Goal: Task Accomplishment & Management: Use online tool/utility

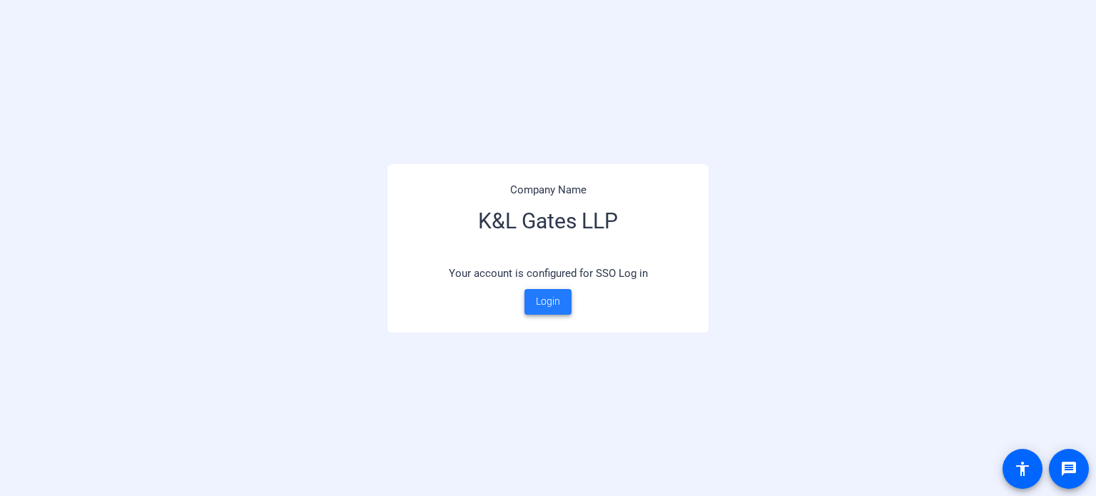
click at [553, 305] on span "Login" at bounding box center [548, 301] width 24 height 15
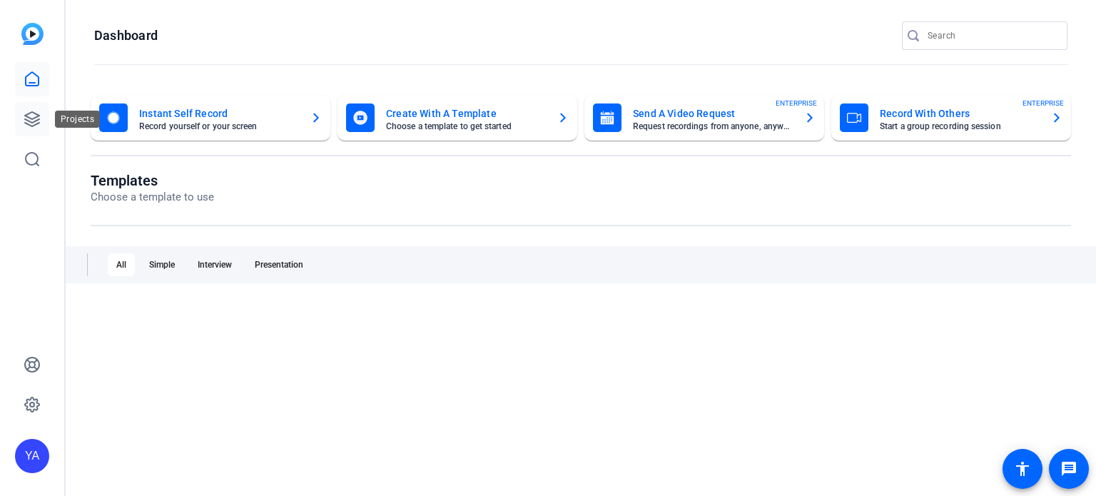
click at [27, 119] on icon at bounding box center [32, 119] width 17 height 17
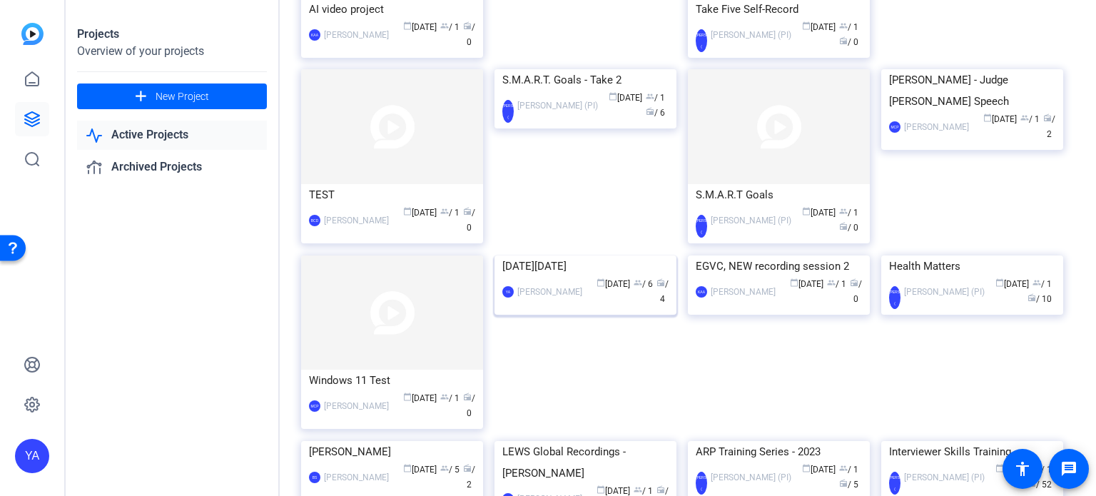
scroll to position [714, 0]
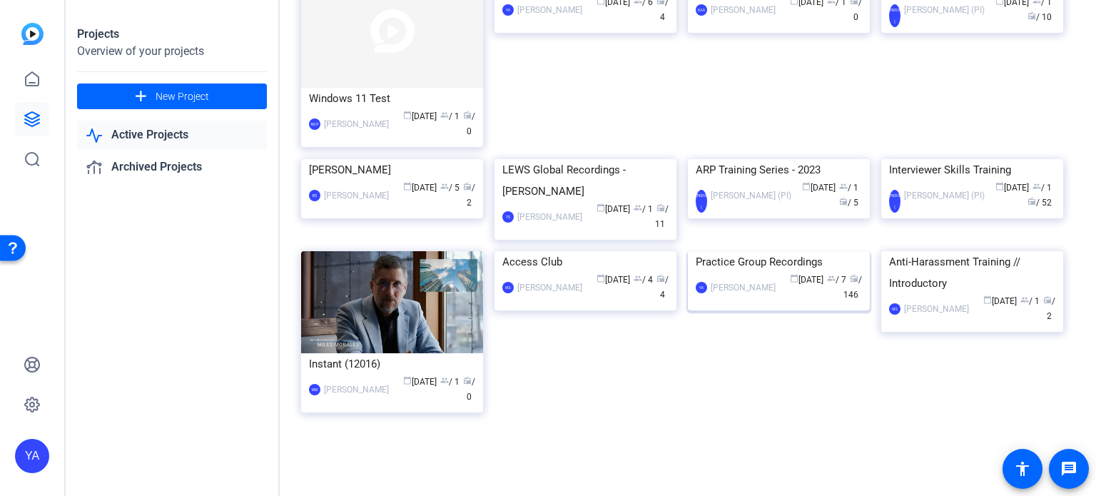
click at [733, 251] on img at bounding box center [779, 251] width 182 height 0
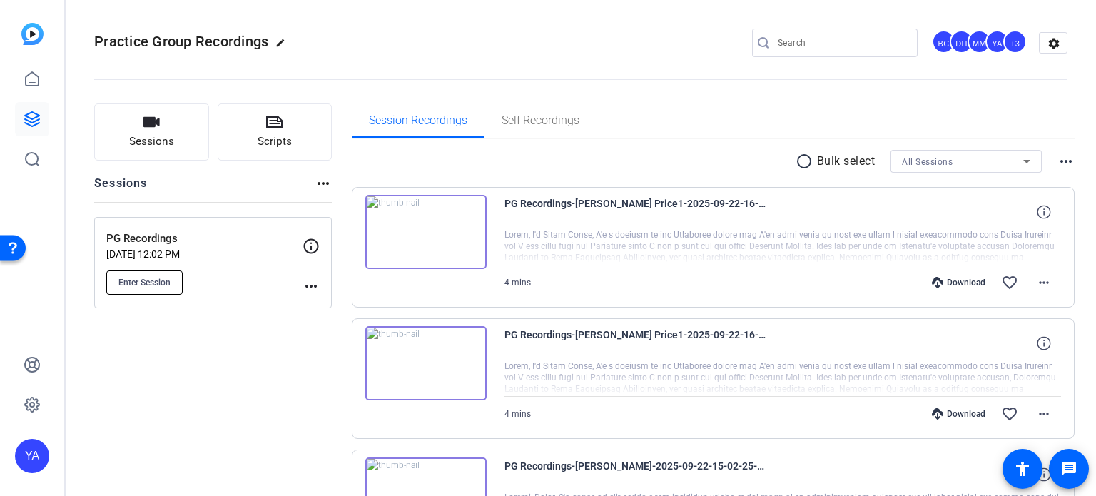
click at [163, 285] on span "Enter Session" at bounding box center [144, 282] width 52 height 11
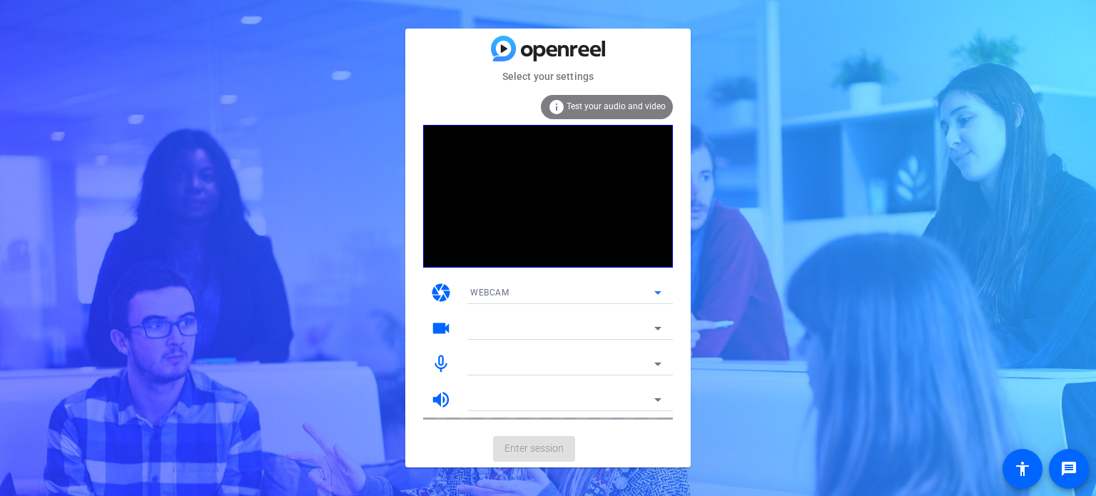
click at [495, 289] on span "WEBCAM" at bounding box center [489, 293] width 39 height 10
click at [495, 289] on div at bounding box center [548, 248] width 1096 height 496
click at [499, 326] on mat-form-field "HD Pro Webcam C920 (046d:082d)" at bounding box center [566, 328] width 214 height 23
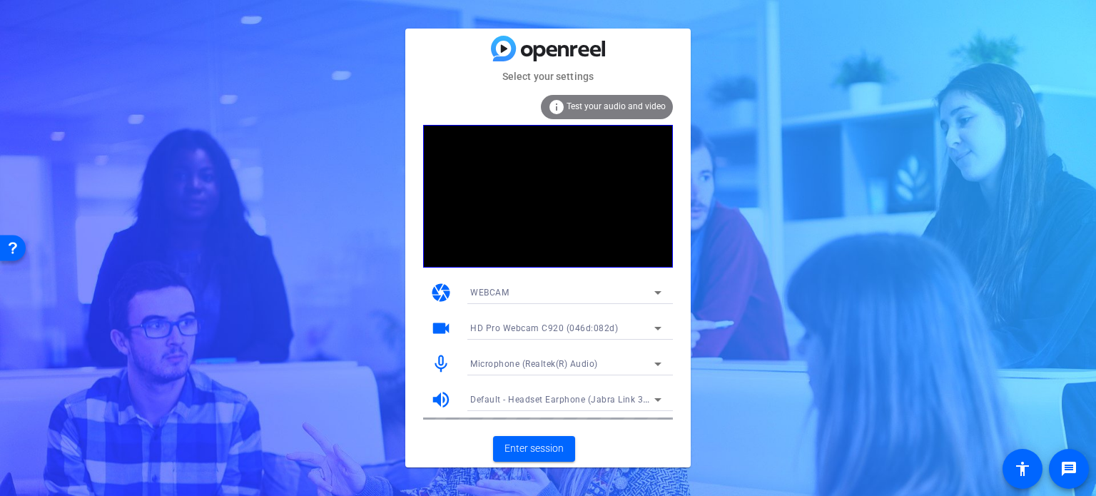
click at [499, 326] on span "HD Pro Webcam C920 (046d:082d)" at bounding box center [544, 328] width 148 height 10
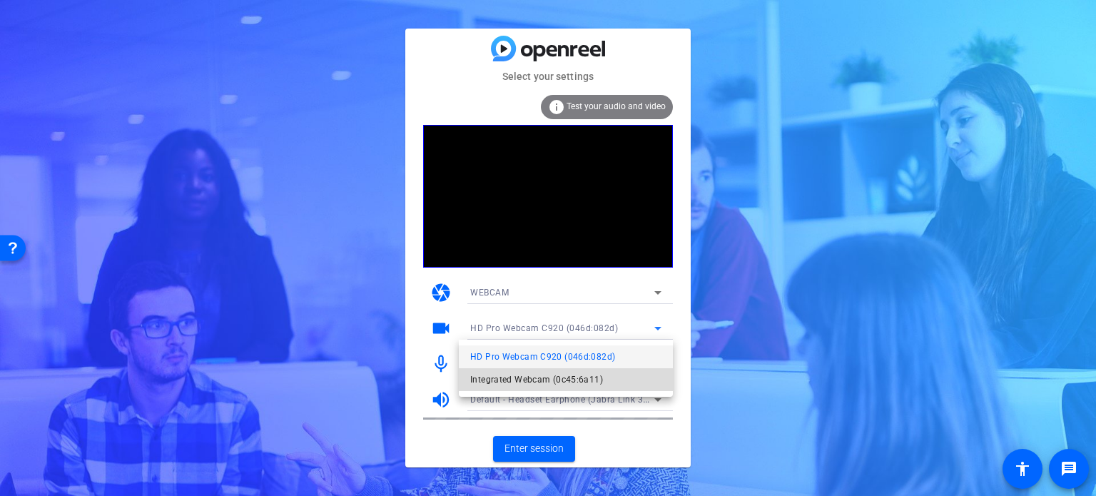
click at [506, 378] on span "Integrated Webcam (0c45:6a11)" at bounding box center [536, 379] width 133 height 17
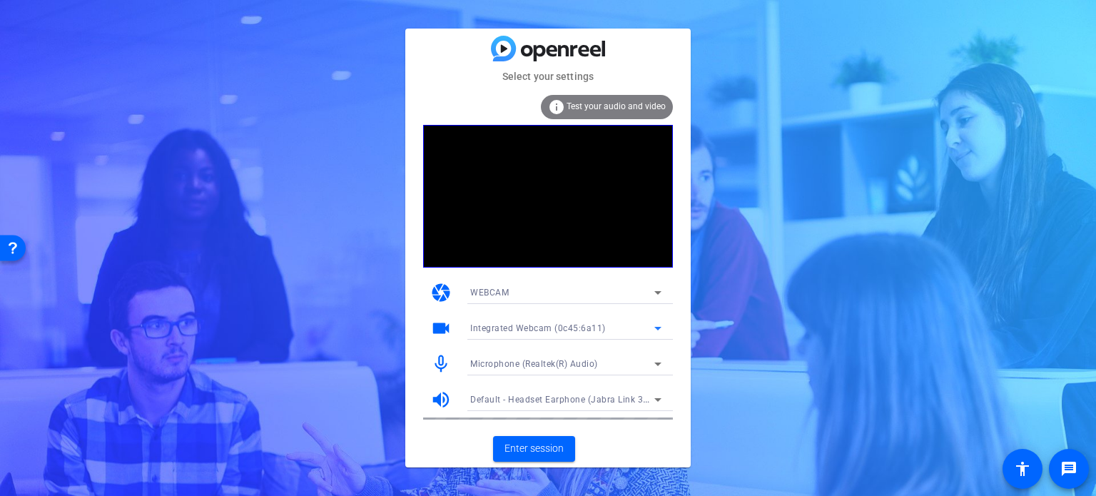
click at [599, 360] on div "Microphone (Realtek(R) Audio)" at bounding box center [562, 364] width 184 height 18
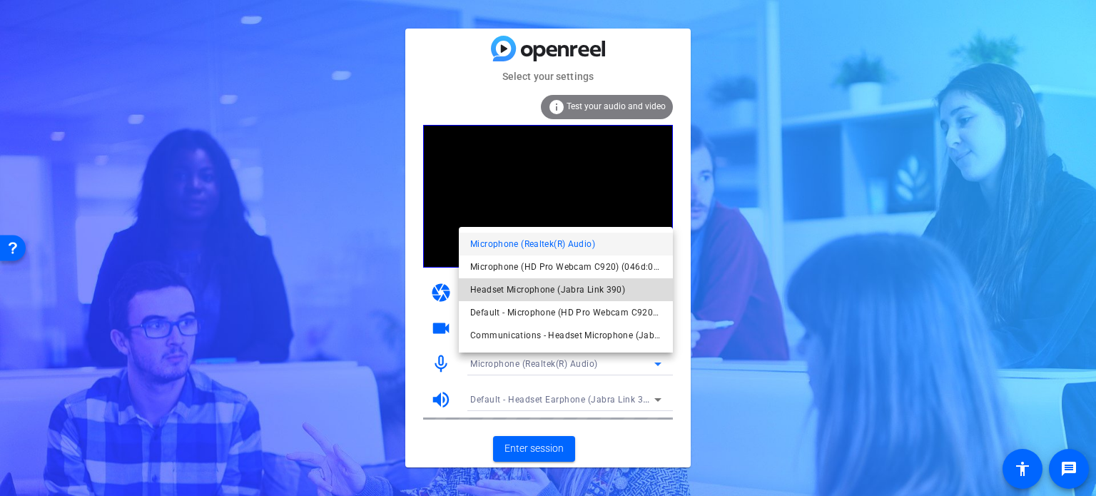
click at [589, 291] on span "Headset Microphone (Jabra Link 390)" at bounding box center [547, 289] width 155 height 17
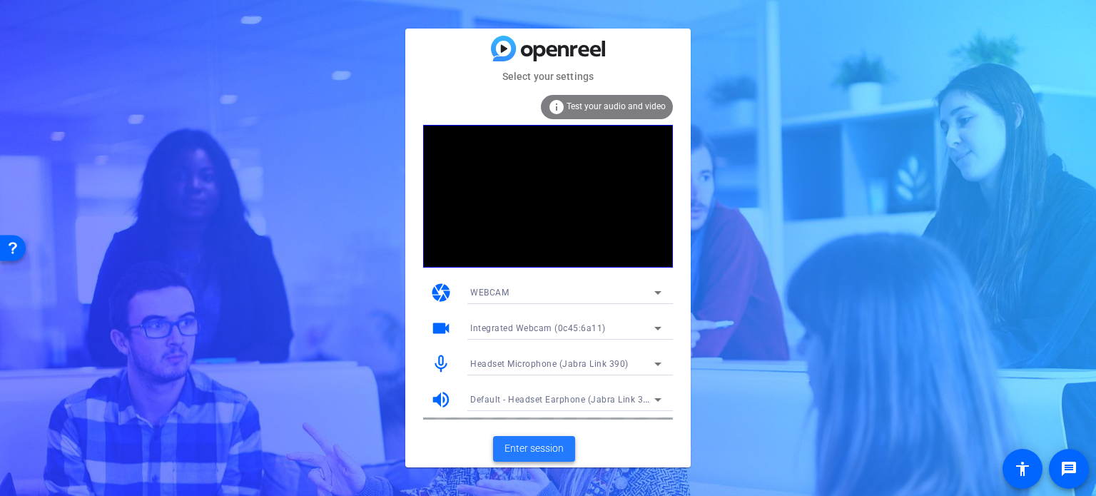
click at [539, 447] on span "Enter session" at bounding box center [534, 448] width 59 height 15
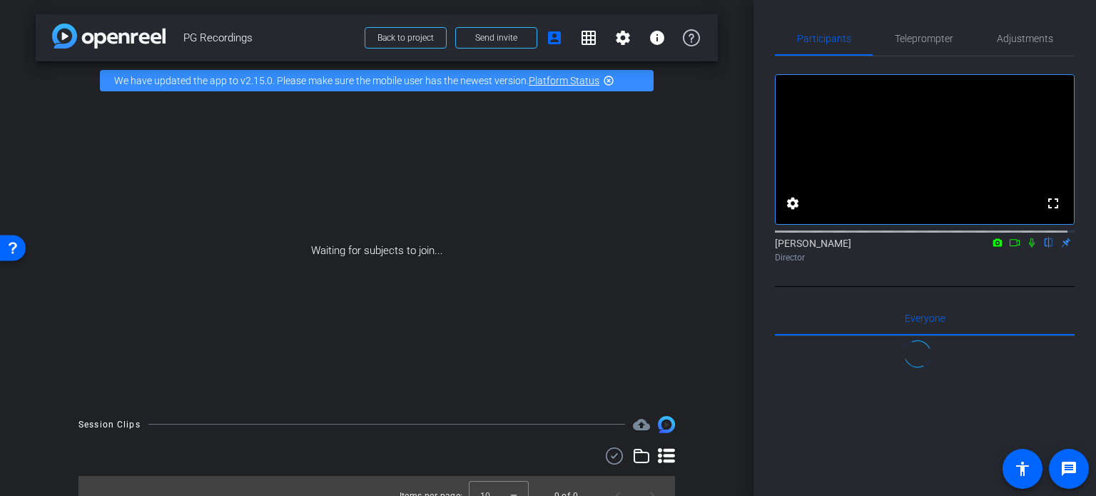
scroll to position [959, 0]
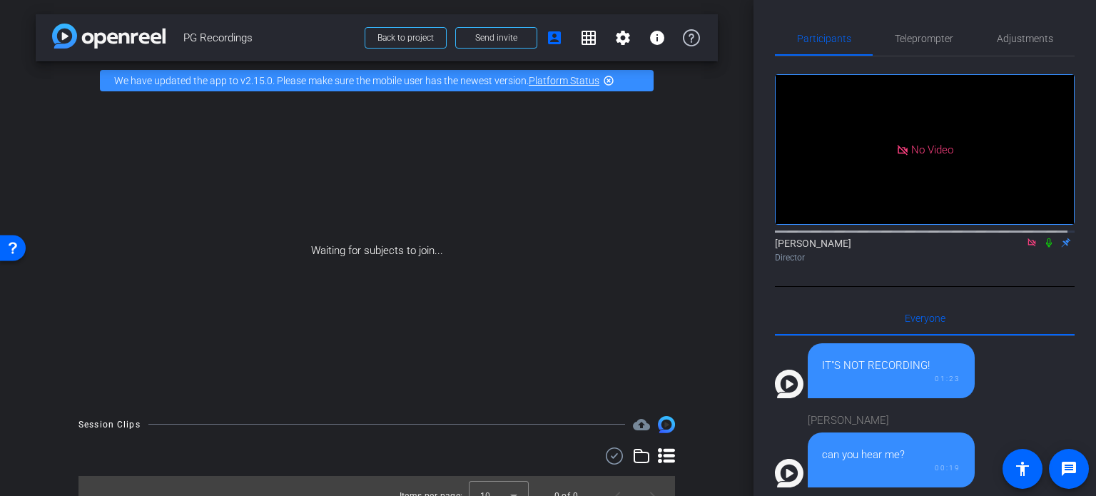
click at [1043, 248] on icon at bounding box center [1048, 243] width 11 height 10
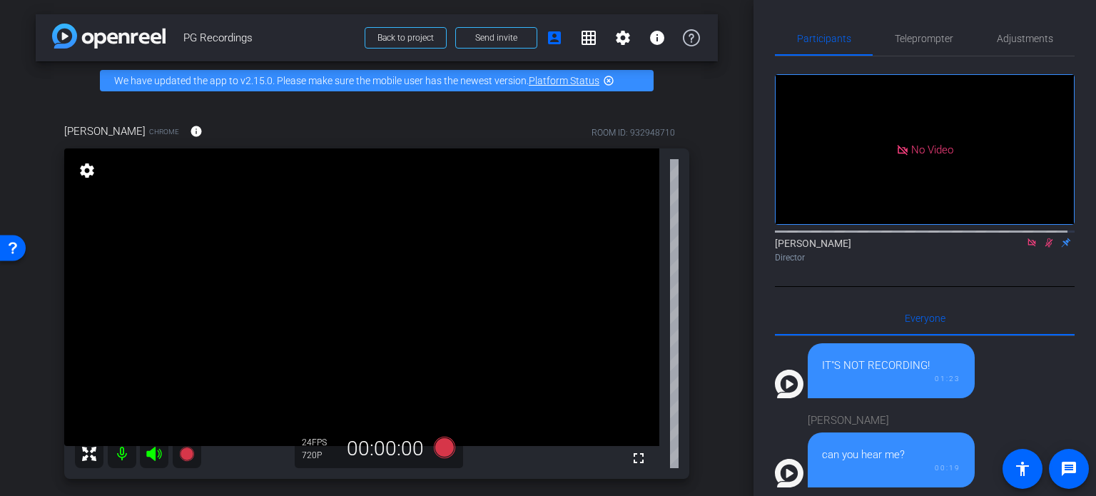
click at [702, 338] on div "[PERSON_NAME] Chrome info ROOM ID: 932948710 fullscreen settings 24 FPS 720P 00…" at bounding box center [377, 296] width 682 height 393
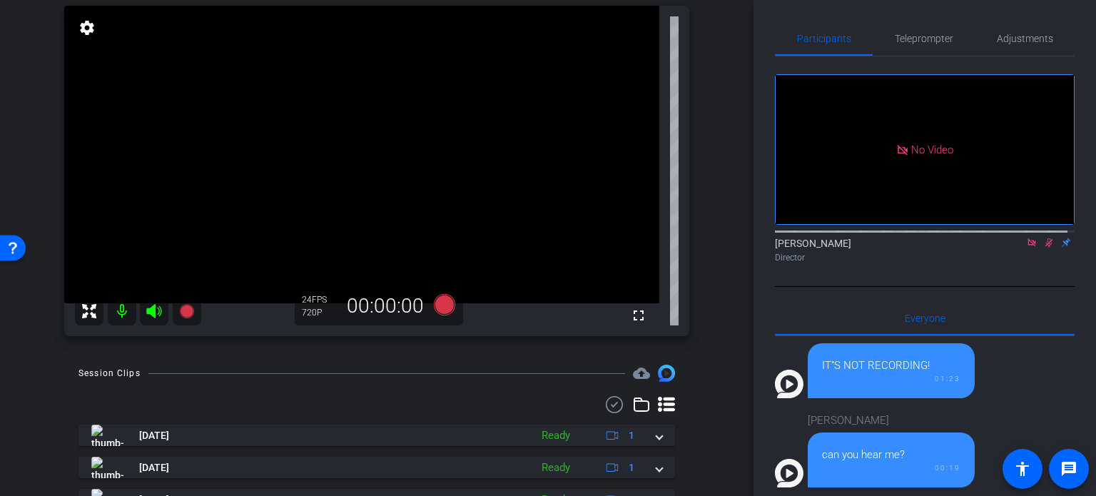
scroll to position [71, 0]
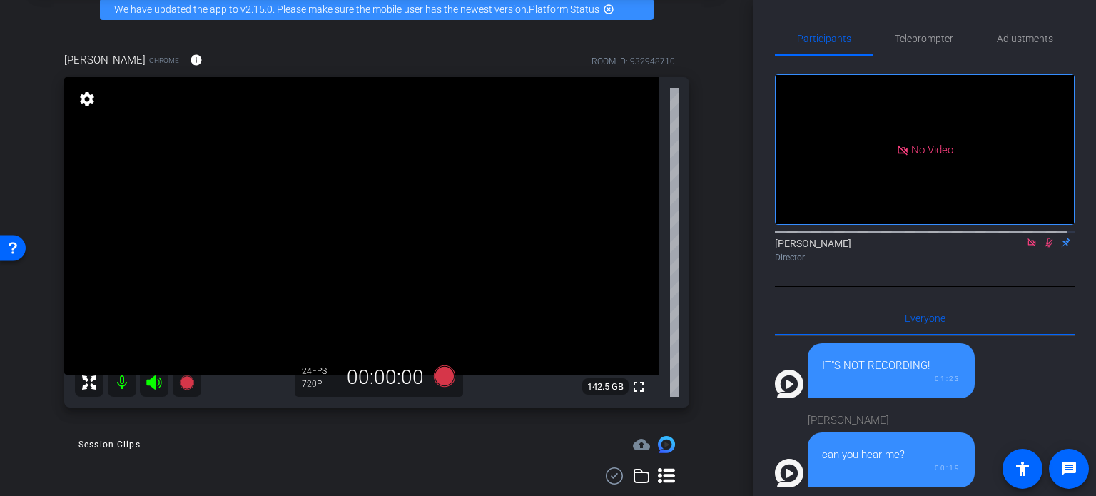
click at [1043, 248] on icon at bounding box center [1048, 243] width 11 height 10
click at [1028, 46] on span "Adjustments" at bounding box center [1025, 38] width 56 height 34
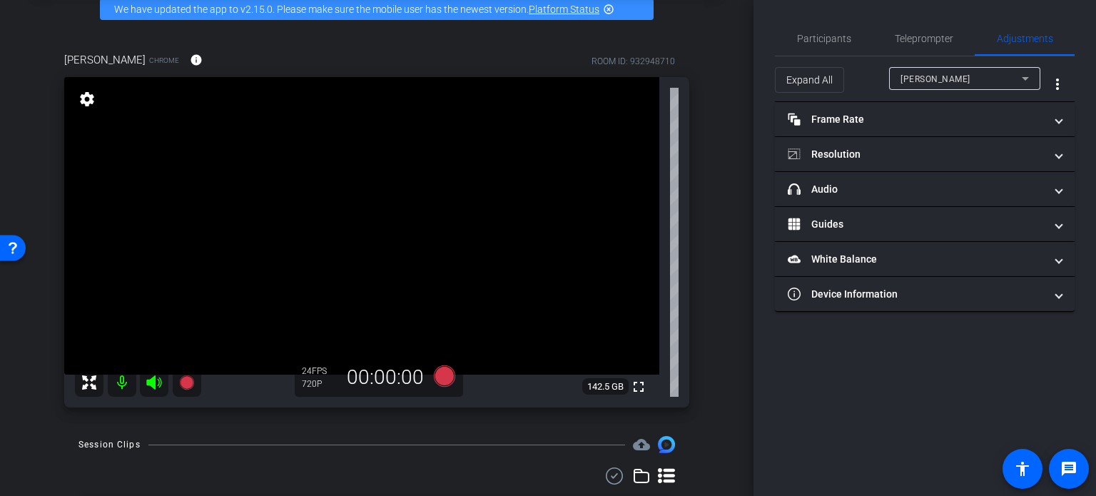
click at [936, 76] on span "[PERSON_NAME]" at bounding box center [936, 79] width 70 height 10
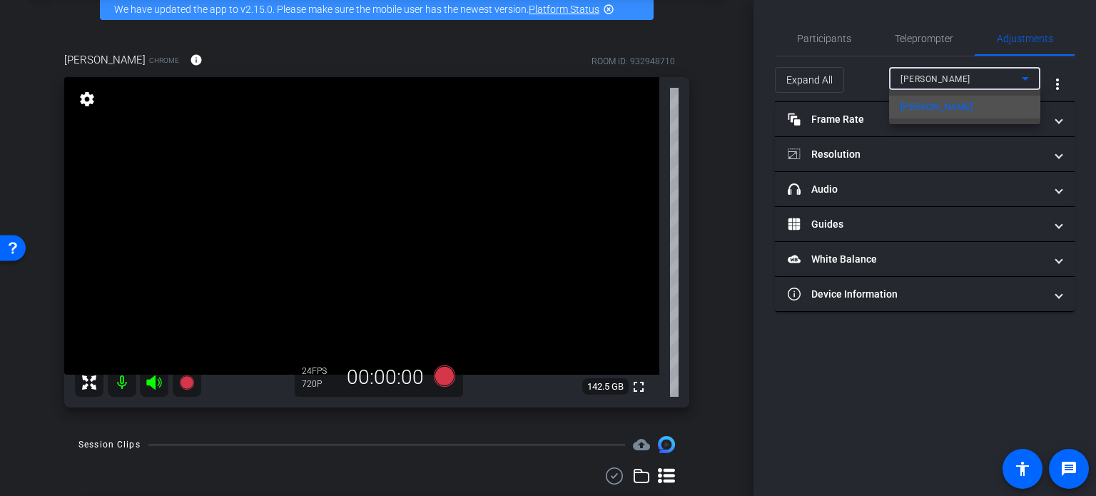
click at [936, 79] on div at bounding box center [548, 248] width 1096 height 496
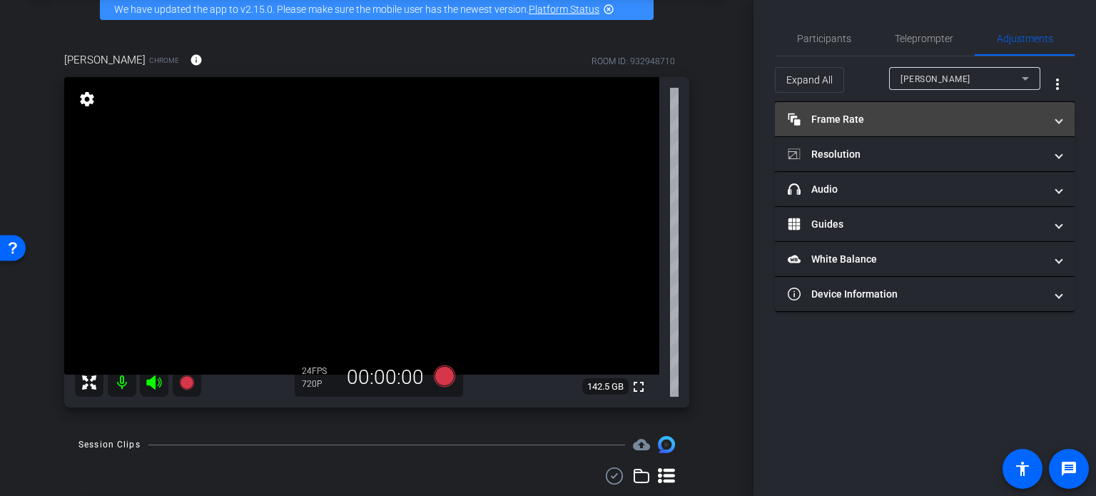
click at [924, 114] on mat-panel-title "Frame Rate Frame Rate" at bounding box center [916, 119] width 257 height 15
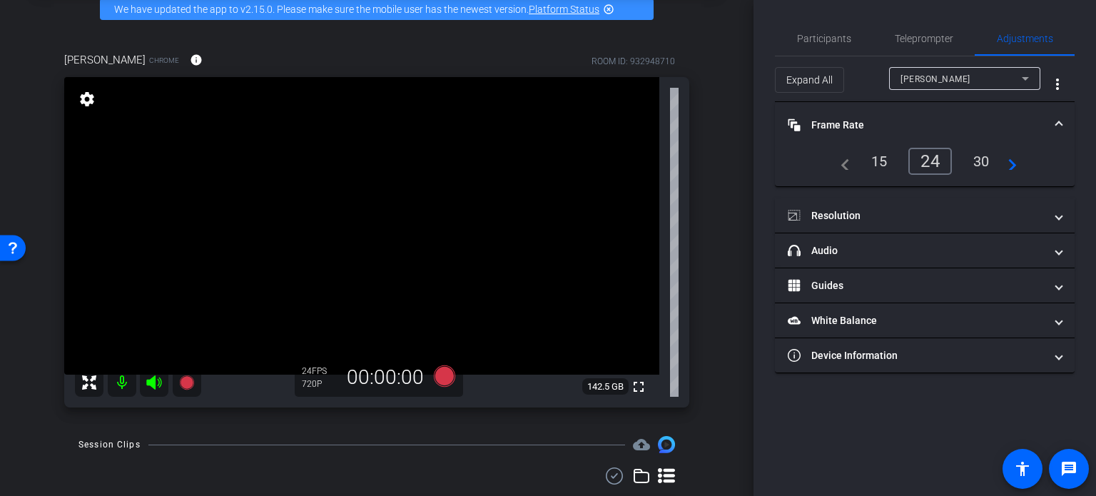
click at [973, 158] on div "30" at bounding box center [982, 161] width 38 height 24
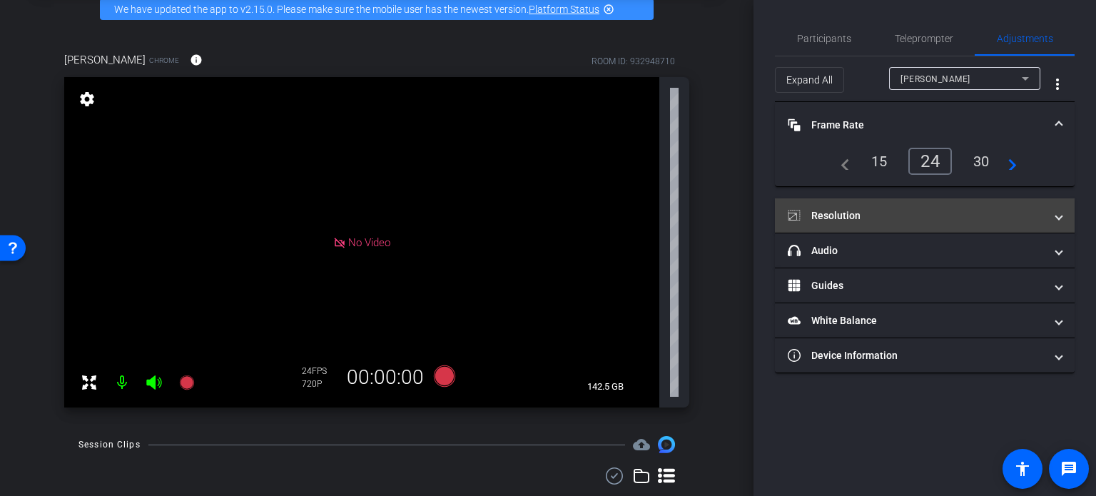
click at [881, 216] on mat-panel-title "Resolution" at bounding box center [916, 215] width 257 height 15
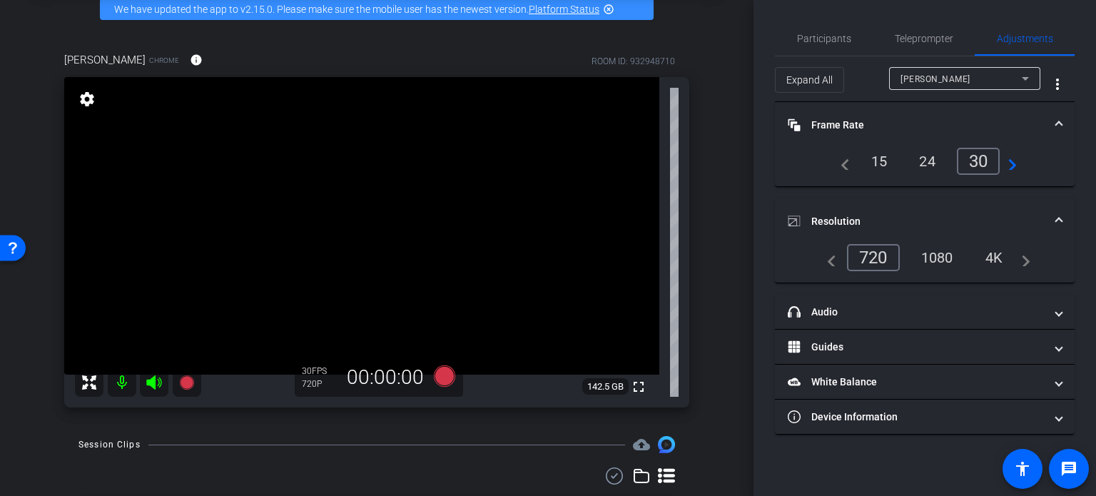
click at [931, 253] on div "1080" at bounding box center [938, 257] width 54 height 24
click at [727, 107] on div "arrow_back PG Recordings Back to project Send invite account_box grid_on settin…" at bounding box center [377, 177] width 754 height 496
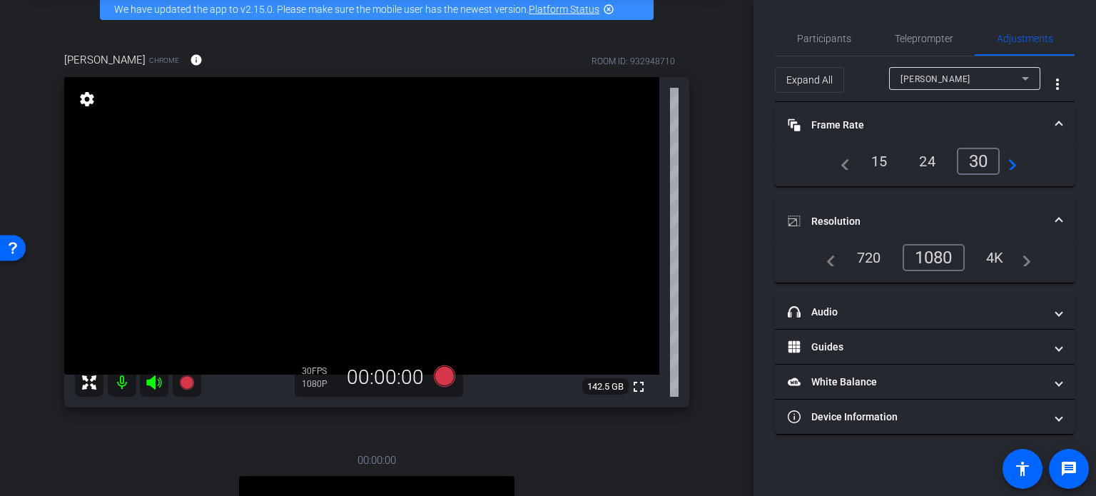
click at [716, 287] on div "arrow_back PG Recordings Back to project Send invite account_box grid_on settin…" at bounding box center [377, 177] width 754 height 496
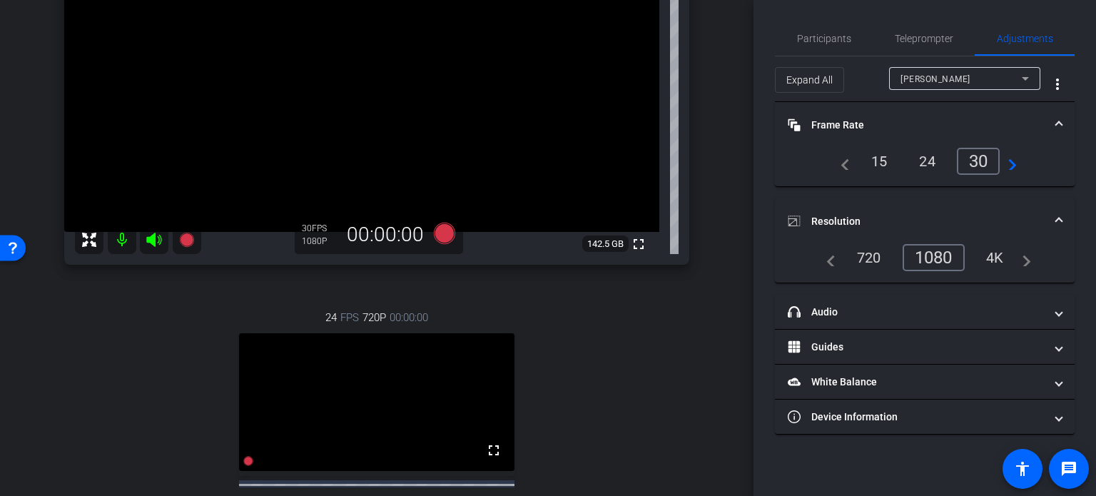
scroll to position [285, 0]
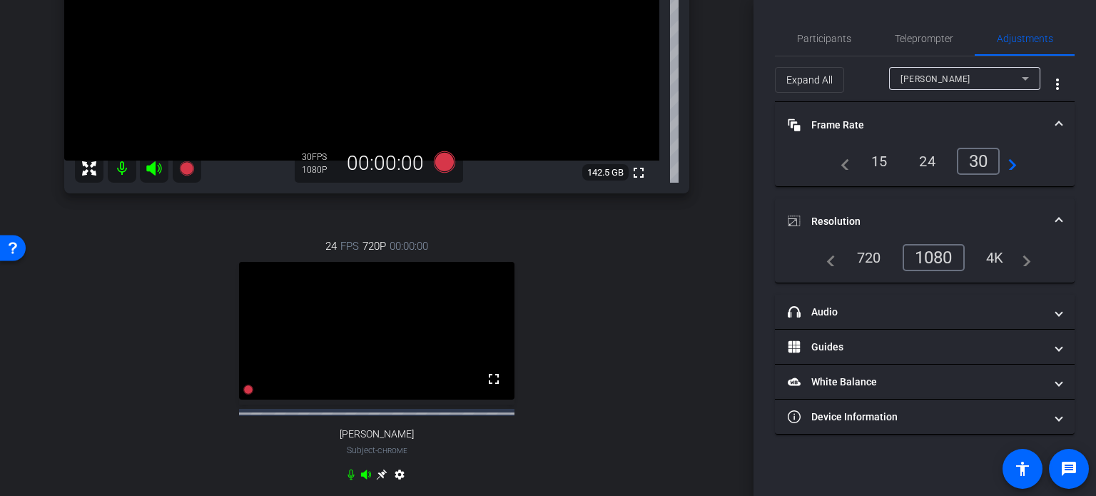
click at [607, 352] on div "24 FPS 720P 00:00:00 fullscreen [PERSON_NAME] Subject - Chrome settings" at bounding box center [376, 362] width 625 height 295
click at [1002, 76] on div "[PERSON_NAME]" at bounding box center [961, 79] width 121 height 18
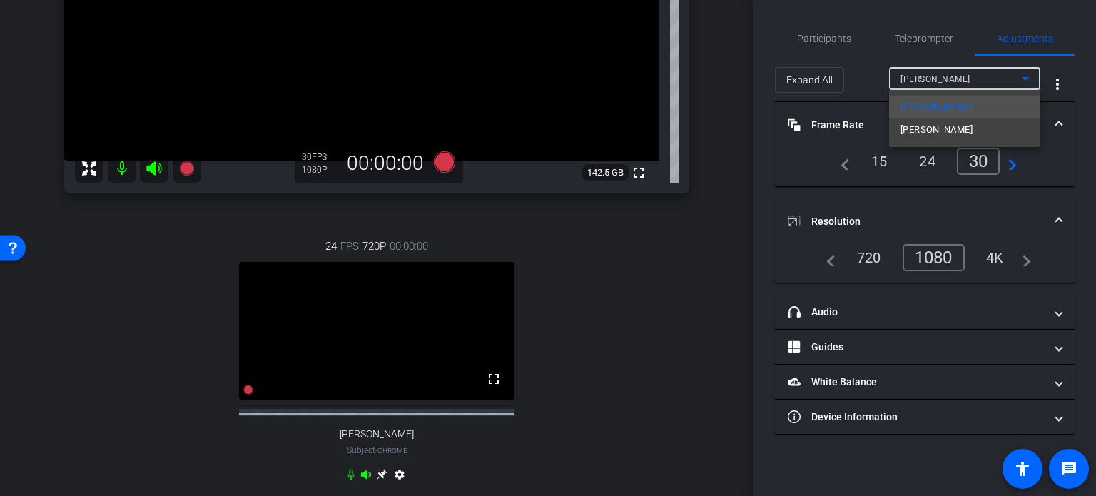
click at [983, 127] on mat-option "[PERSON_NAME]" at bounding box center [964, 129] width 151 height 23
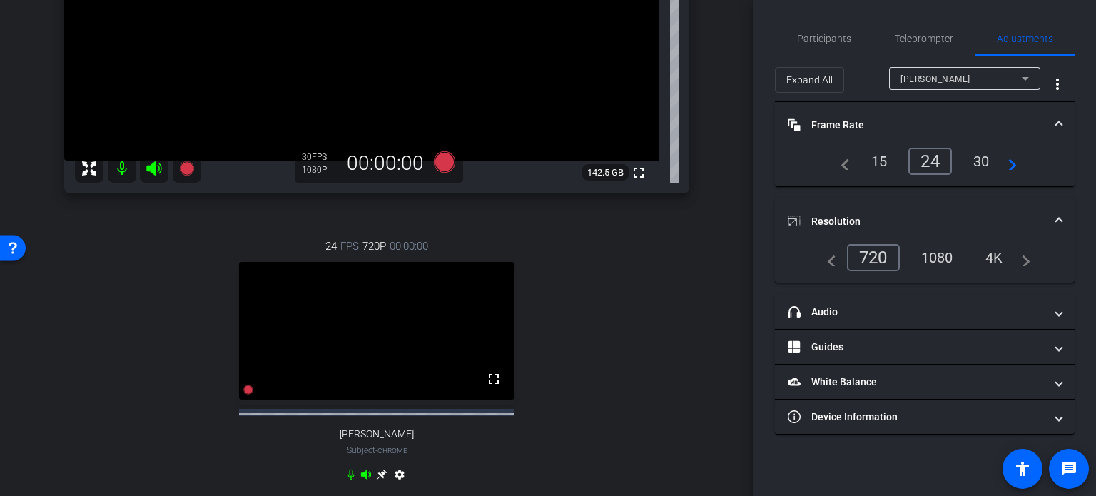
click at [718, 218] on div "arrow_back PG Recordings Back to project Send invite account_box grid_on settin…" at bounding box center [377, 248] width 754 height 496
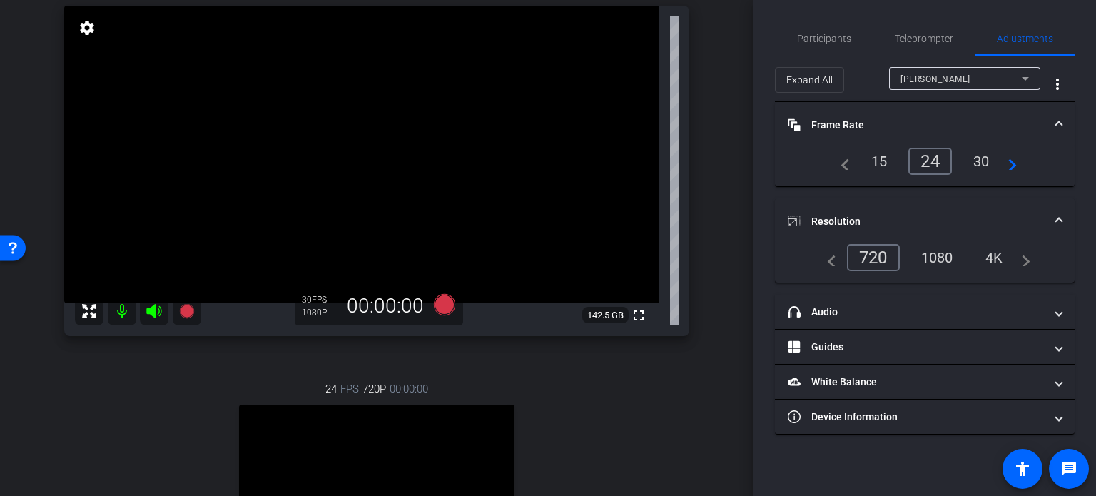
scroll to position [214, 0]
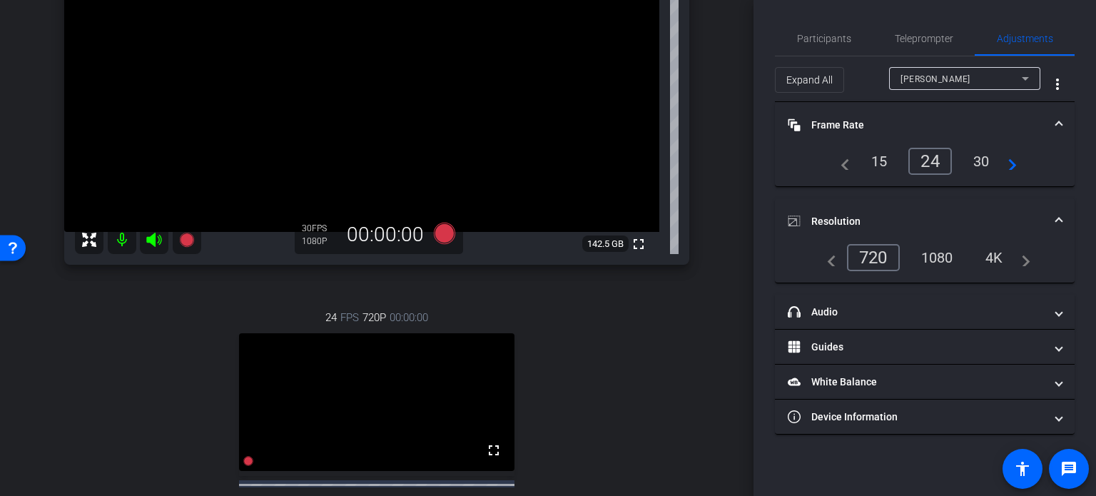
click at [983, 161] on div "30" at bounding box center [982, 161] width 38 height 24
click at [933, 256] on div "1080" at bounding box center [938, 257] width 54 height 24
click at [714, 278] on div "arrow_back PG Recordings Back to project Send invite account_box grid_on settin…" at bounding box center [377, 34] width 754 height 496
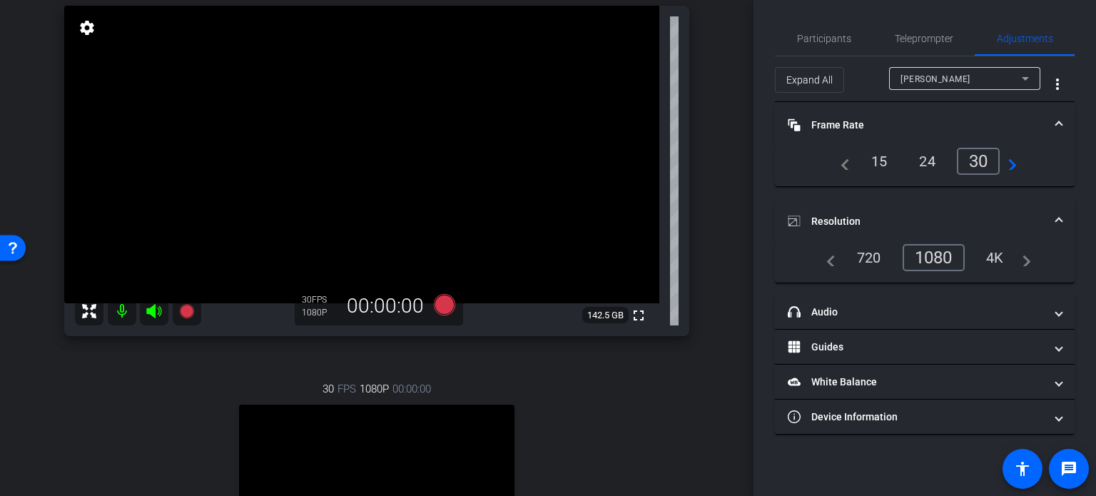
scroll to position [71, 0]
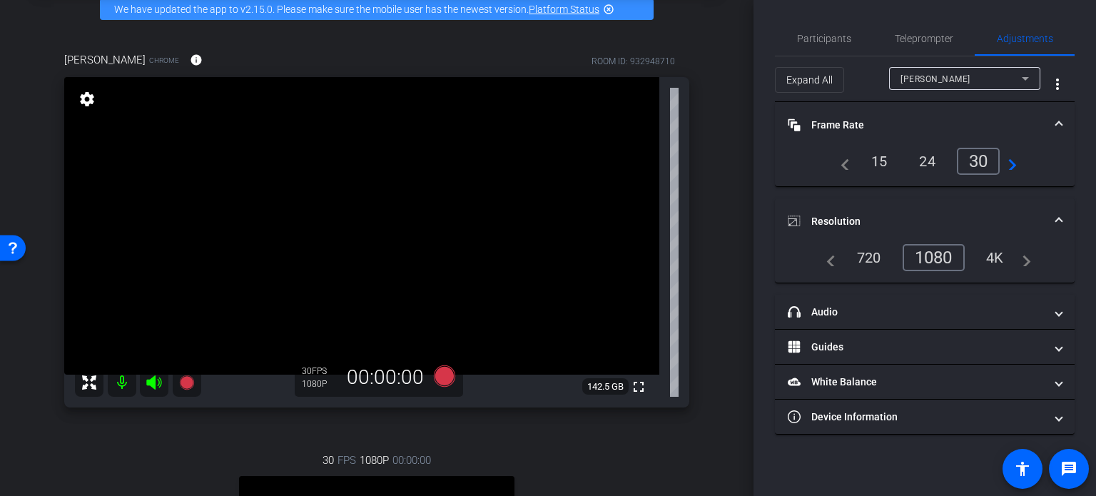
click at [711, 278] on div "arrow_back PG Recordings Back to project Send invite account_box grid_on settin…" at bounding box center [377, 177] width 754 height 496
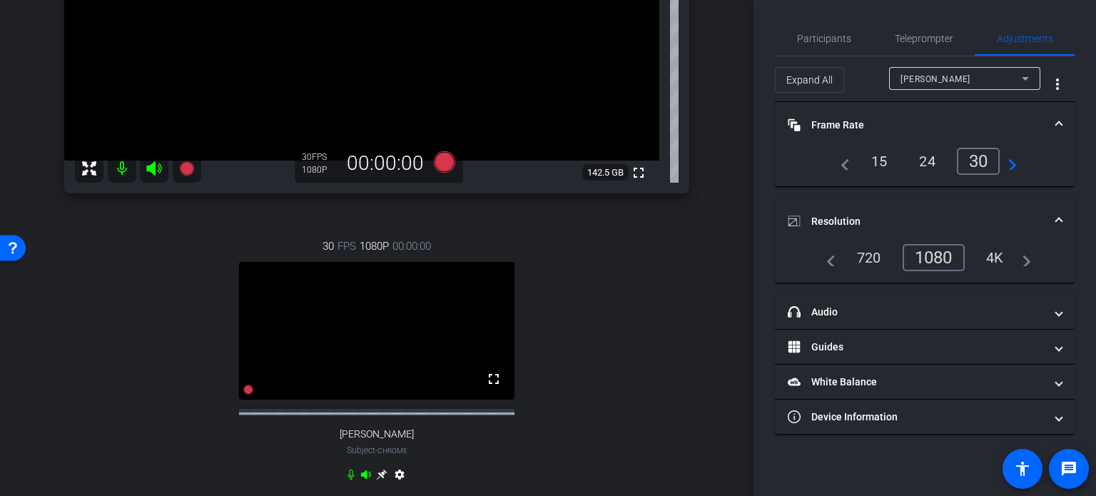
scroll to position [214, 0]
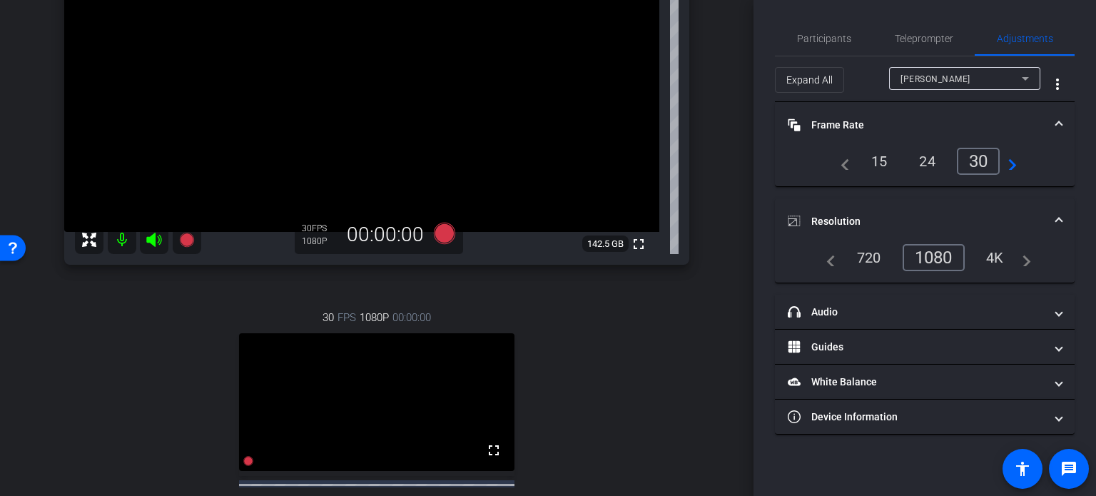
click at [699, 176] on div "[PERSON_NAME] Chrome info ROOM ID: 932948710 fullscreen settings 142.5 GB 30 FP…" at bounding box center [377, 240] width 682 height 709
type input "11000"
click at [705, 168] on div "[PERSON_NAME] Chrome info ROOM ID: 932948710 fullscreen settings 142.5 GB 30 FP…" at bounding box center [377, 240] width 682 height 709
click at [702, 142] on div "[PERSON_NAME] Chrome info ROOM ID: 932948710 fullscreen settings 142.5 GB 30 FP…" at bounding box center [377, 240] width 682 height 709
click at [702, 221] on div "[PERSON_NAME] Chrome info ROOM ID: 932948710 fullscreen settings 142.5 GB 30 FP…" at bounding box center [377, 240] width 682 height 709
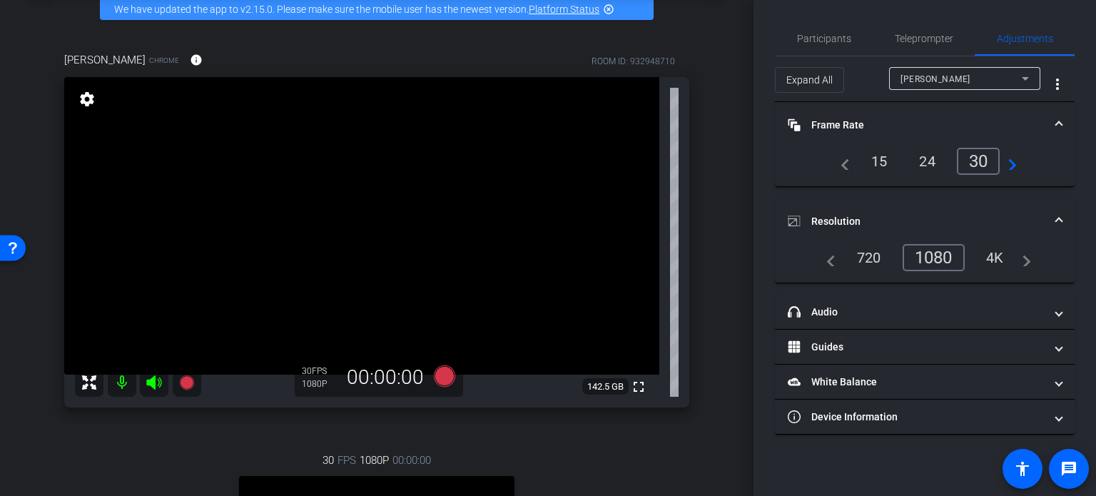
scroll to position [143, 0]
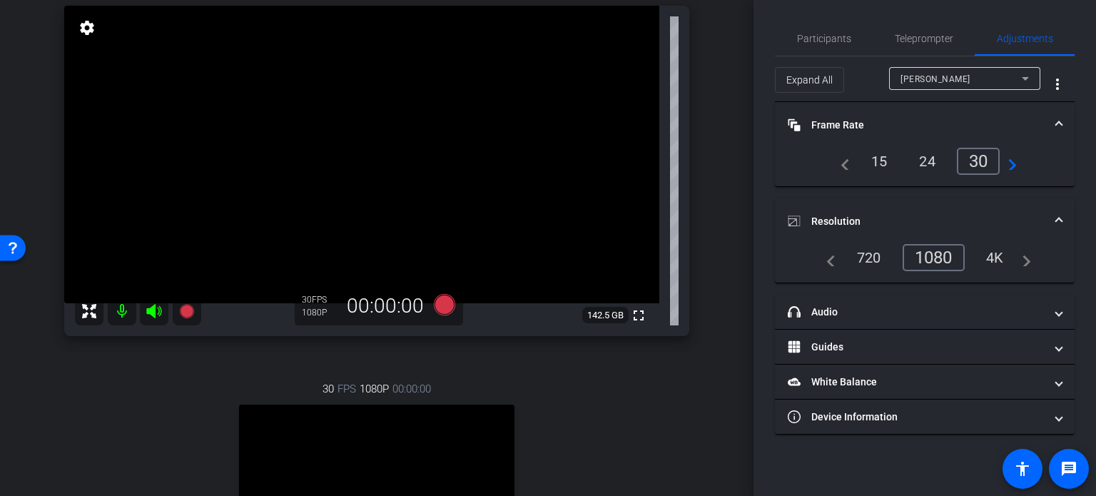
click at [715, 303] on div "arrow_back PG Recordings Back to project Send invite account_box grid_on settin…" at bounding box center [377, 105] width 754 height 496
click at [701, 201] on div "[PERSON_NAME] Chrome info ROOM ID: 932948710 fullscreen settings 142.5 GB 30 FP…" at bounding box center [377, 311] width 682 height 709
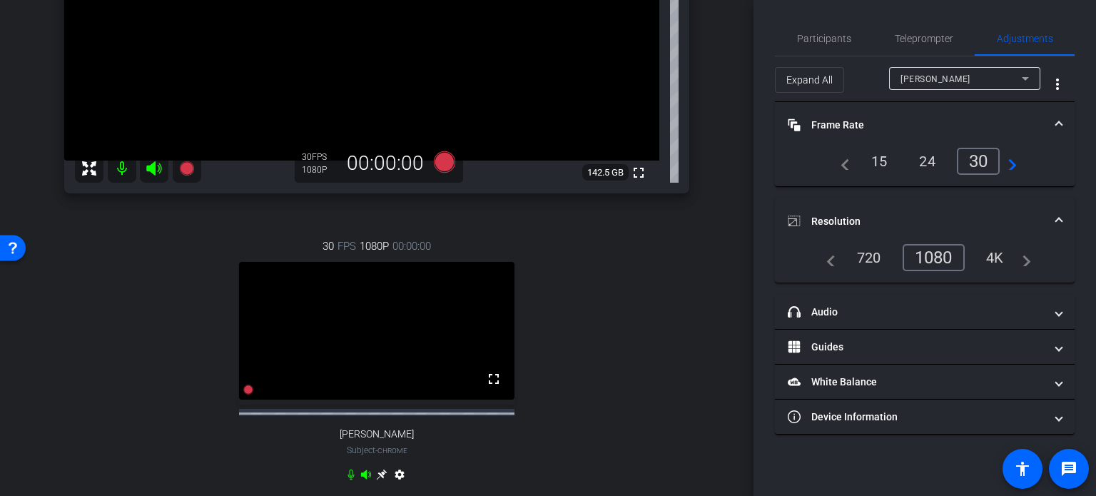
scroll to position [214, 0]
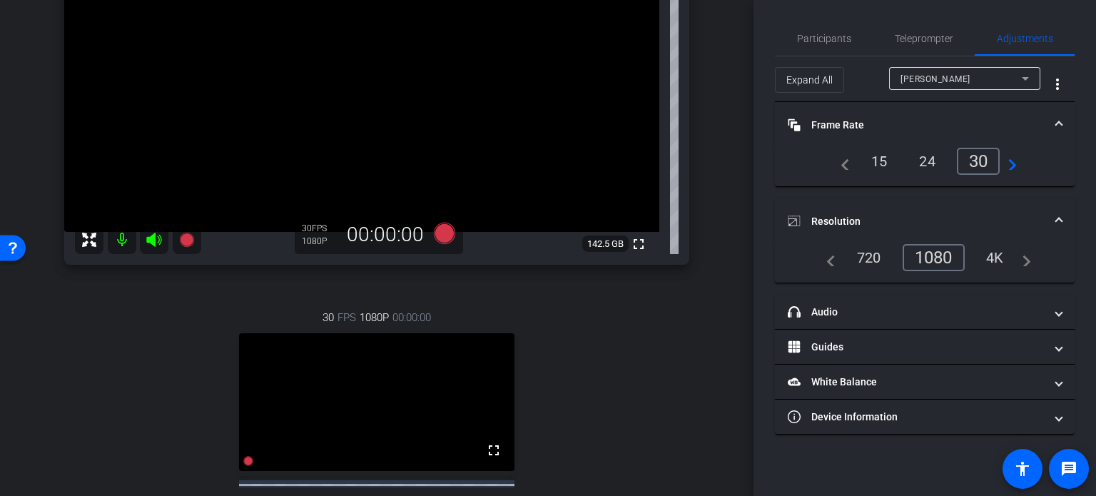
click at [708, 259] on div "[PERSON_NAME] Chrome info ROOM ID: 932948710 fullscreen settings 142.5 GB 30 FP…" at bounding box center [377, 240] width 682 height 709
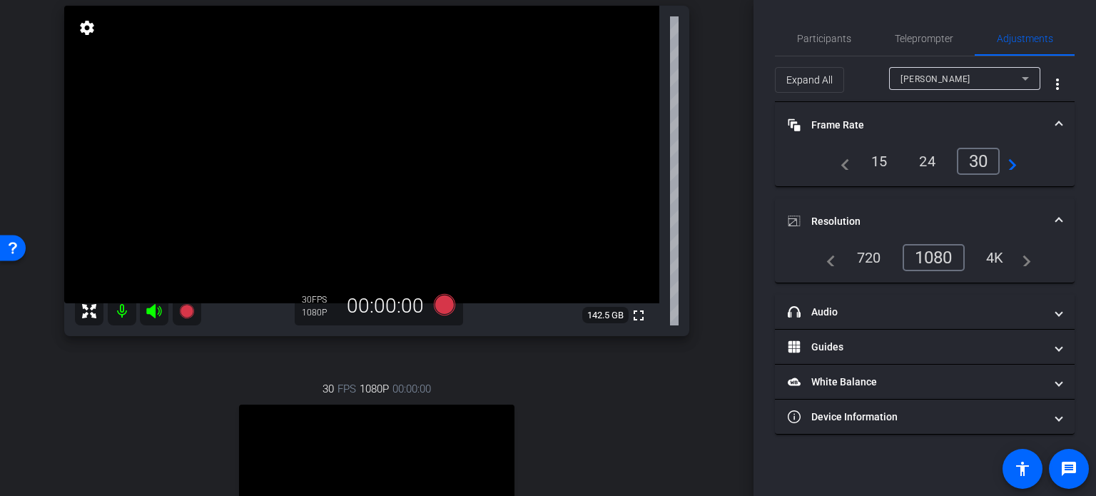
click at [720, 256] on div "arrow_back PG Recordings Back to project Send invite account_box grid_on settin…" at bounding box center [377, 105] width 754 height 496
click at [716, 336] on div "arrow_back PG Recordings Back to project Send invite account_box grid_on settin…" at bounding box center [377, 105] width 754 height 496
click at [611, 403] on div "30 FPS 1080P 00:00:00 fullscreen [PERSON_NAME] Subject - Chrome settings" at bounding box center [376, 505] width 625 height 295
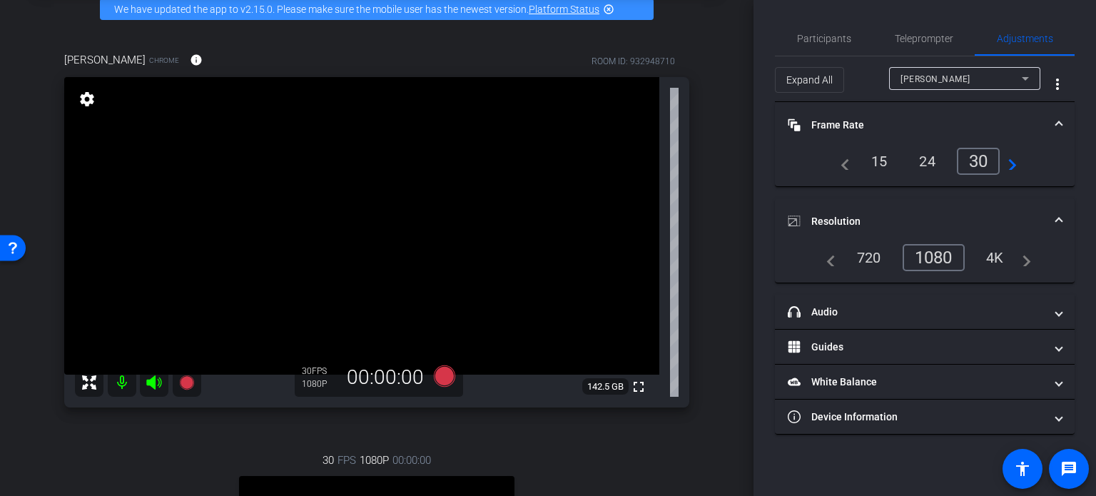
click at [711, 406] on div "arrow_back PG Recordings Back to project Send invite account_box grid_on settin…" at bounding box center [377, 177] width 754 height 496
click at [704, 305] on div "[PERSON_NAME] Chrome info ROOM ID: 932948710 fullscreen settings 142.5 GB 30 FP…" at bounding box center [377, 383] width 682 height 709
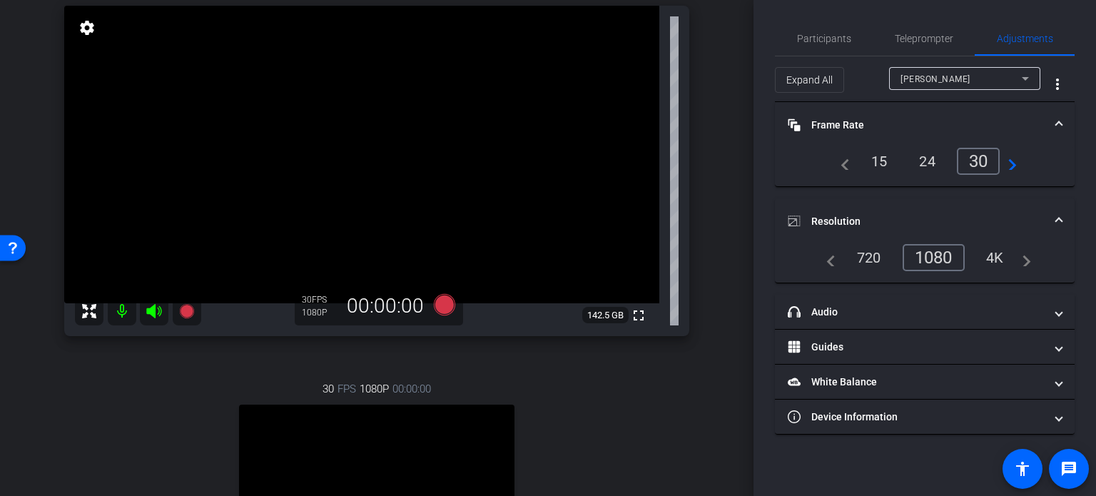
scroll to position [214, 0]
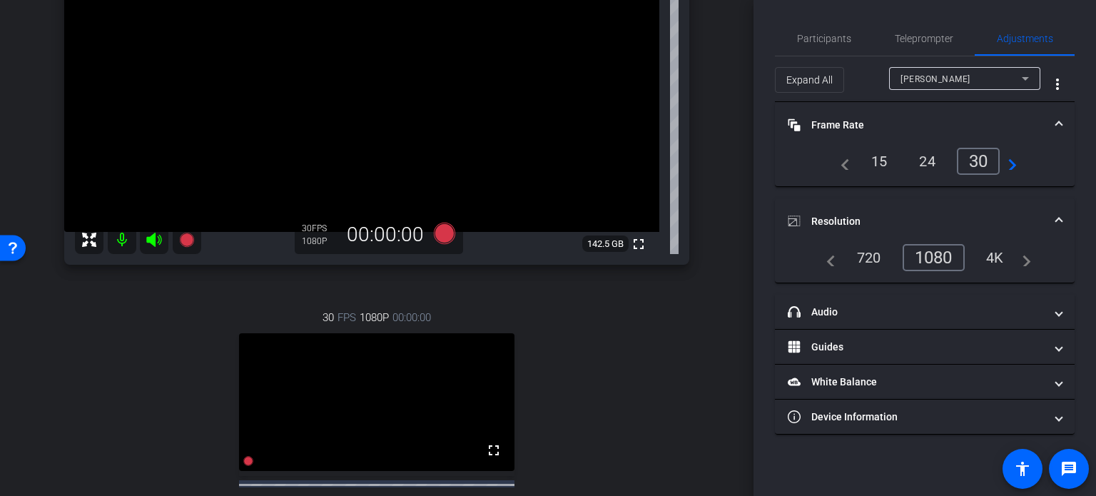
click at [667, 378] on div "30 FPS 1080P 00:00:00 fullscreen [PERSON_NAME] Subject - Chrome settings" at bounding box center [376, 433] width 625 height 295
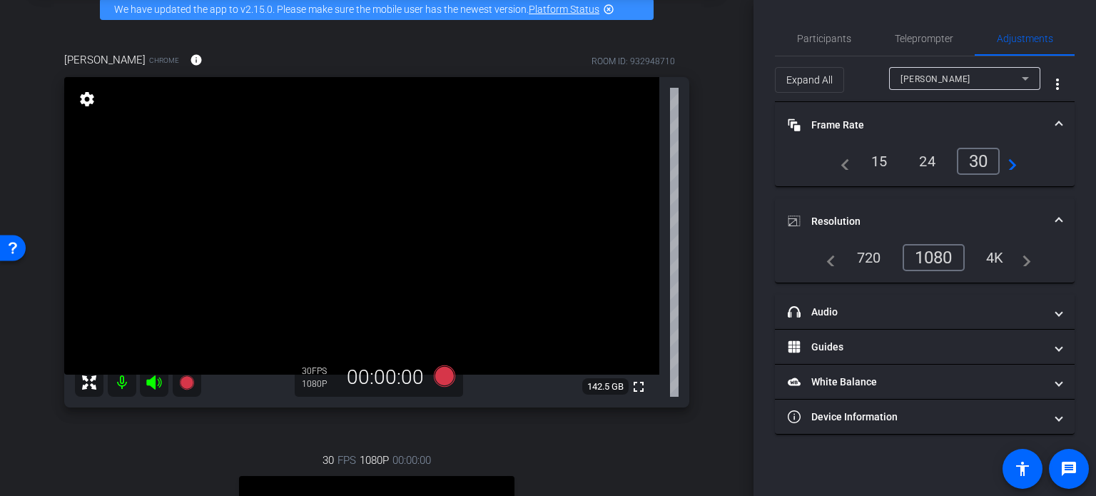
scroll to position [143, 0]
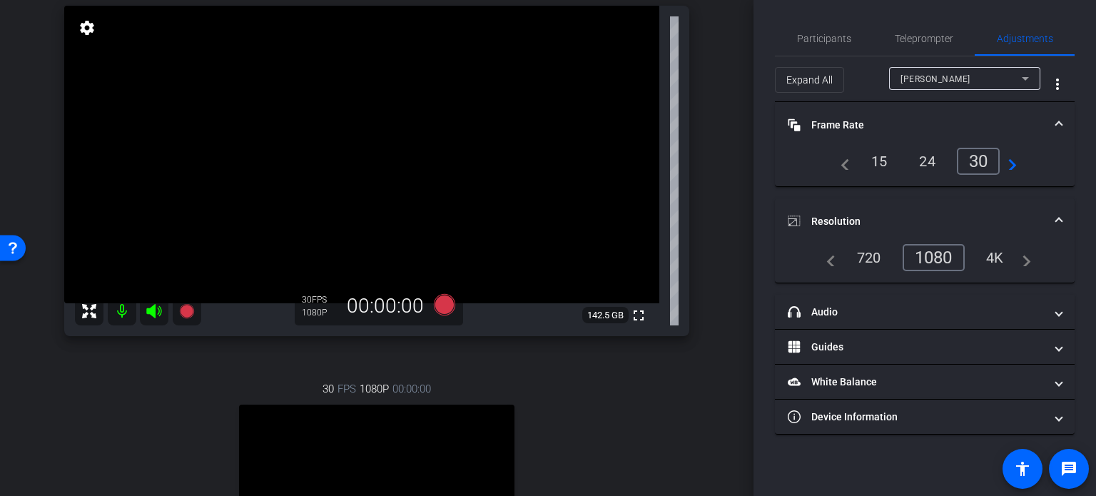
click at [579, 404] on div "30 FPS 1080P 00:00:00 fullscreen [PERSON_NAME] Subject - Chrome settings" at bounding box center [376, 505] width 625 height 295
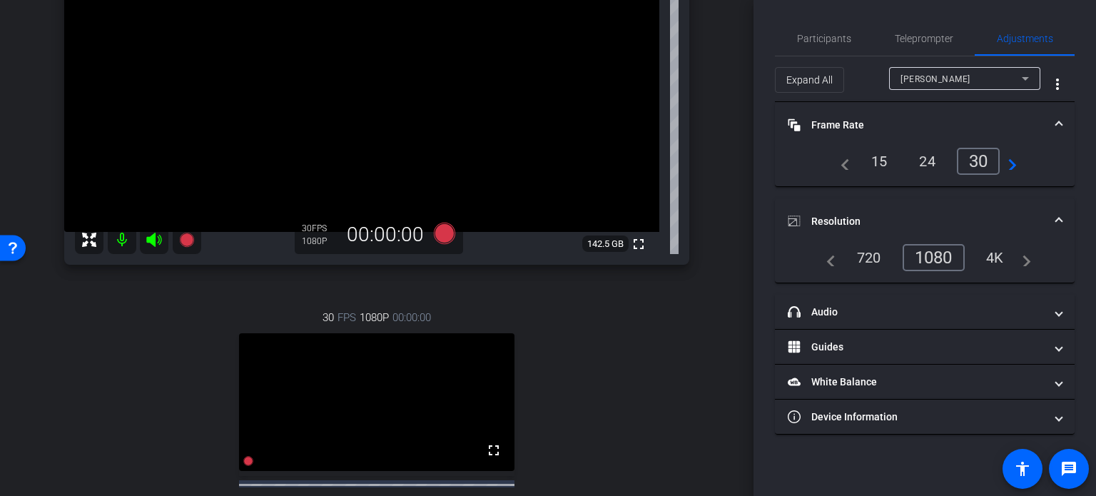
click at [588, 383] on div "30 FPS 1080P 00:00:00 fullscreen [PERSON_NAME] Subject - Chrome settings" at bounding box center [376, 433] width 625 height 295
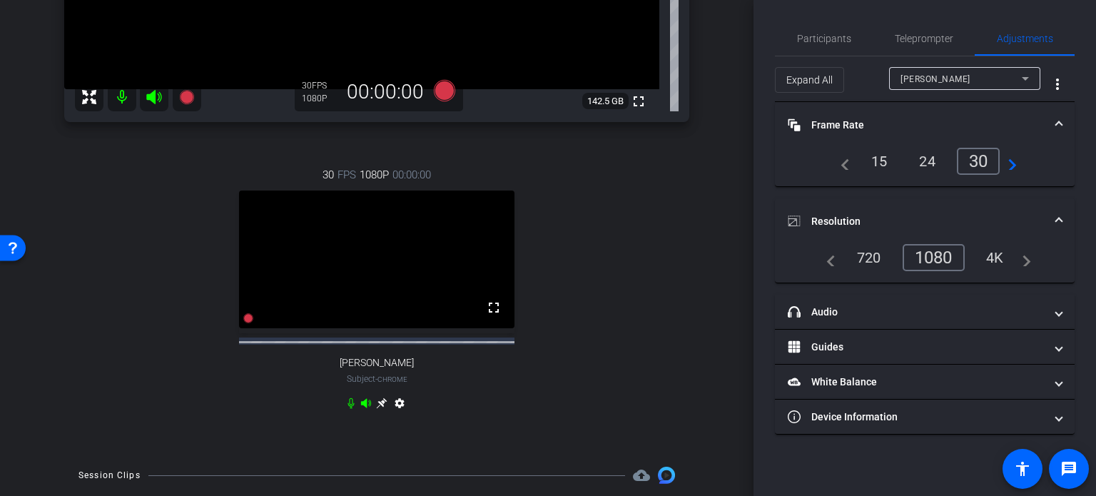
scroll to position [285, 0]
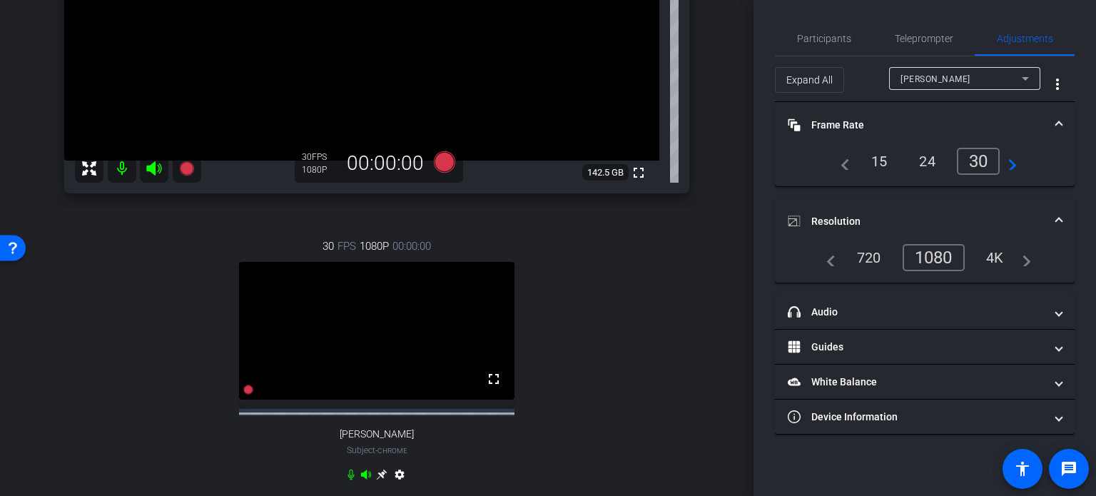
click at [608, 383] on div "30 FPS 1080P 00:00:00 fullscreen [PERSON_NAME] Subject - Chrome settings" at bounding box center [376, 362] width 625 height 295
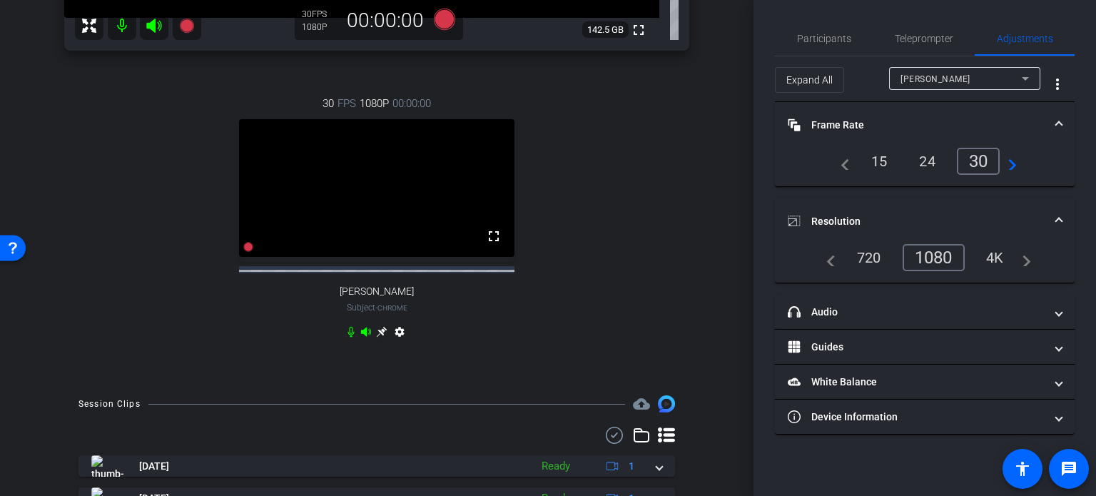
click at [377, 338] on icon at bounding box center [381, 331] width 11 height 11
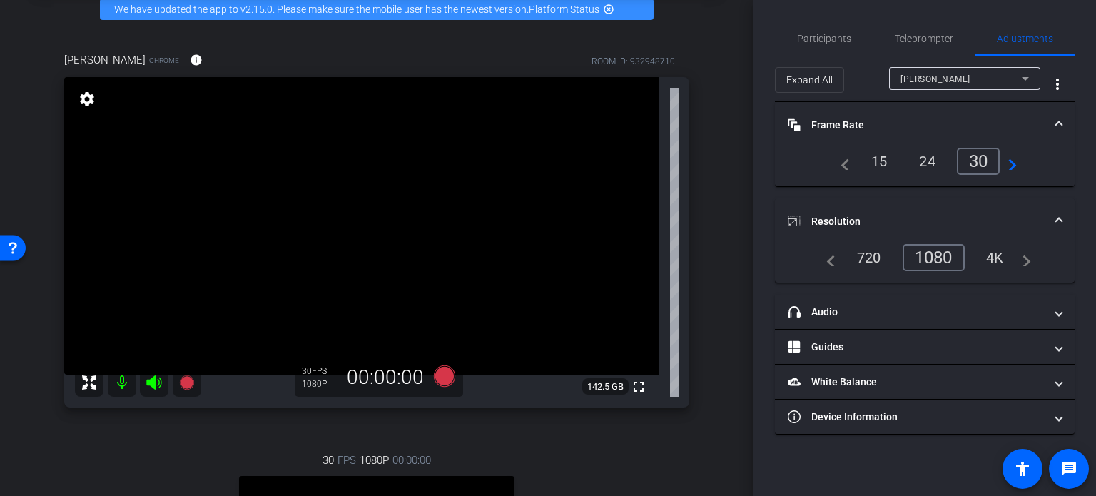
scroll to position [143, 0]
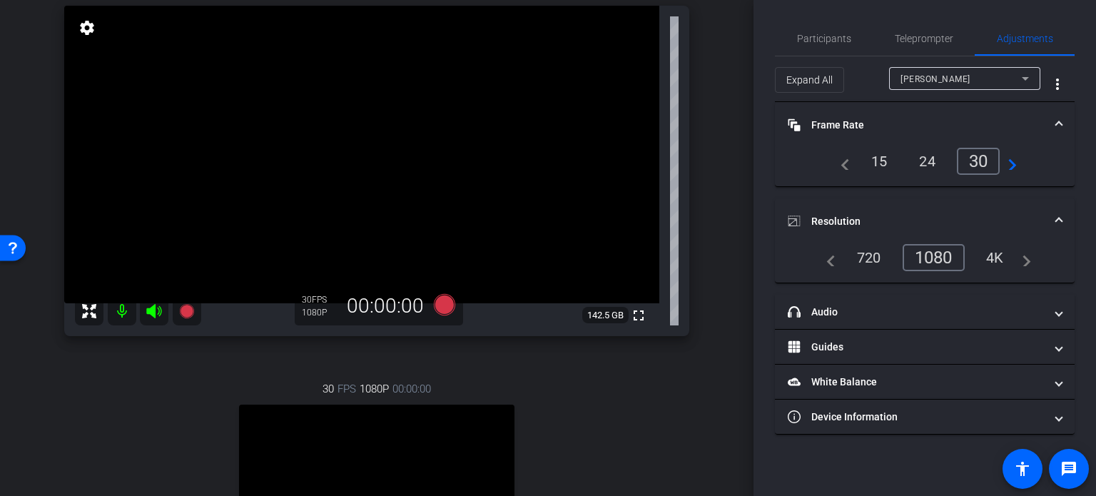
click at [577, 370] on div "30 FPS 1080P 00:00:00 fullscreen [PERSON_NAME] Subject - Chrome settings" at bounding box center [376, 505] width 625 height 295
click at [577, 387] on div "30 FPS 1080P 00:00:00 fullscreen [PERSON_NAME] Subject - Chrome settings" at bounding box center [376, 505] width 625 height 295
click at [562, 421] on div "30 FPS 1080P 00:00:00 fullscreen [PERSON_NAME] Subject - Chrome settings" at bounding box center [376, 505] width 625 height 295
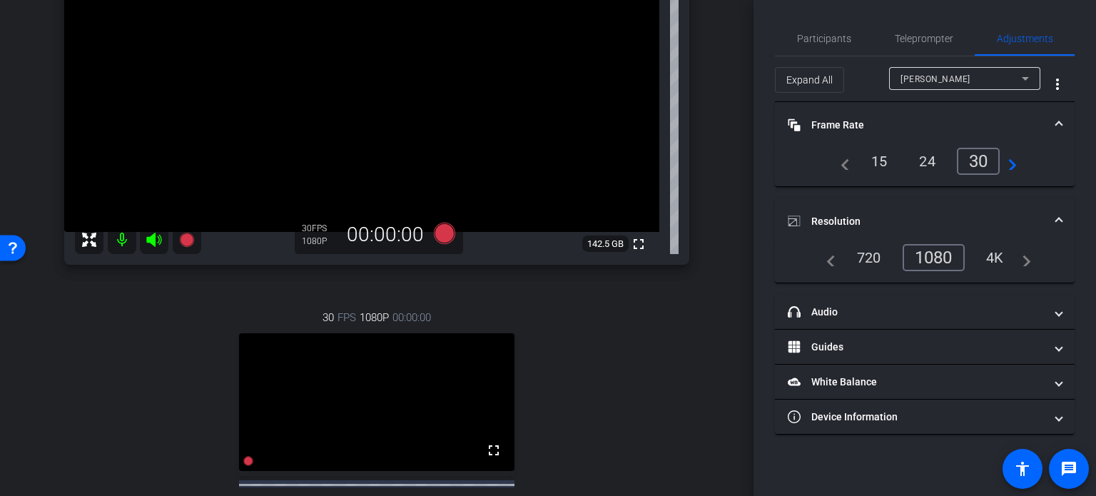
scroll to position [285, 0]
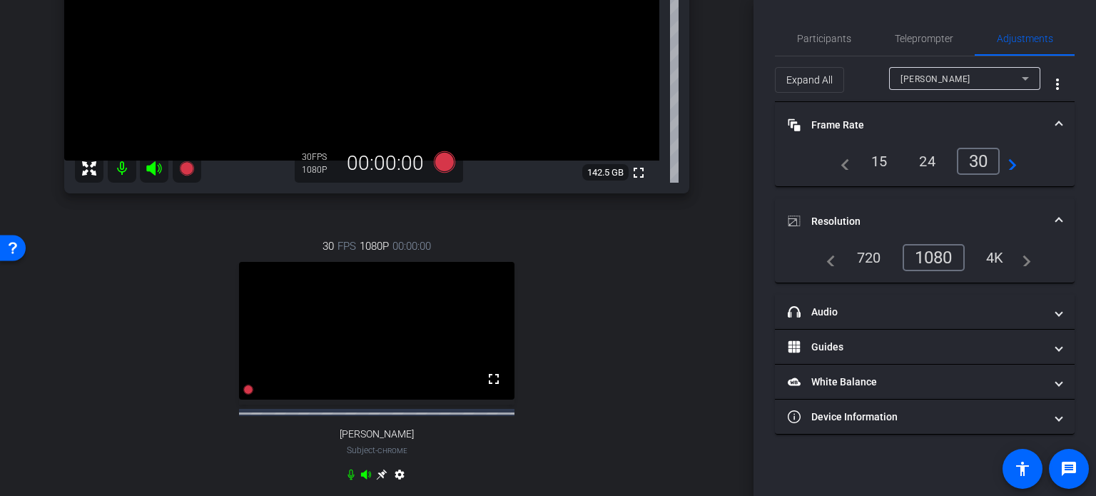
click at [559, 332] on div "30 FPS 1080P 00:00:00 fullscreen [PERSON_NAME] Subject - Chrome settings" at bounding box center [376, 362] width 625 height 295
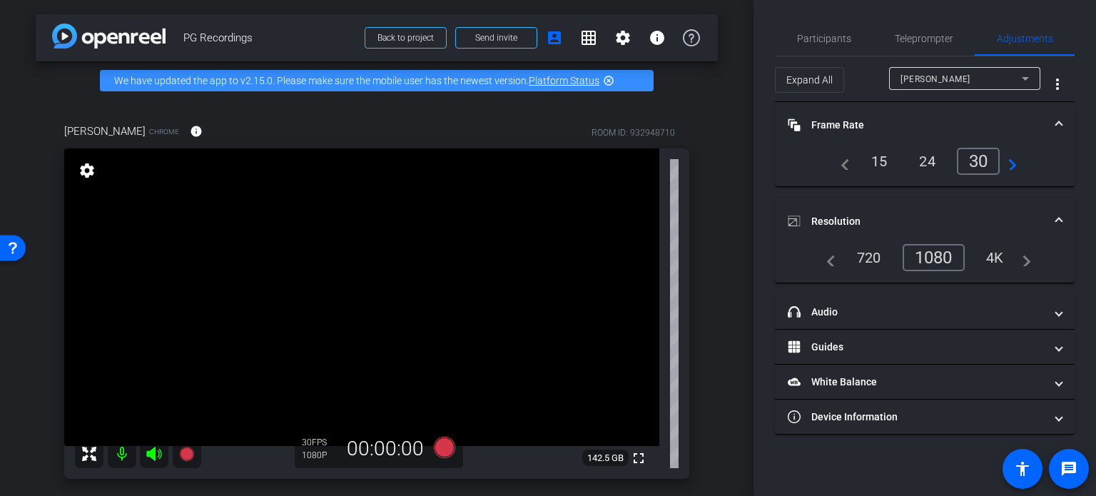
scroll to position [71, 0]
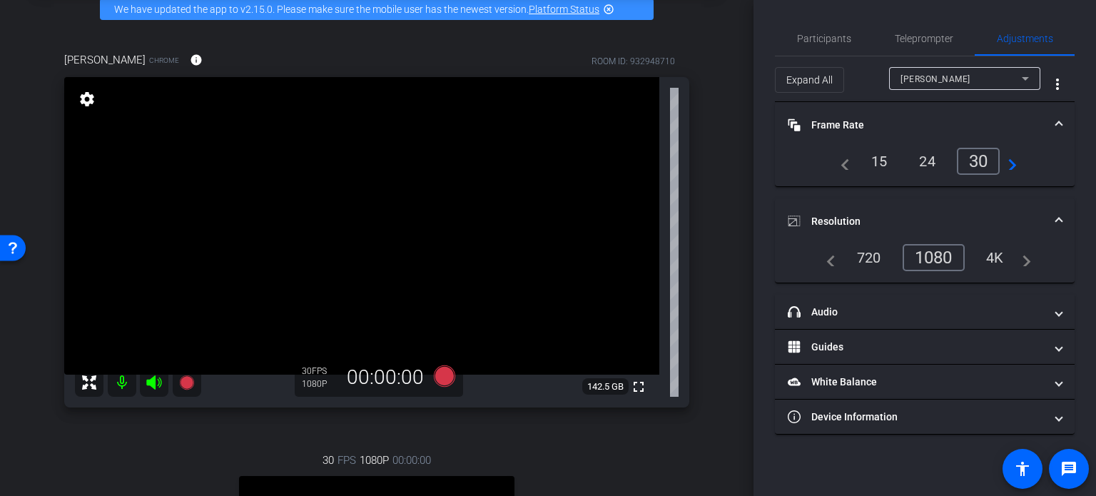
click at [698, 385] on div "[PERSON_NAME] Chrome info ROOM ID: 932948710 fullscreen settings 142.5 GB 30 FP…" at bounding box center [377, 383] width 682 height 709
click at [706, 333] on div "[PERSON_NAME] Chrome info ROOM ID: 932948710 fullscreen settings 142.5 GB 30 FP…" at bounding box center [377, 383] width 682 height 709
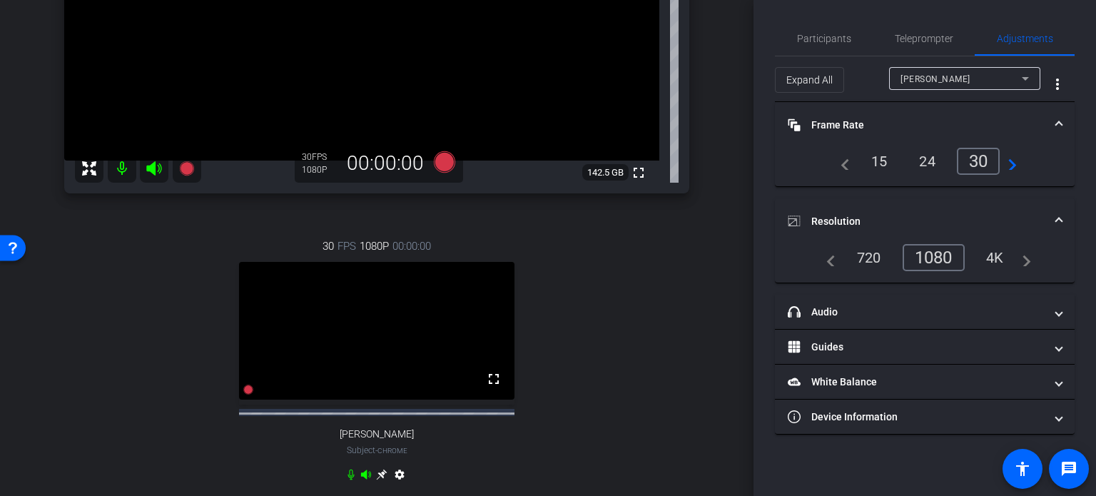
scroll to position [143, 0]
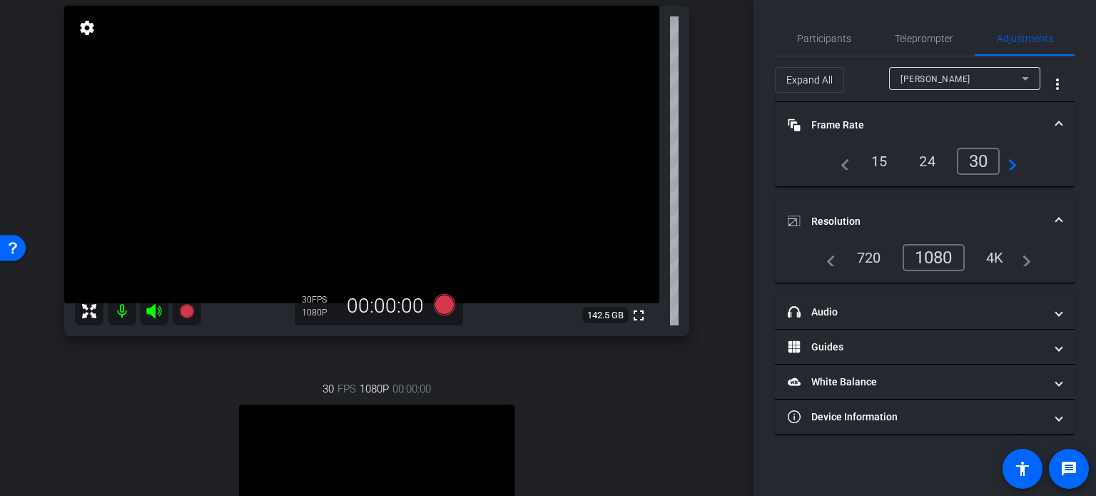
drag, startPoint x: 722, startPoint y: 322, endPoint x: 694, endPoint y: 345, distance: 36.6
click at [719, 322] on div "arrow_back PG Recordings Back to project Send invite account_box grid_on settin…" at bounding box center [377, 105] width 754 height 496
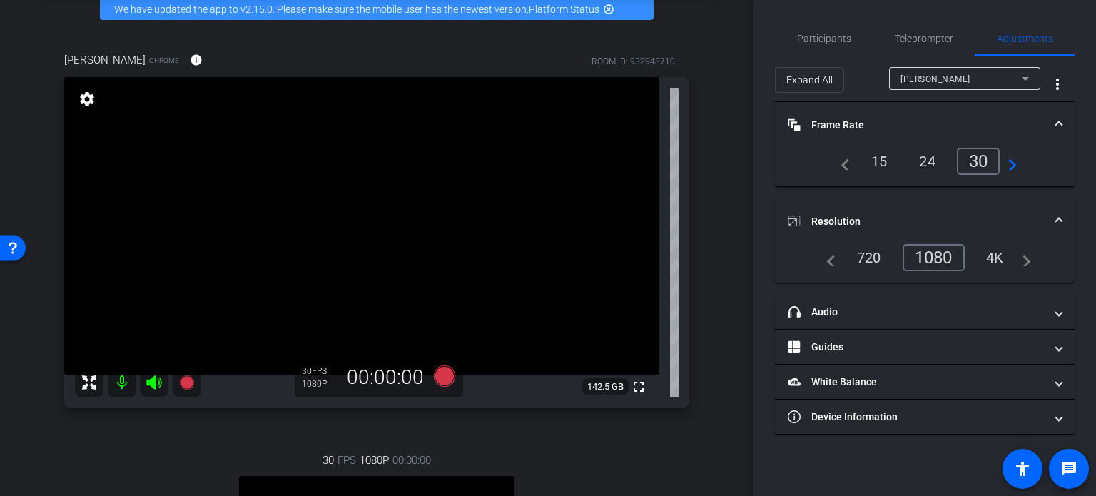
click at [694, 370] on div "[PERSON_NAME] Chrome info ROOM ID: 932948710 fullscreen settings 142.5 GB 30 FP…" at bounding box center [377, 383] width 682 height 709
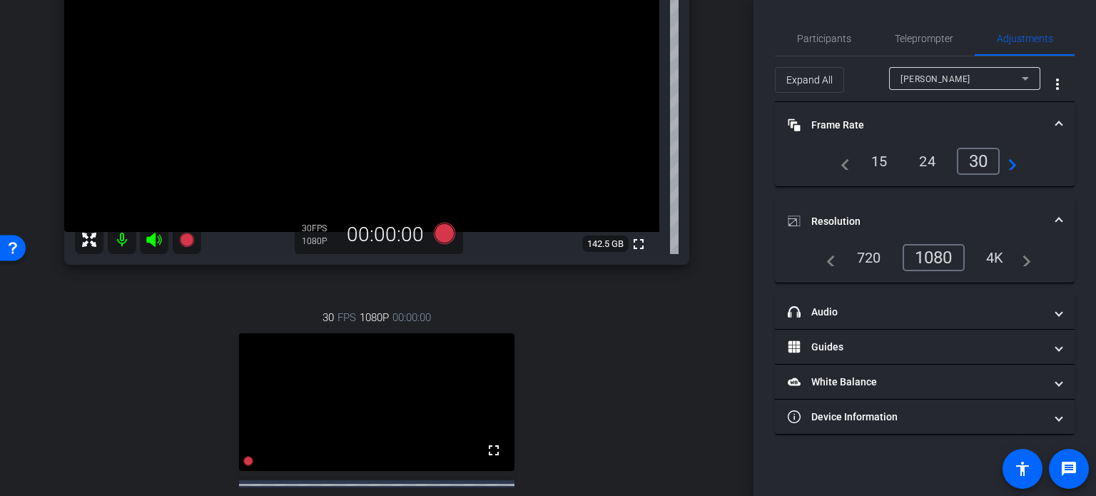
scroll to position [285, 0]
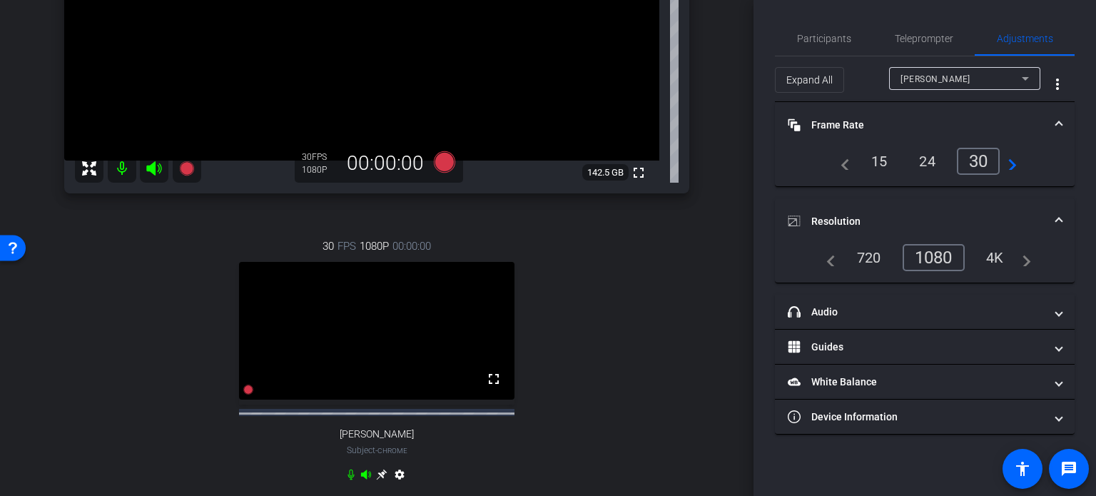
click at [713, 323] on div "arrow_back PG Recordings Back to project Send invite account_box grid_on settin…" at bounding box center [377, 248] width 754 height 496
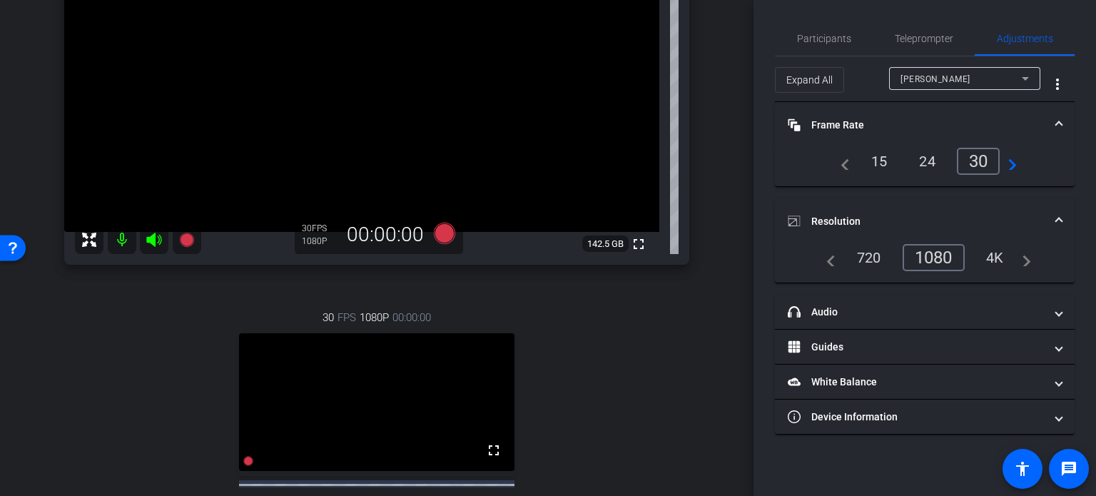
scroll to position [143, 0]
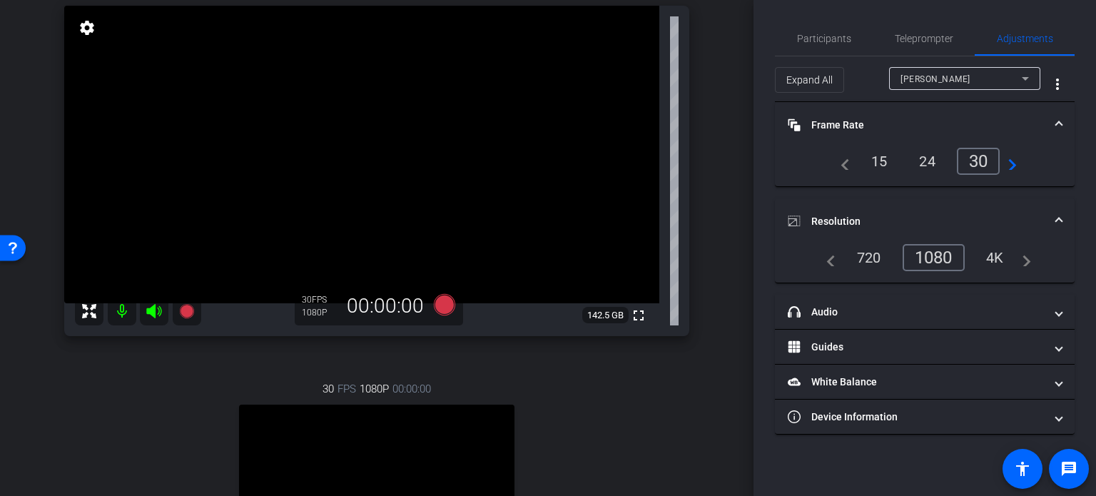
click at [565, 387] on div "30 FPS 1080P 00:00:00 fullscreen [PERSON_NAME] Subject - Chrome settings" at bounding box center [376, 505] width 625 height 295
click at [608, 431] on div "30 FPS 1080P 00:00:00 fullscreen [PERSON_NAME] Subject - Chrome settings" at bounding box center [376, 505] width 625 height 295
click at [602, 417] on div "30 FPS 1080P 00:00:00 fullscreen [PERSON_NAME] Subject - Chrome settings" at bounding box center [376, 505] width 625 height 295
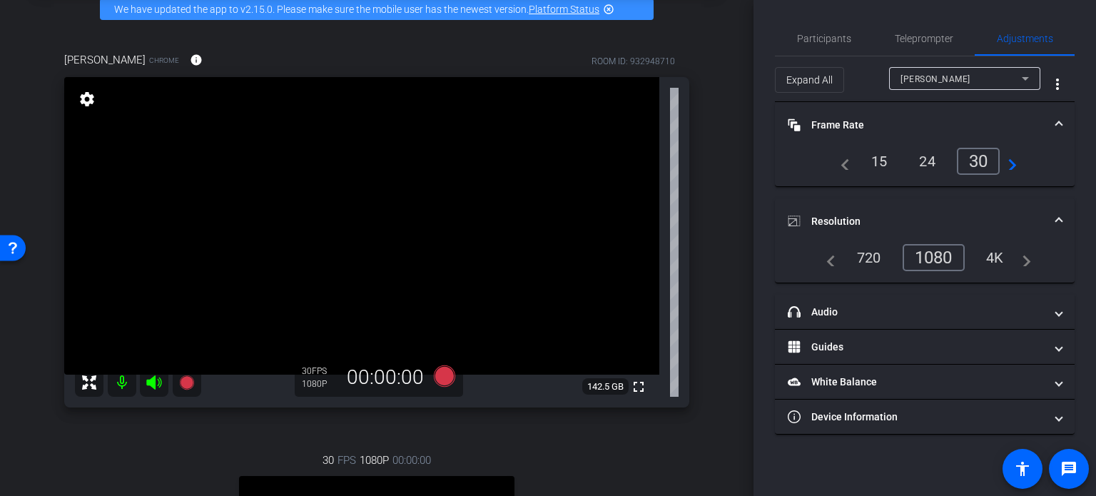
scroll to position [0, 0]
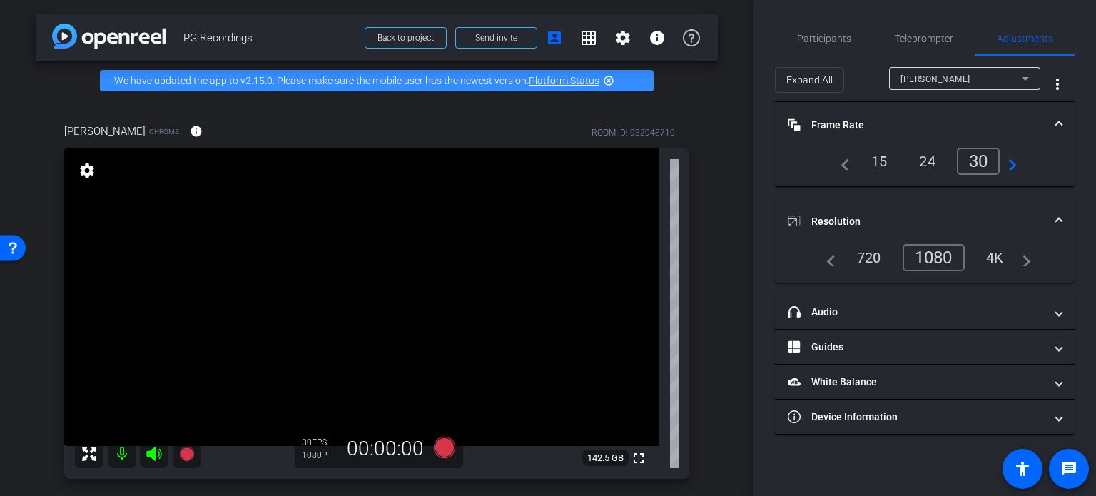
click at [697, 398] on div "[PERSON_NAME] Chrome info ROOM ID: 932948710 fullscreen settings 142.5 GB 30 FP…" at bounding box center [377, 454] width 682 height 709
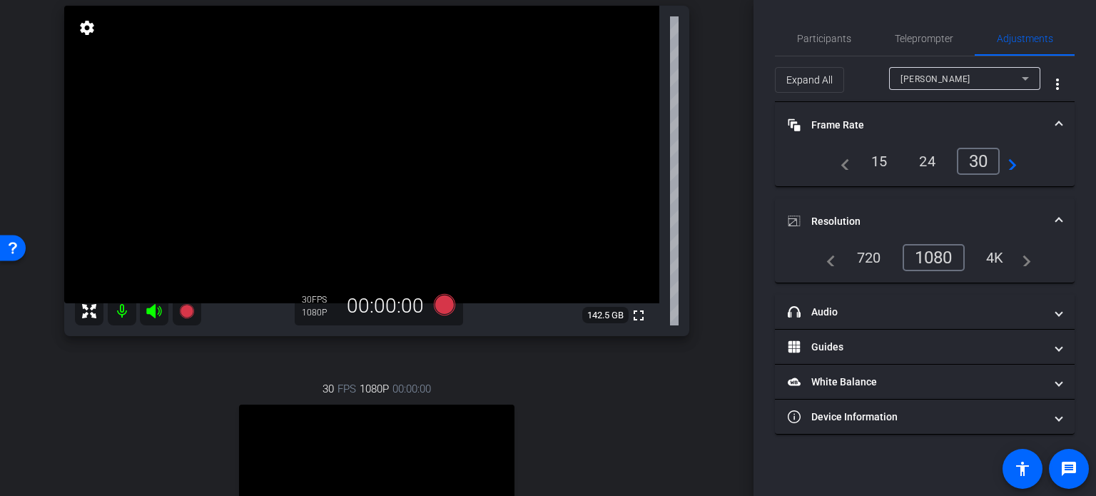
click at [599, 419] on div "30 FPS 1080P 00:00:00 fullscreen [PERSON_NAME] Subject - Chrome settings" at bounding box center [376, 505] width 625 height 295
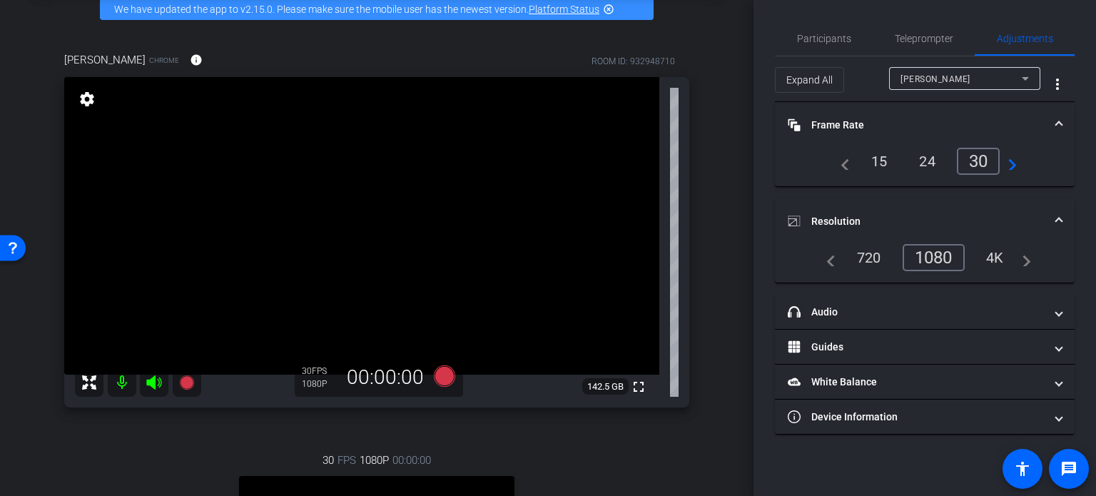
scroll to position [0, 0]
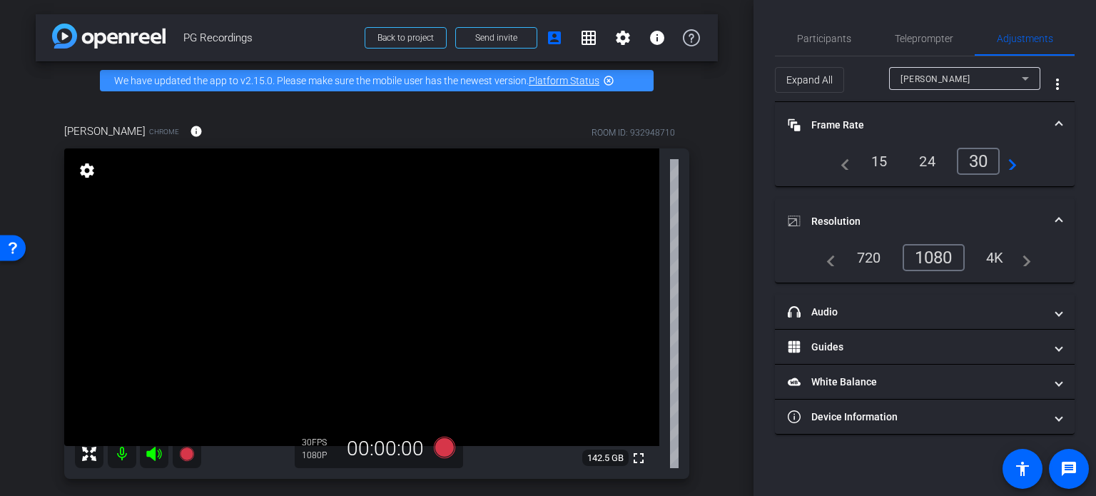
click at [699, 379] on div "[PERSON_NAME] Chrome info ROOM ID: 932948710 fullscreen settings 142.5 GB 30 FP…" at bounding box center [377, 454] width 682 height 709
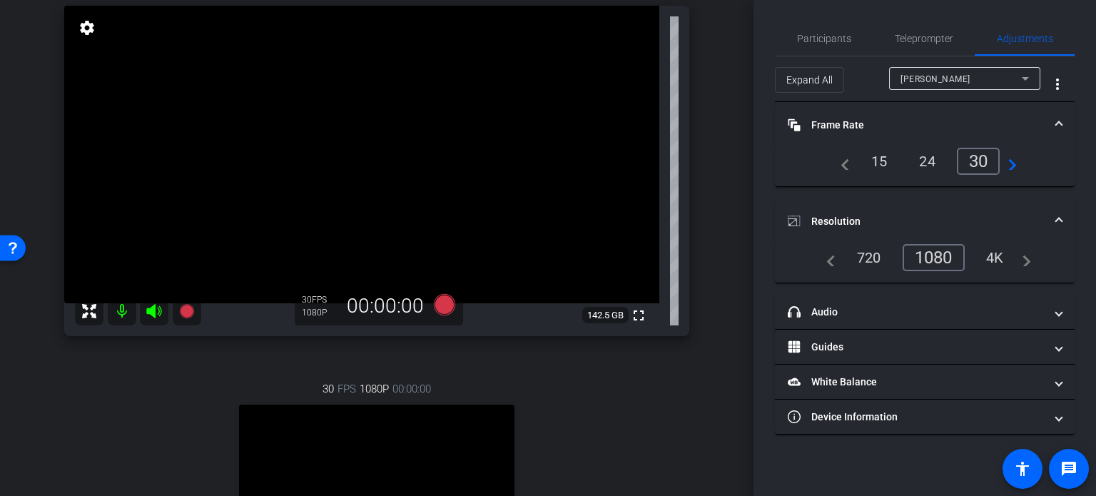
scroll to position [214, 0]
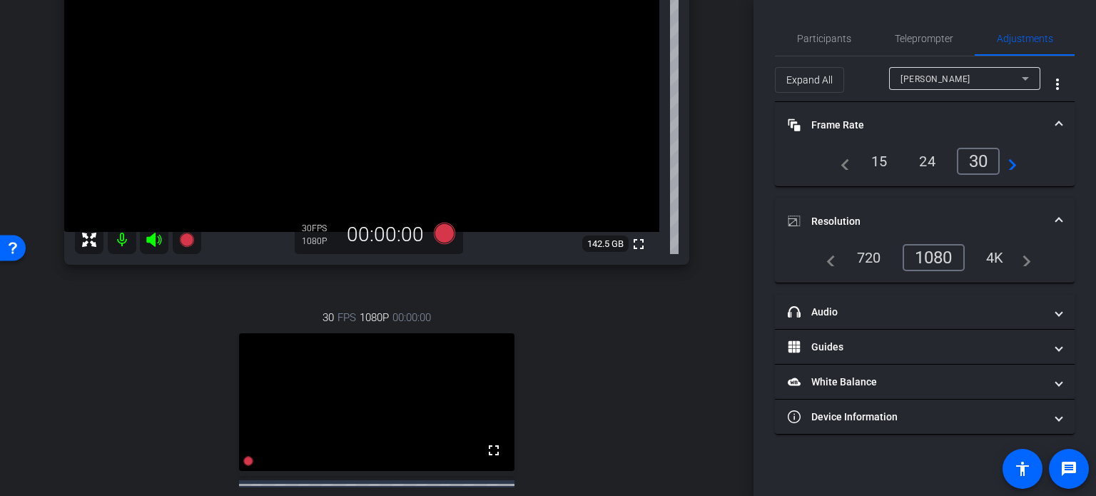
click at [699, 379] on div "[PERSON_NAME] Chrome info ROOM ID: 932948710 fullscreen settings 142.5 GB 30 FP…" at bounding box center [377, 240] width 682 height 709
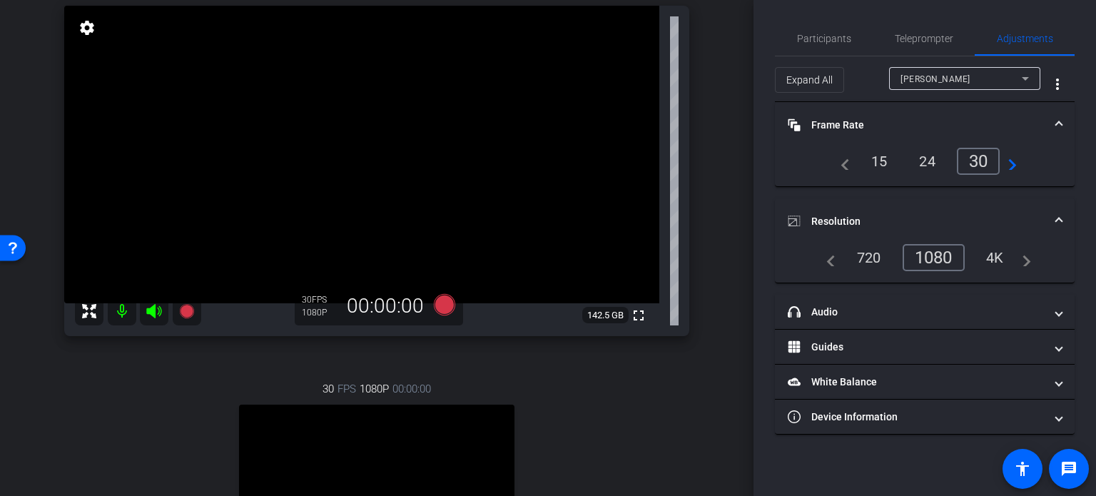
scroll to position [0, 0]
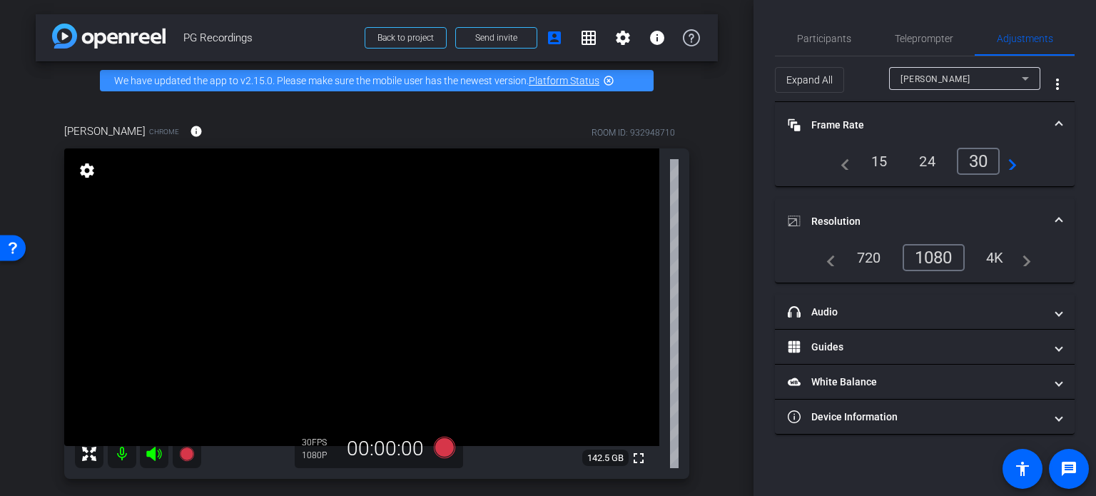
click at [699, 338] on div "[PERSON_NAME] Chrome info ROOM ID: 932948710 fullscreen settings 142.5 GB 30 FP…" at bounding box center [377, 454] width 682 height 709
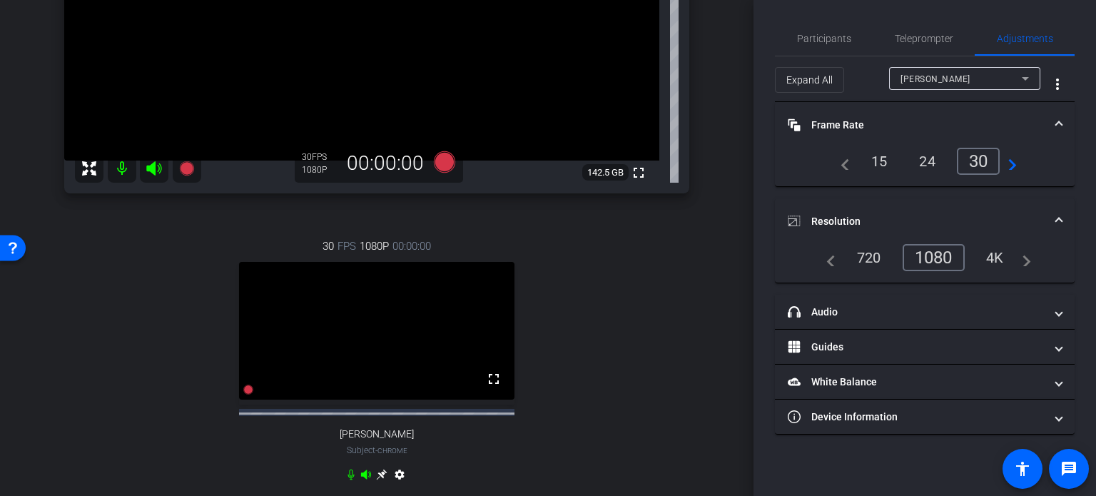
scroll to position [143, 0]
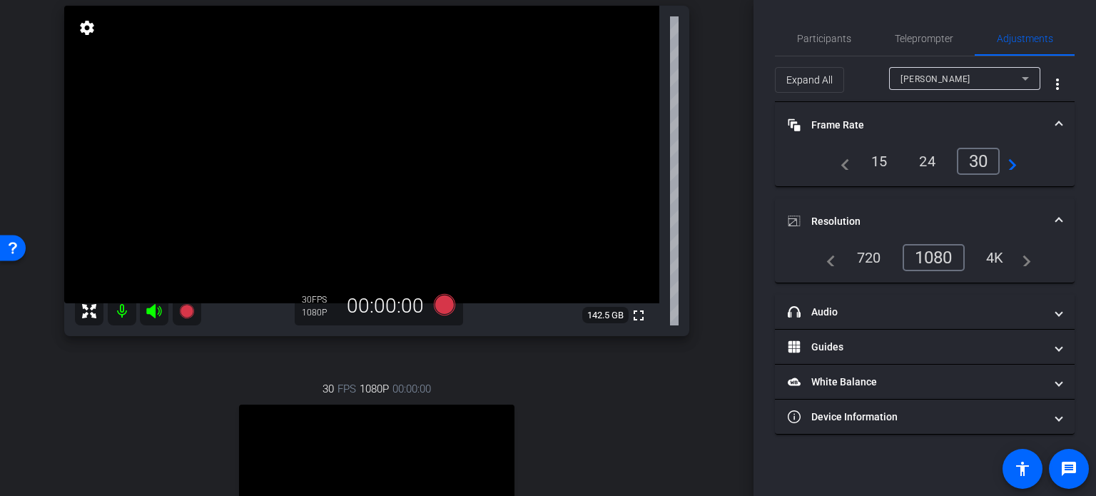
click at [704, 206] on div "[PERSON_NAME] Chrome info ROOM ID: 932948710 fullscreen settings 142.5 GB 30 FP…" at bounding box center [377, 311] width 682 height 709
click at [629, 396] on div "30 FPS 1080P 00:00:00 fullscreen [PERSON_NAME] Subject - Chrome settings" at bounding box center [376, 505] width 625 height 295
click at [622, 396] on div "30 FPS 1080P 00:00:00 fullscreen [PERSON_NAME] Subject - Chrome settings" at bounding box center [376, 505] width 625 height 295
click at [637, 389] on div "30 FPS 1080P 00:00:00 fullscreen [PERSON_NAME] Subject - Chrome settings" at bounding box center [376, 505] width 625 height 295
click at [716, 272] on div "arrow_back PG Recordings Back to project Send invite account_box grid_on settin…" at bounding box center [377, 105] width 754 height 496
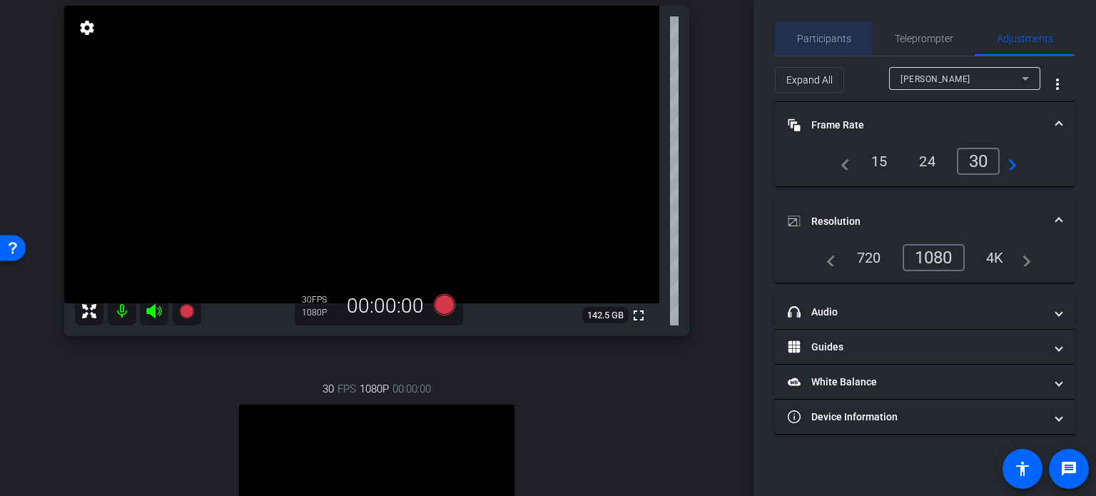
click at [820, 39] on span "Participants" at bounding box center [824, 39] width 54 height 10
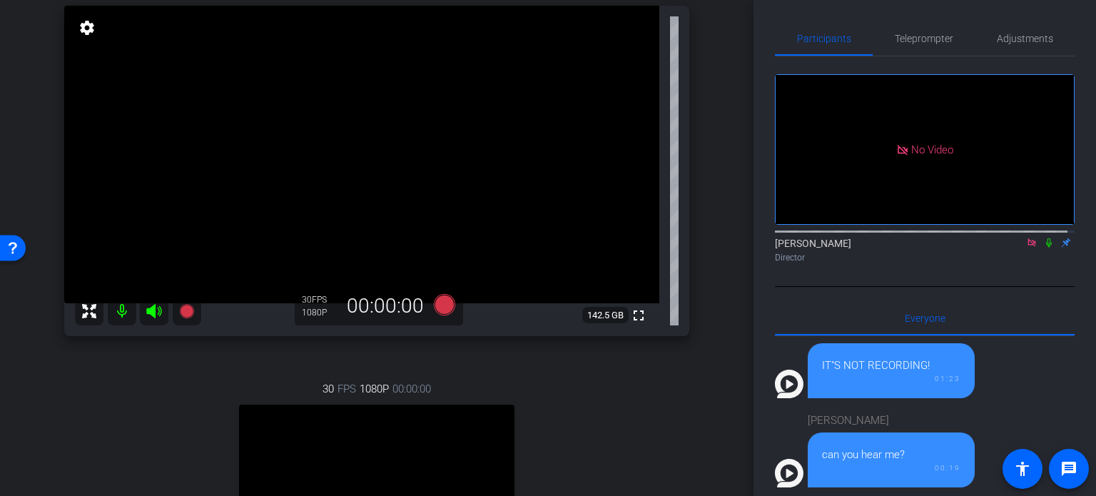
click at [692, 283] on div "[PERSON_NAME] Chrome info ROOM ID: 932948710 fullscreen settings 142.5 GB 30 FP…" at bounding box center [377, 311] width 682 height 709
click at [441, 310] on icon at bounding box center [444, 304] width 21 height 21
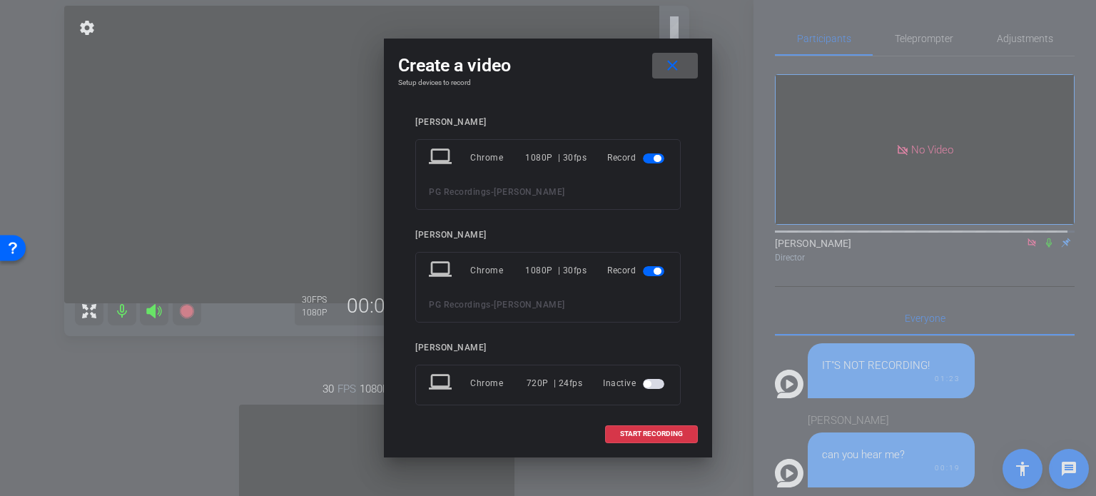
click at [654, 155] on span "button" at bounding box center [657, 158] width 7 height 7
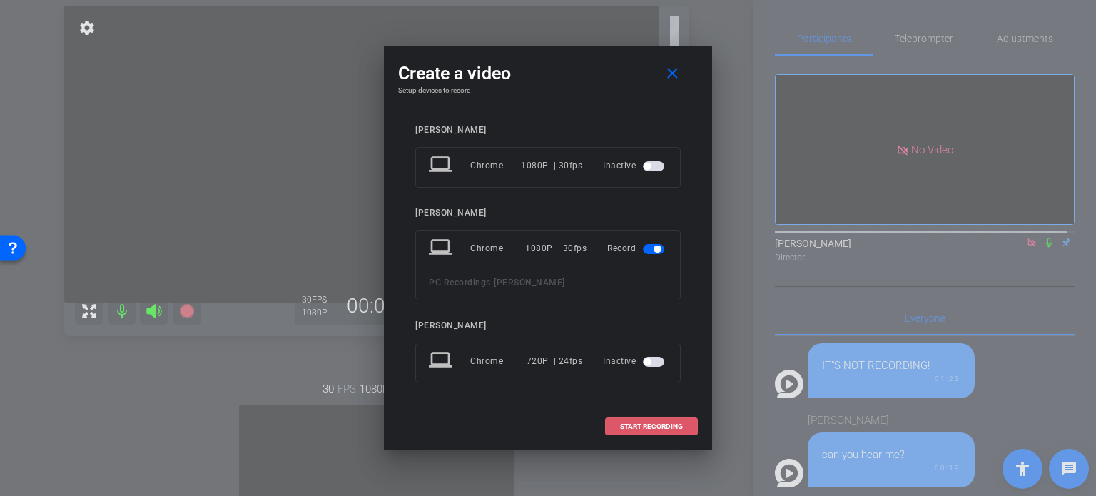
click at [669, 425] on span "START RECORDING" at bounding box center [651, 426] width 63 height 7
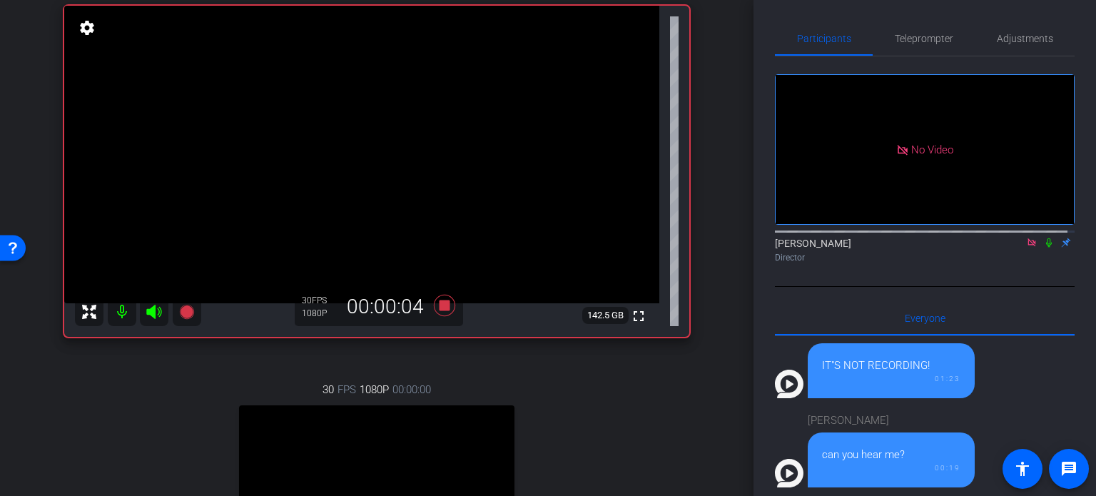
click at [1046, 238] on icon at bounding box center [1049, 242] width 6 height 9
click at [699, 216] on div "[PERSON_NAME] Chrome info ROOM ID: 932948710 fullscreen settings 142.2 GB 30 FP…" at bounding box center [377, 312] width 682 height 710
click at [442, 306] on icon at bounding box center [444, 305] width 21 height 21
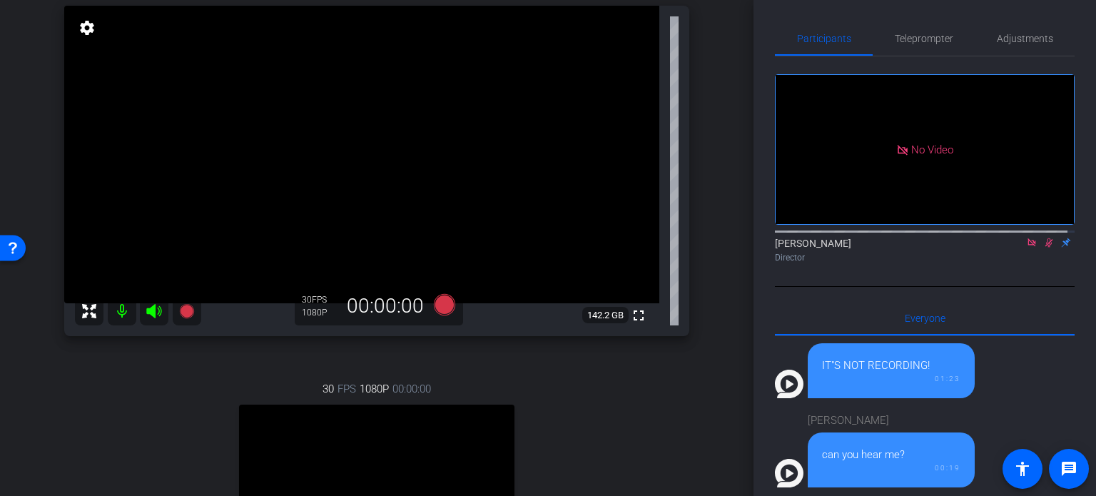
click at [1043, 238] on icon at bounding box center [1048, 243] width 11 height 10
click at [662, 384] on div "30 FPS 1080P 00:00:00 fullscreen [PERSON_NAME] Subject - Chrome settings" at bounding box center [376, 505] width 625 height 295
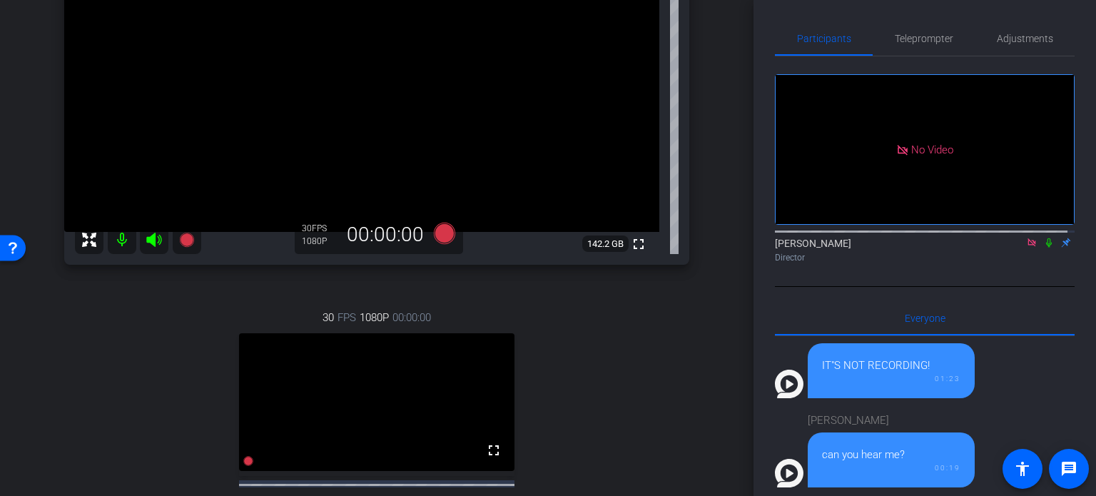
scroll to position [285, 0]
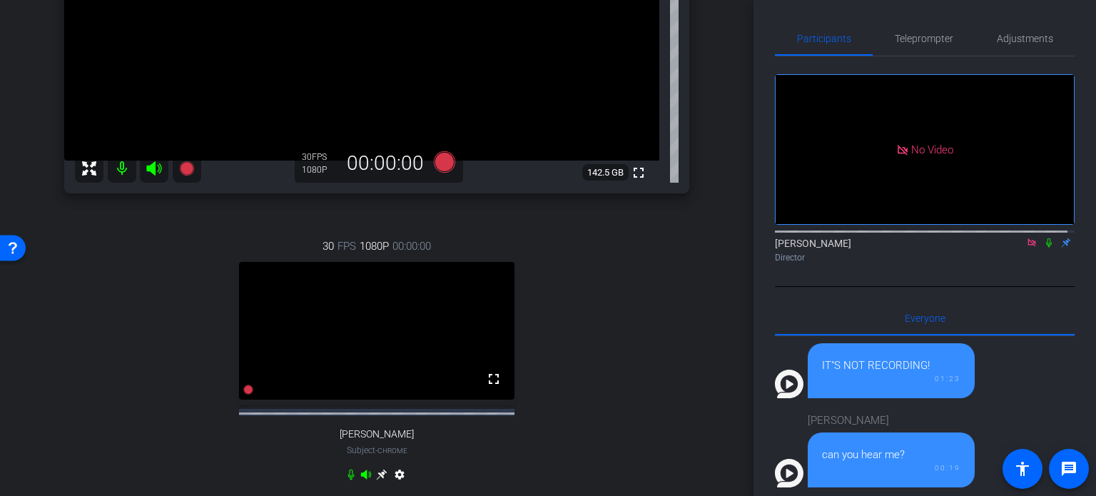
click at [597, 302] on div "30 FPS 1080P 00:00:00 fullscreen [PERSON_NAME] Subject - Chrome settings" at bounding box center [376, 362] width 625 height 295
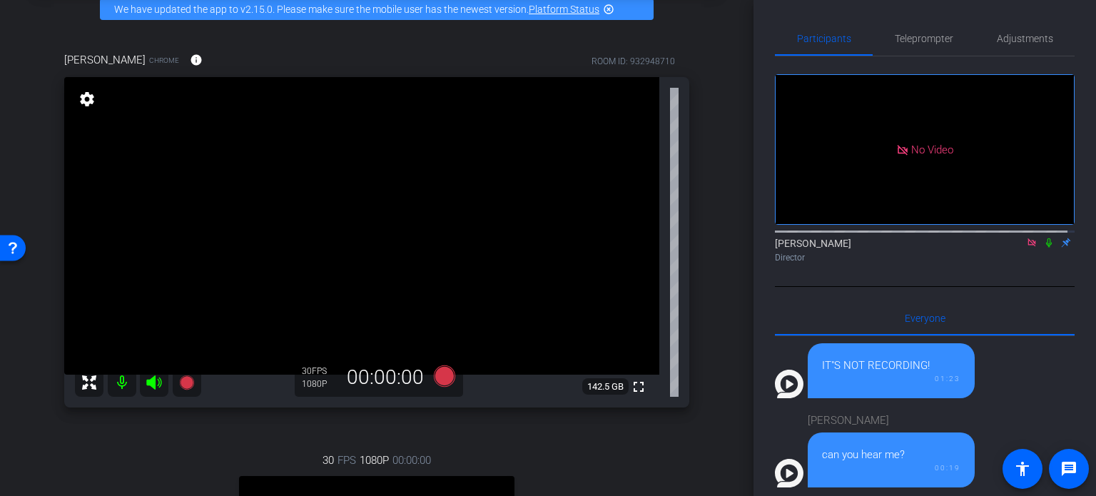
scroll to position [143, 0]
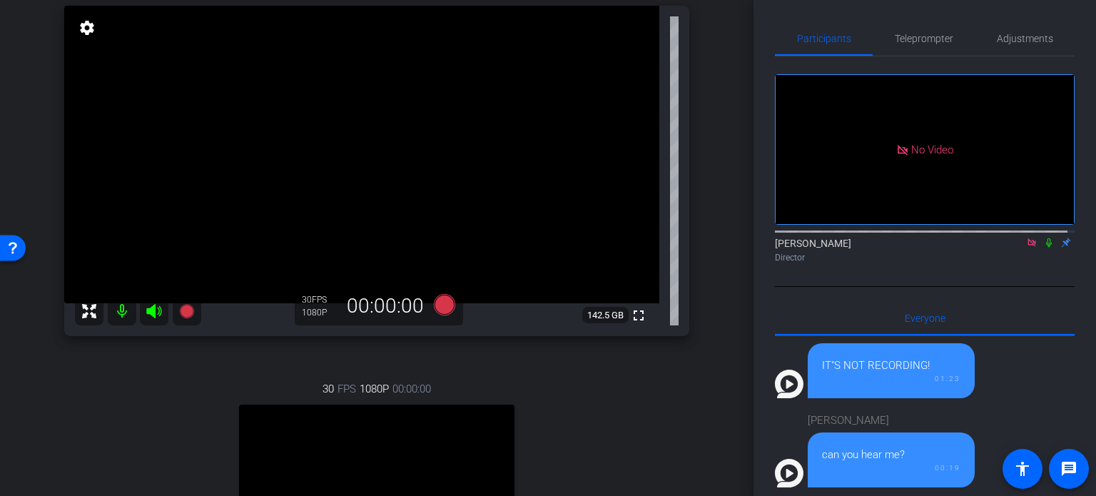
click at [614, 377] on div "30 FPS 1080P 00:00:00 fullscreen [PERSON_NAME] Subject - Chrome settings" at bounding box center [376, 505] width 625 height 295
click at [435, 303] on icon at bounding box center [444, 304] width 21 height 21
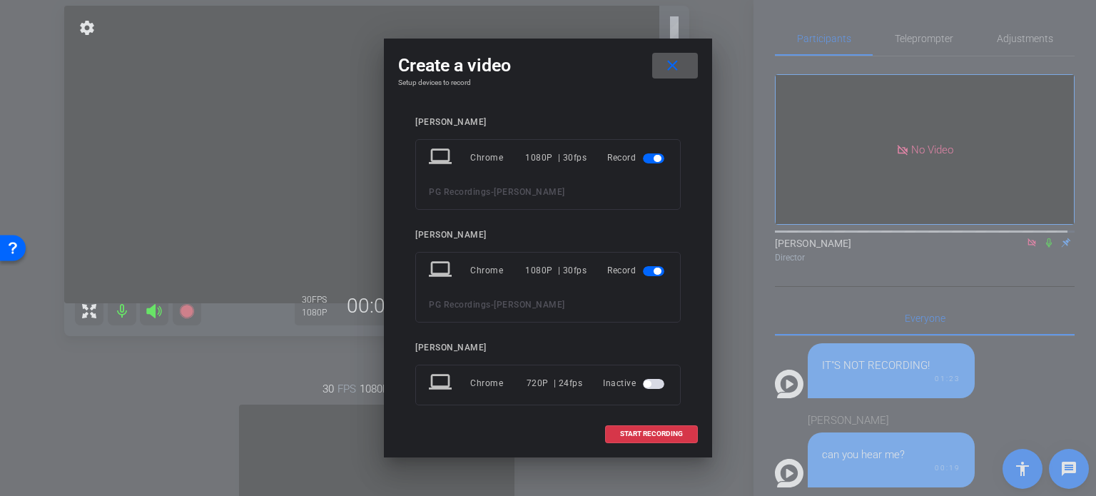
click at [657, 162] on button "button" at bounding box center [653, 158] width 21 height 10
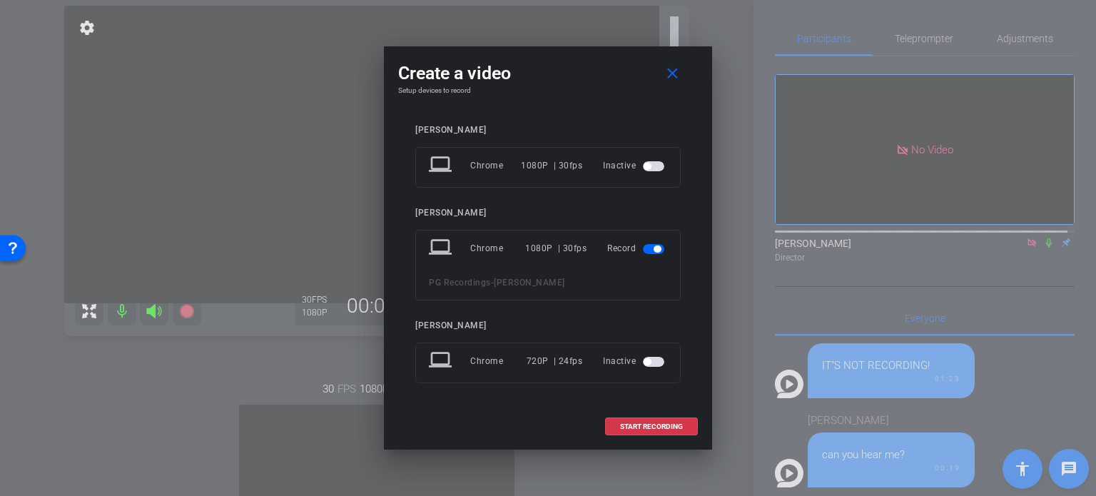
click at [649, 163] on span "button" at bounding box center [647, 166] width 7 height 7
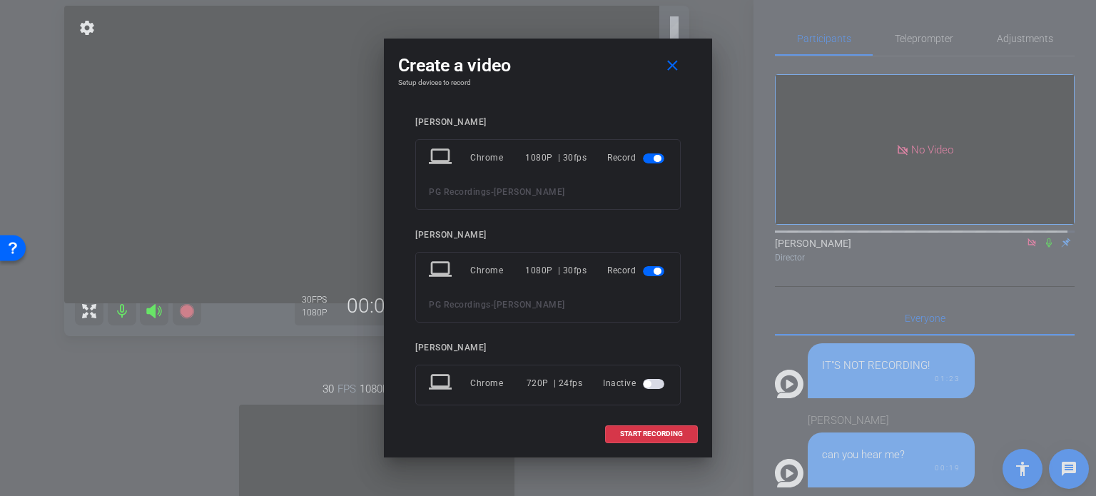
click at [643, 159] on span "button" at bounding box center [653, 158] width 21 height 10
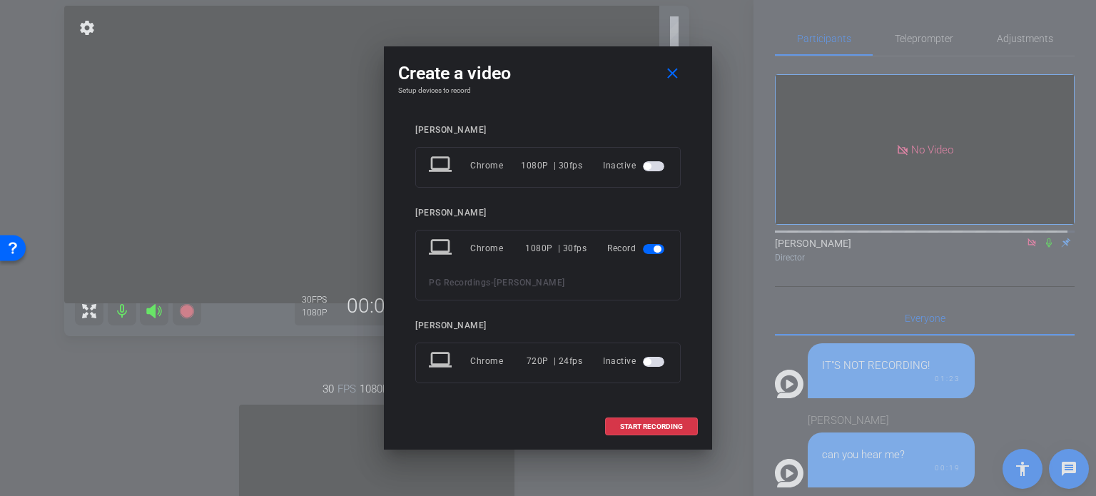
click at [636, 121] on div "[PERSON_NAME] laptop Chrome 1080P | 30fps Inactive [PERSON_NAME] laptop Chrome …" at bounding box center [548, 264] width 300 height 307
click at [670, 425] on span "START RECORDING" at bounding box center [651, 426] width 63 height 7
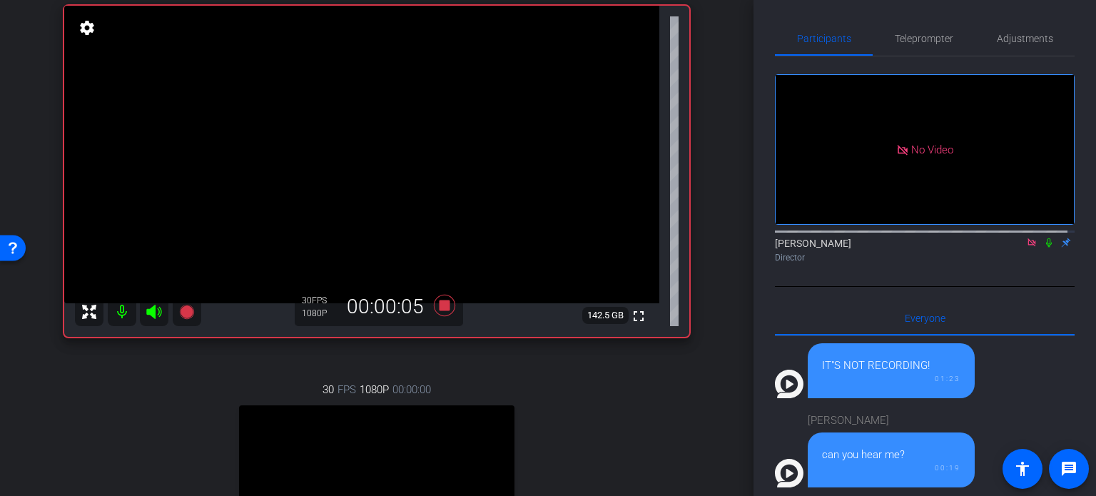
click at [1043, 238] on icon at bounding box center [1048, 243] width 11 height 10
click at [438, 306] on icon at bounding box center [444, 305] width 21 height 21
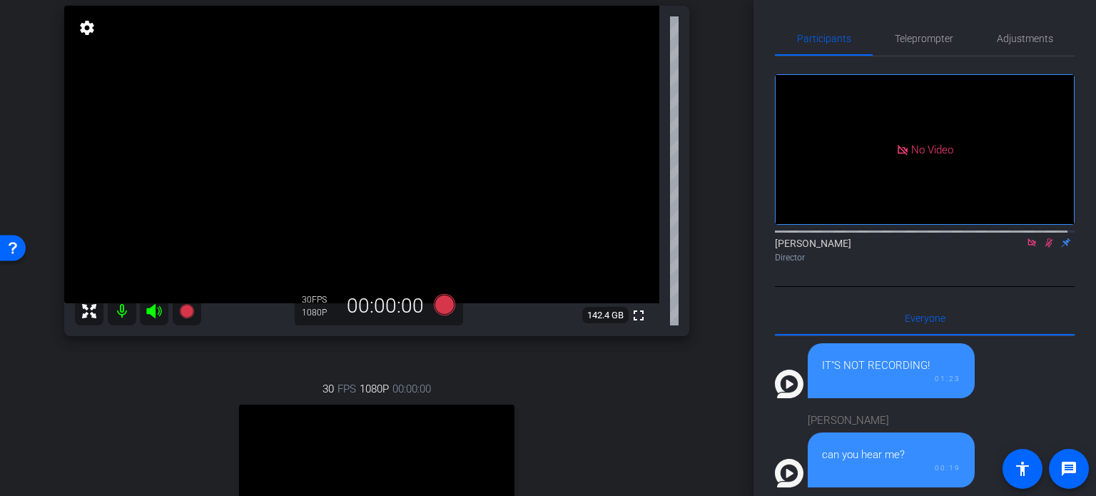
click at [1045, 238] on icon at bounding box center [1049, 242] width 8 height 9
click at [680, 416] on div "30 FPS 1080P 00:00:00 fullscreen [PERSON_NAME] Subject - Chrome settings" at bounding box center [376, 505] width 625 height 295
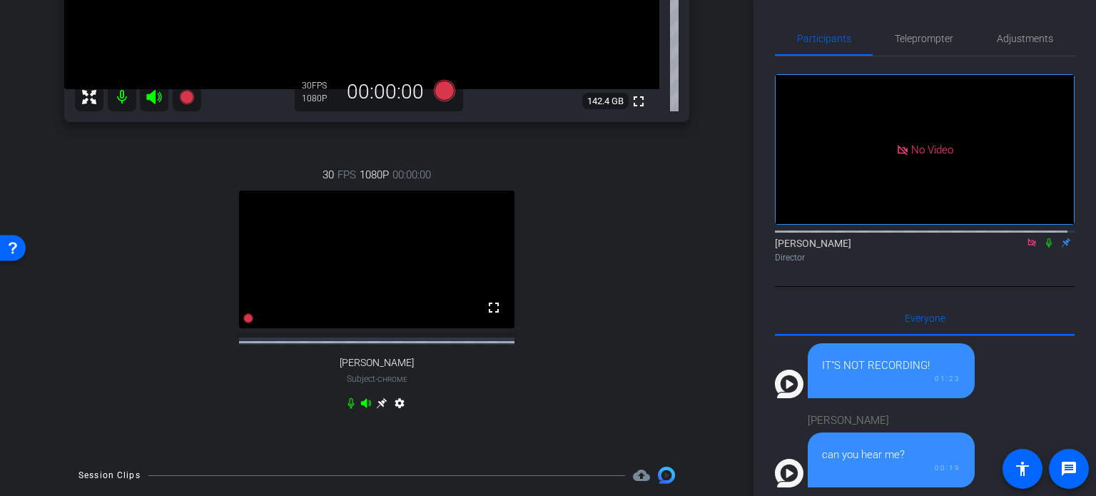
click at [376, 409] on icon at bounding box center [381, 402] width 11 height 11
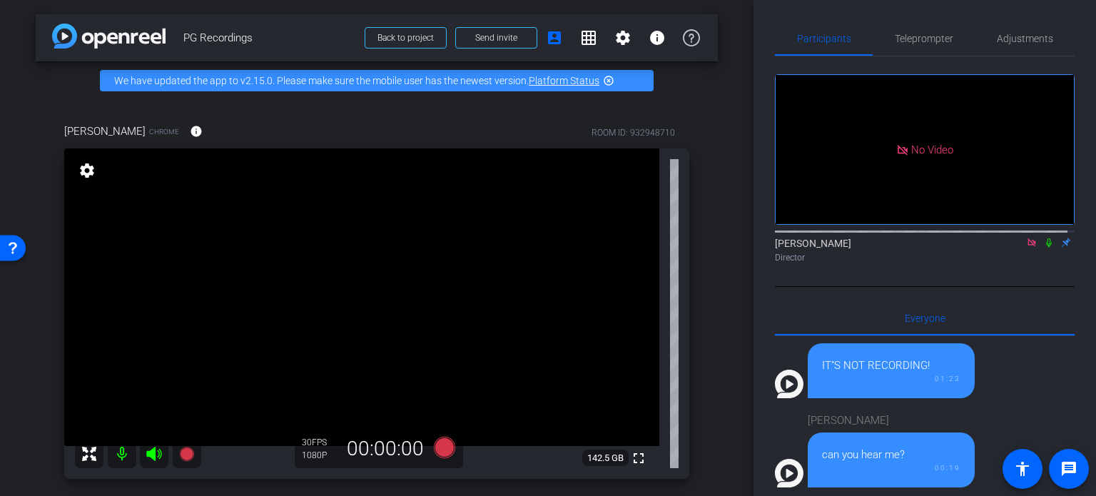
scroll to position [71, 0]
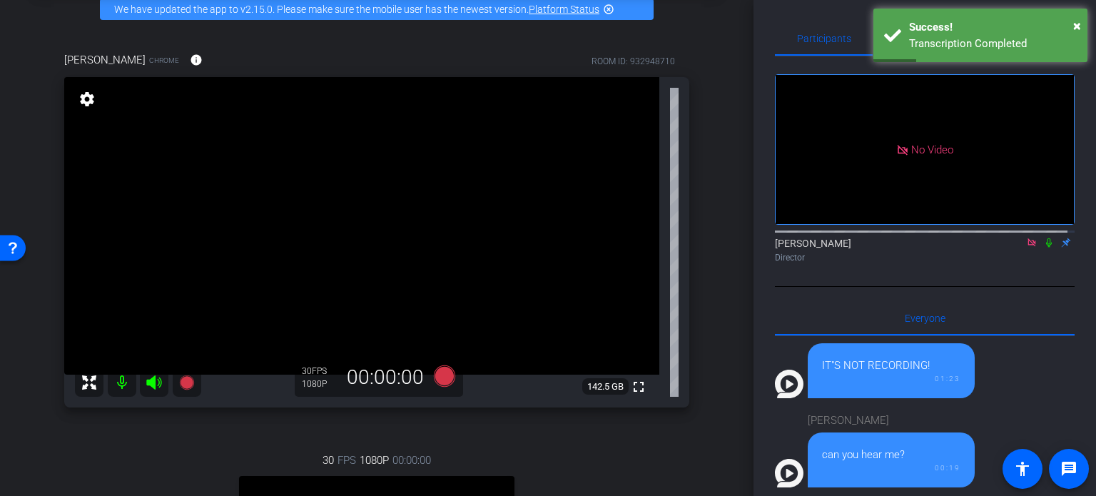
click at [694, 380] on div "[PERSON_NAME] Chrome info ROOM ID: 932948710 fullscreen settings 142.5 GB 30 FP…" at bounding box center [377, 383] width 682 height 709
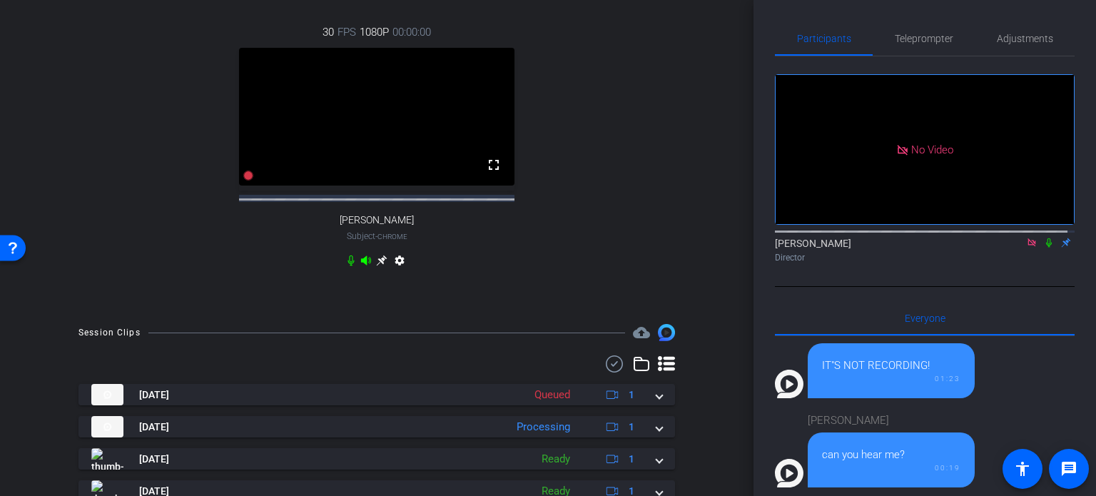
scroll to position [571, 0]
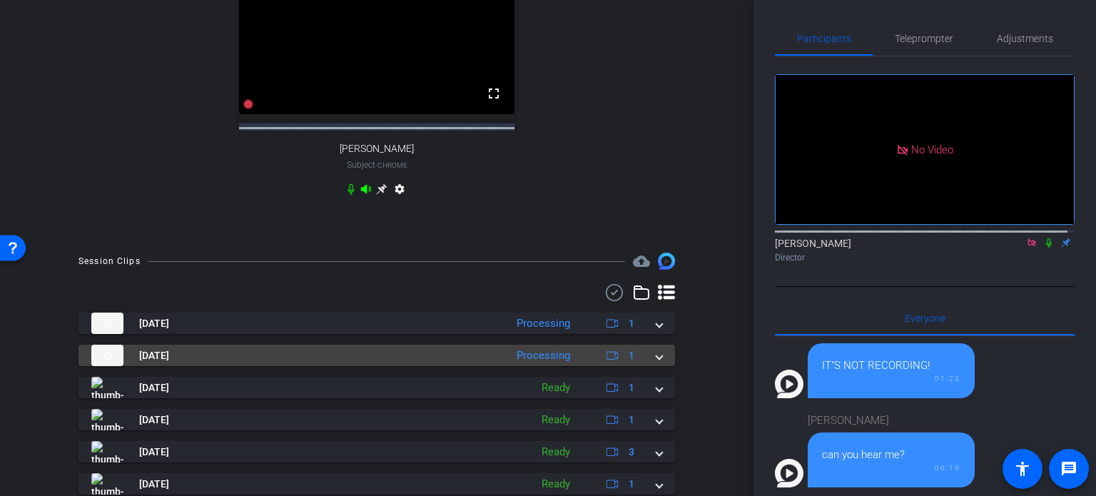
click at [657, 363] on span at bounding box center [660, 355] width 6 height 15
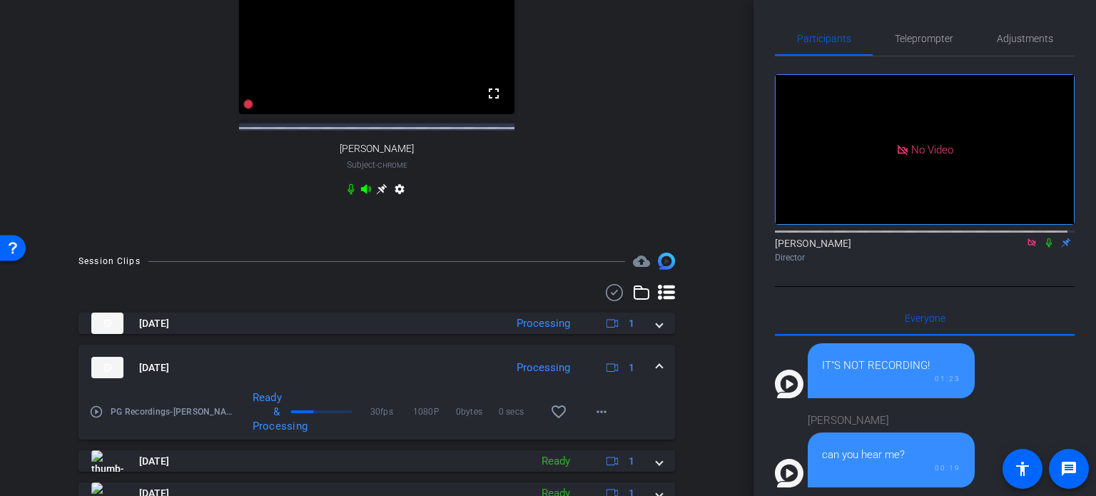
click at [705, 292] on div "Session Clips cloud_upload [DATE] Processing 1 [DATE] Processing 1 play_circle_…" at bounding box center [377, 500] width 682 height 495
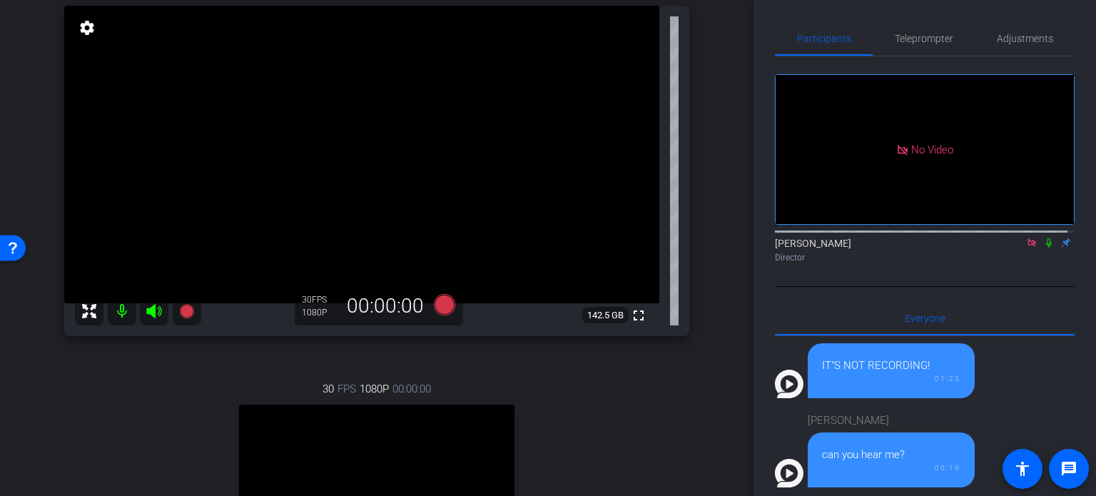
scroll to position [71, 0]
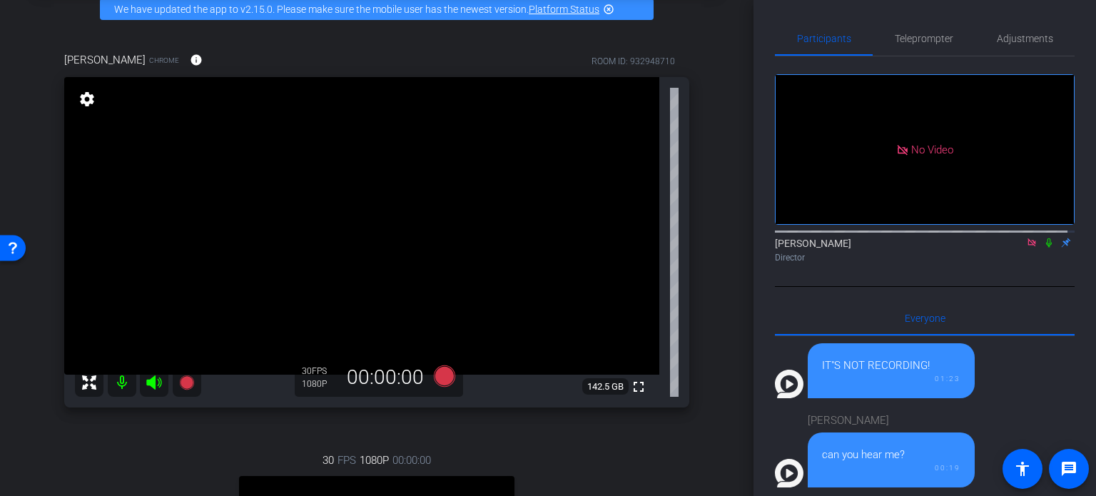
click at [711, 239] on div "arrow_back PG Recordings Back to project Send invite account_box grid_on settin…" at bounding box center [377, 177] width 754 height 496
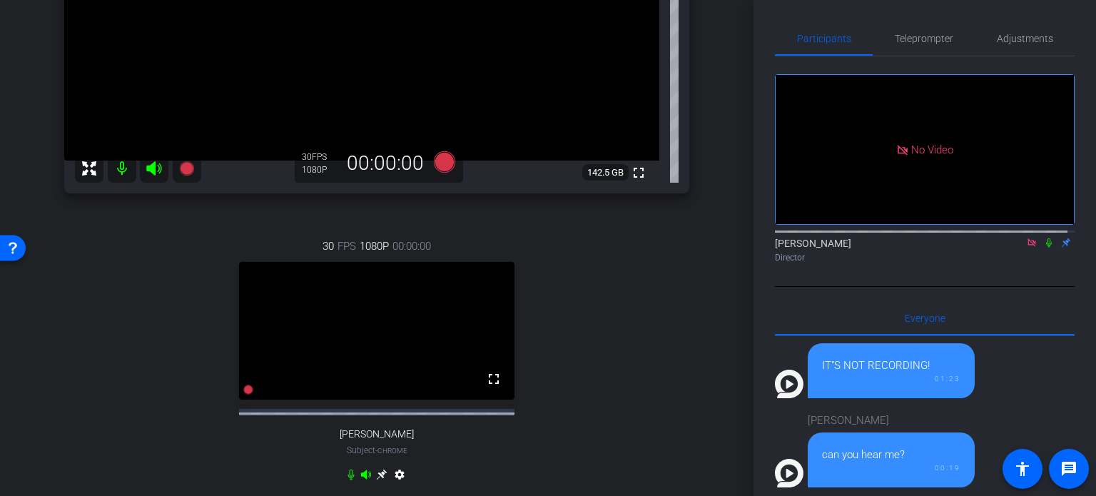
scroll to position [357, 0]
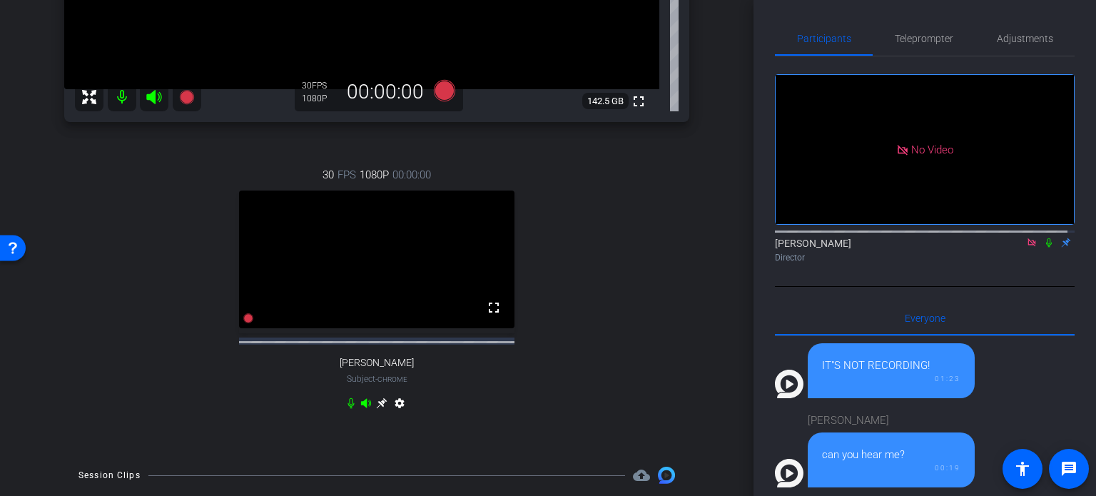
click at [346, 409] on icon at bounding box center [350, 402] width 11 height 11
click at [587, 355] on div "30 FPS 1080P 00:00:00 fullscreen [PERSON_NAME] Subject - Chrome settings" at bounding box center [376, 290] width 625 height 295
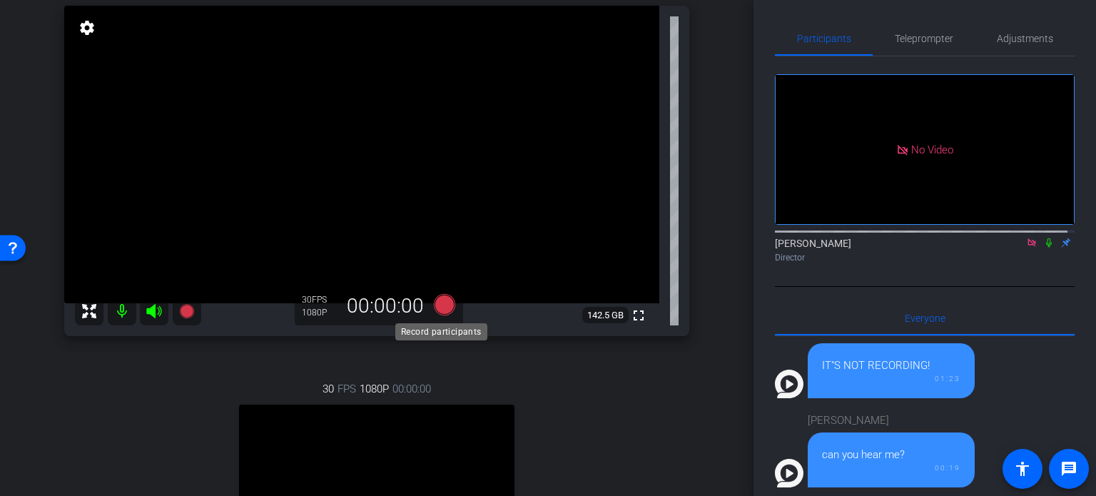
click at [440, 309] on icon at bounding box center [444, 304] width 21 height 21
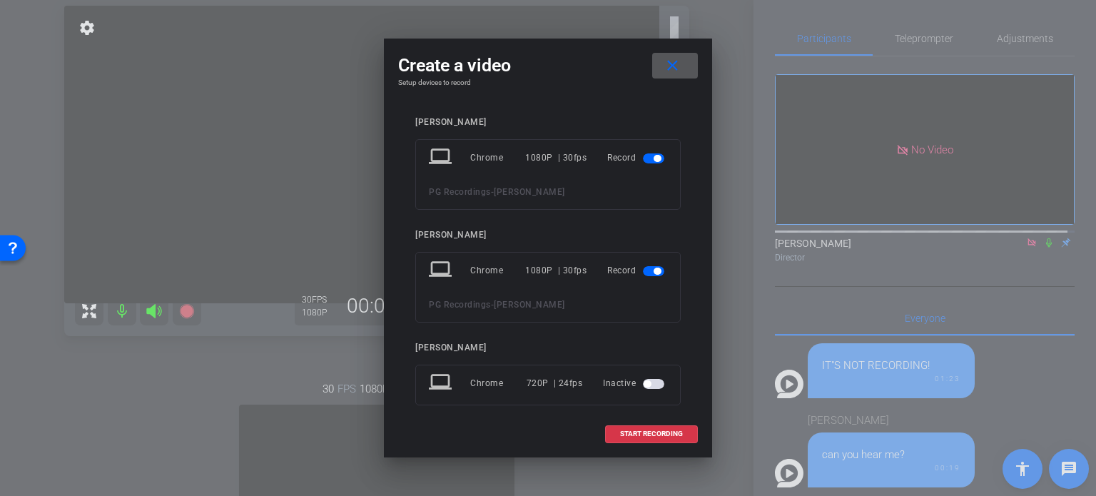
click at [654, 268] on span "button" at bounding box center [657, 271] width 7 height 7
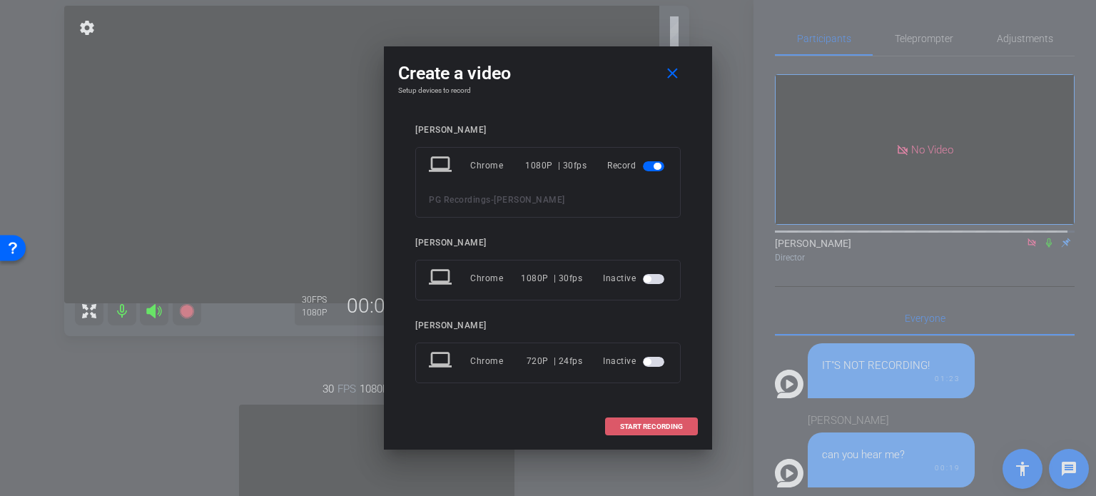
click at [626, 425] on span "START RECORDING" at bounding box center [651, 426] width 63 height 7
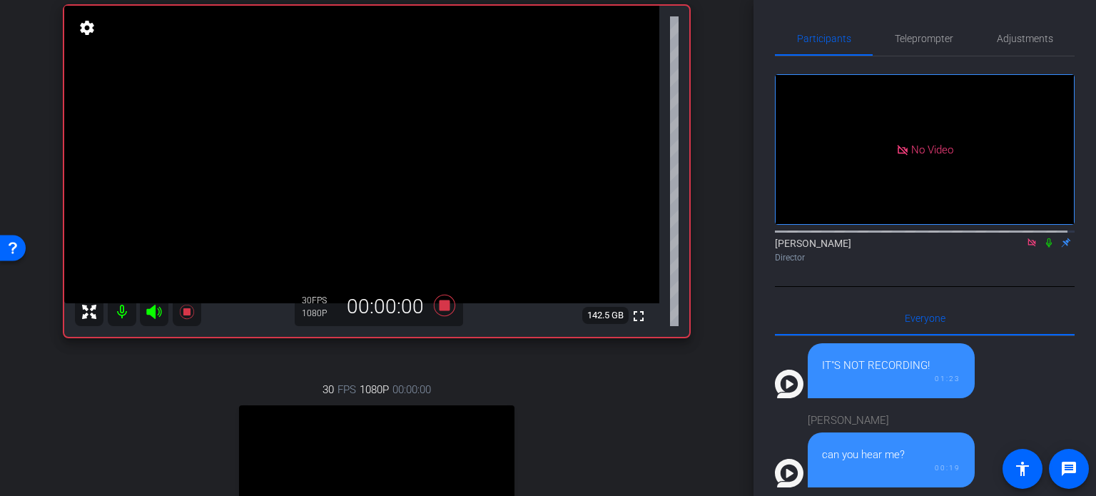
click at [1043, 238] on icon at bounding box center [1048, 243] width 11 height 10
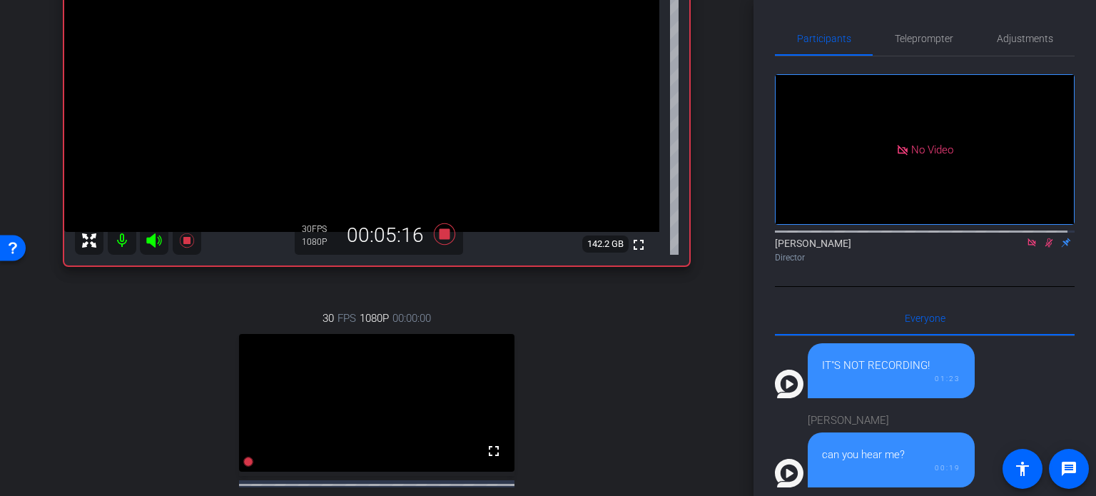
scroll to position [285, 0]
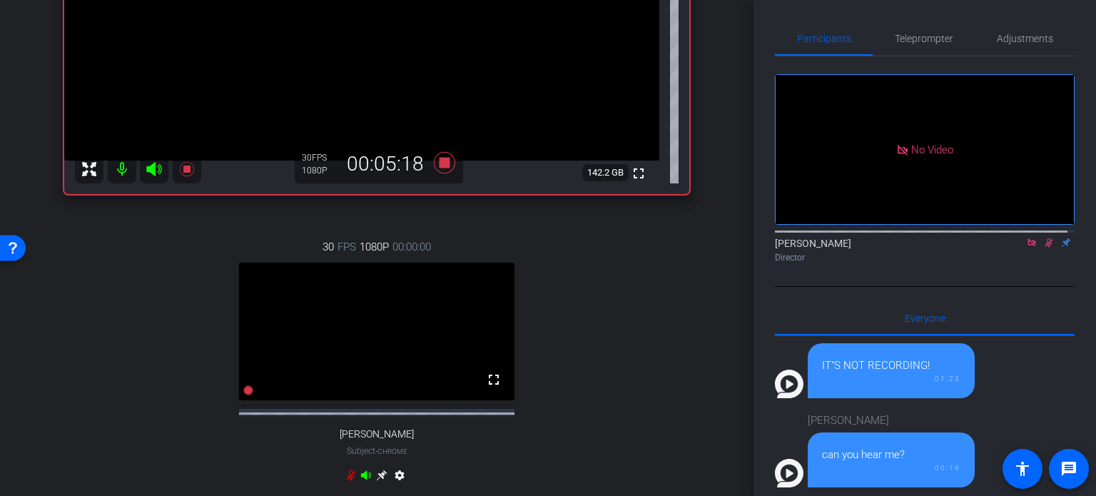
click at [580, 400] on div "30 FPS 1080P 00:00:00 fullscreen [PERSON_NAME] Subject - Chrome settings" at bounding box center [376, 363] width 625 height 295
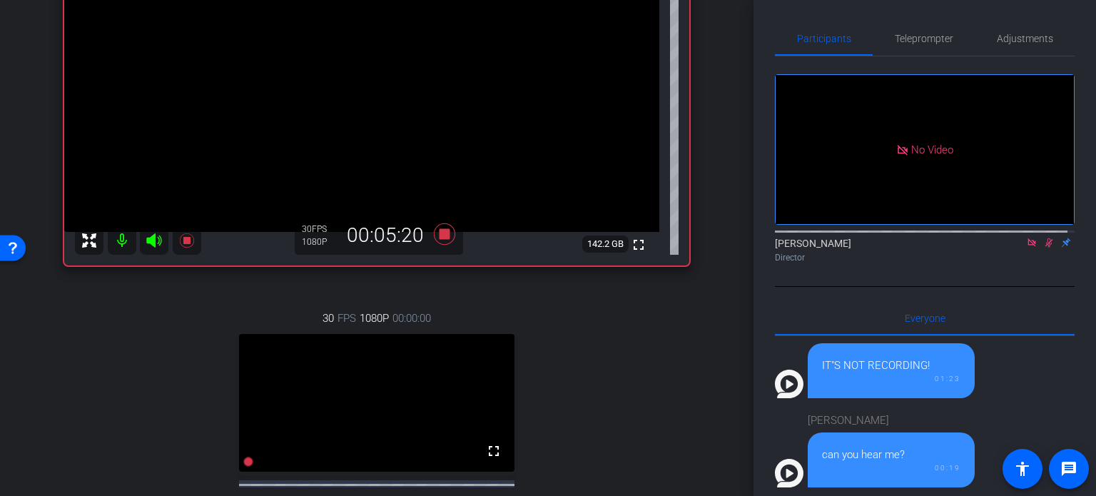
scroll to position [143, 0]
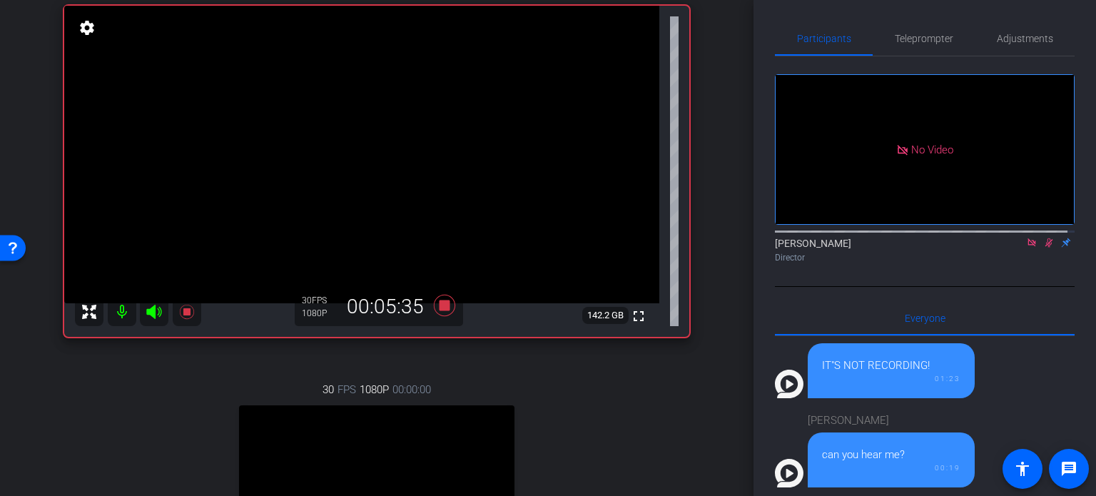
click at [698, 333] on div "[PERSON_NAME] Chrome info ROOM ID: 932948710 fullscreen settings 142.2 GB 30 FP…" at bounding box center [377, 312] width 682 height 710
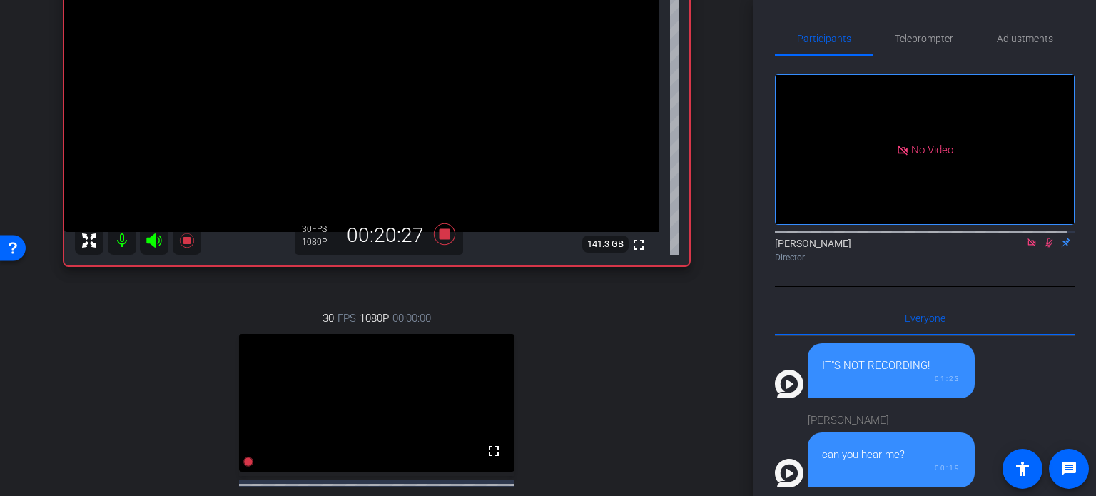
scroll to position [285, 0]
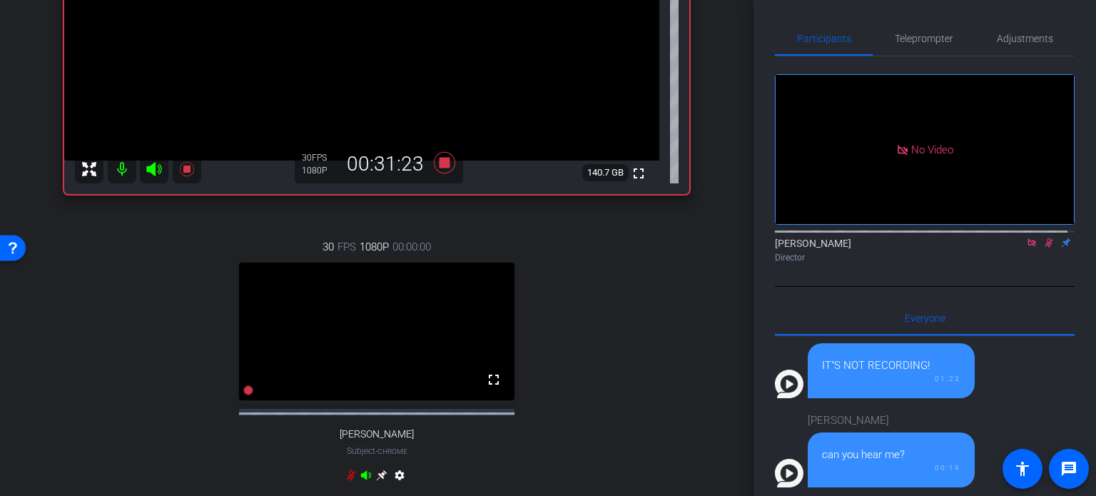
click at [672, 375] on div "30 FPS 1080P 00:00:00 fullscreen [PERSON_NAME] Subject - Chrome settings" at bounding box center [376, 363] width 625 height 295
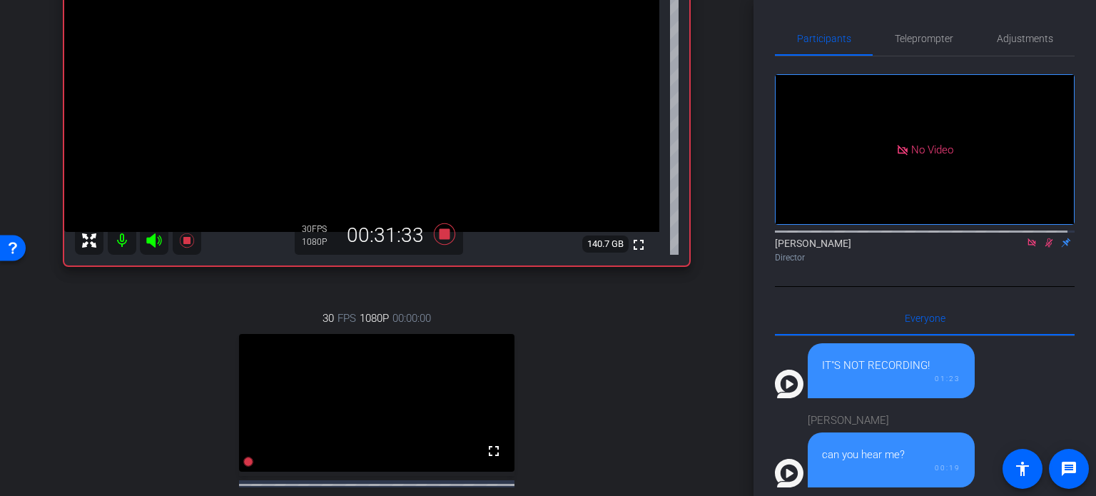
scroll to position [143, 0]
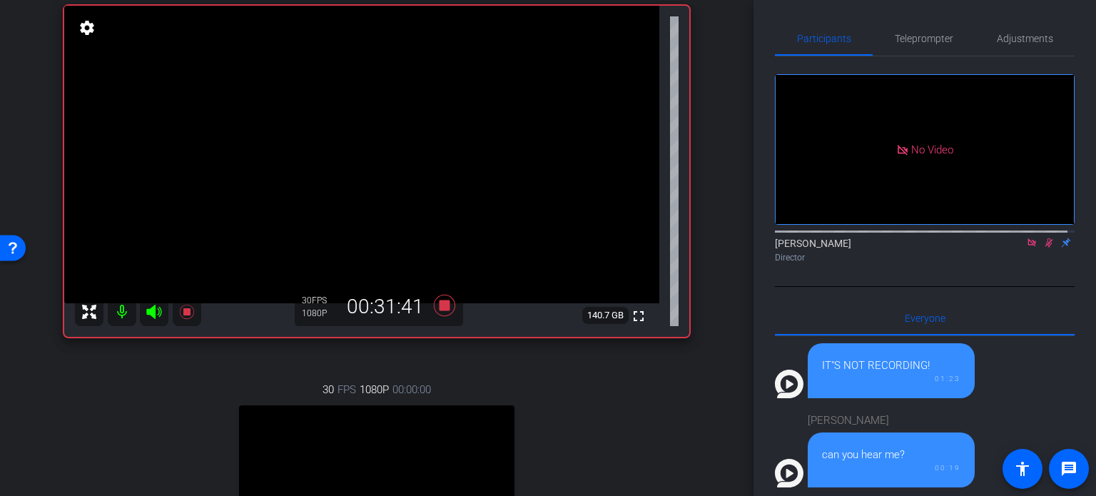
click at [710, 142] on div "[PERSON_NAME] Chrome info ROOM ID: 932948710 fullscreen settings 140.7 GB 30 FP…" at bounding box center [377, 312] width 682 height 710
click at [443, 298] on icon at bounding box center [444, 306] width 34 height 26
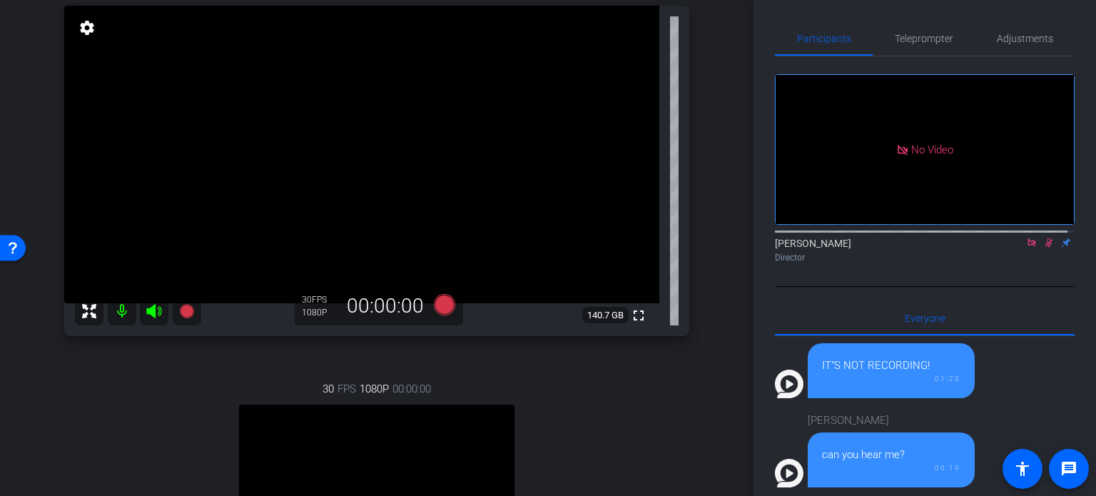
click at [1043, 238] on icon at bounding box center [1048, 243] width 11 height 10
click at [714, 353] on div "arrow_back PG Recordings Back to project Send invite account_box grid_on settin…" at bounding box center [377, 105] width 754 height 496
drag, startPoint x: 704, startPoint y: 336, endPoint x: 688, endPoint y: 338, distance: 16.5
click at [702, 336] on div "[PERSON_NAME] Chrome info ROOM ID: 932948710 fullscreen settings 140.7 GB 30 FP…" at bounding box center [377, 311] width 682 height 709
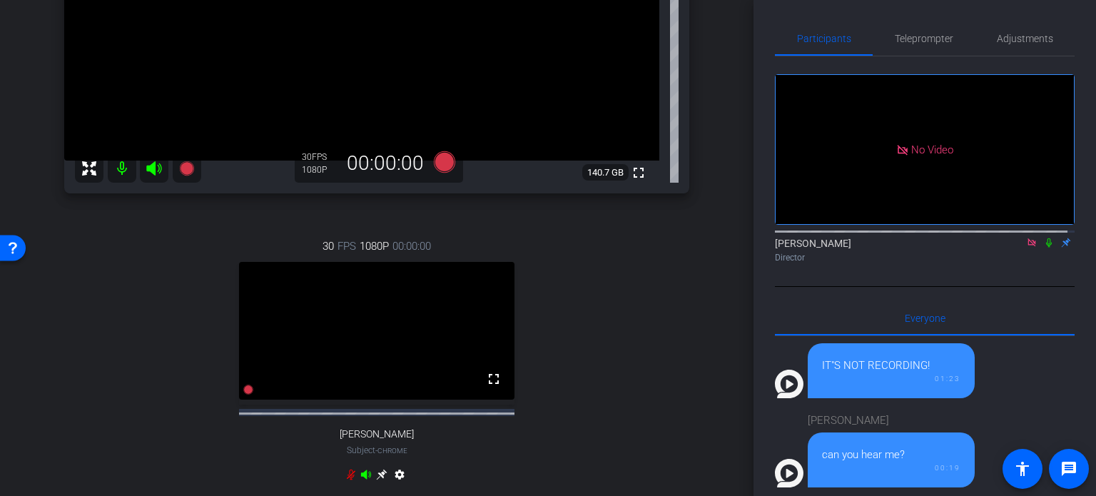
scroll to position [357, 0]
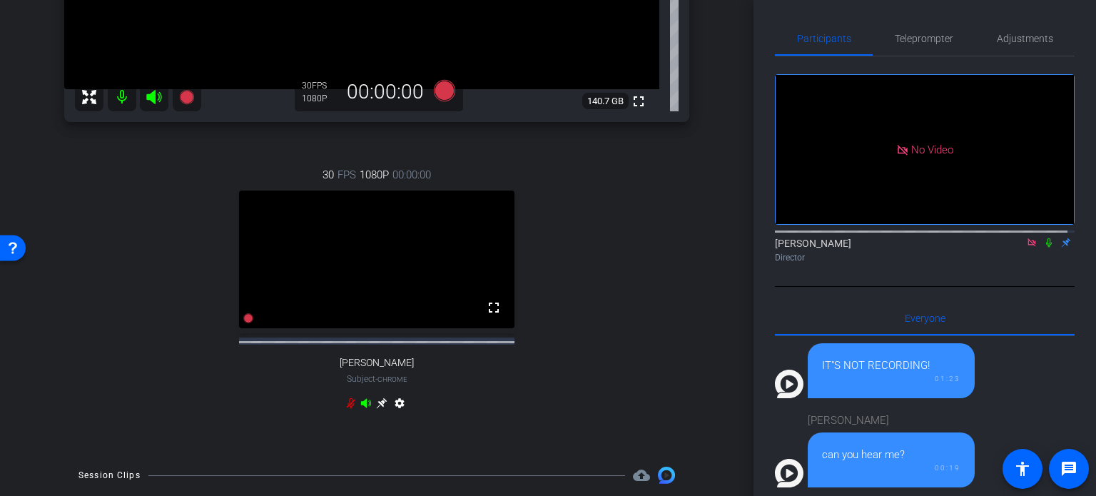
click at [599, 375] on div "30 FPS 1080P 00:00:00 fullscreen [PERSON_NAME] Subject - Chrome settings" at bounding box center [376, 290] width 625 height 295
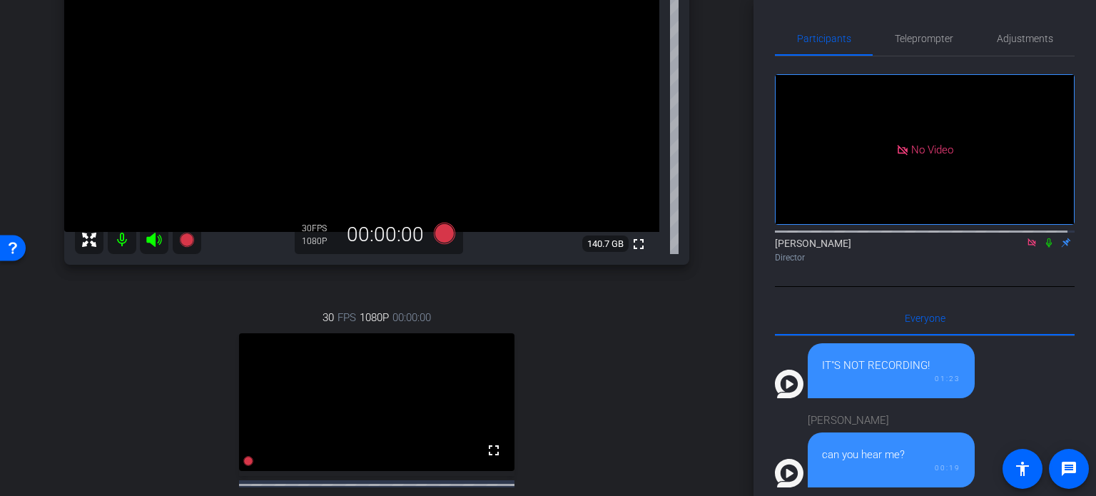
scroll to position [71, 0]
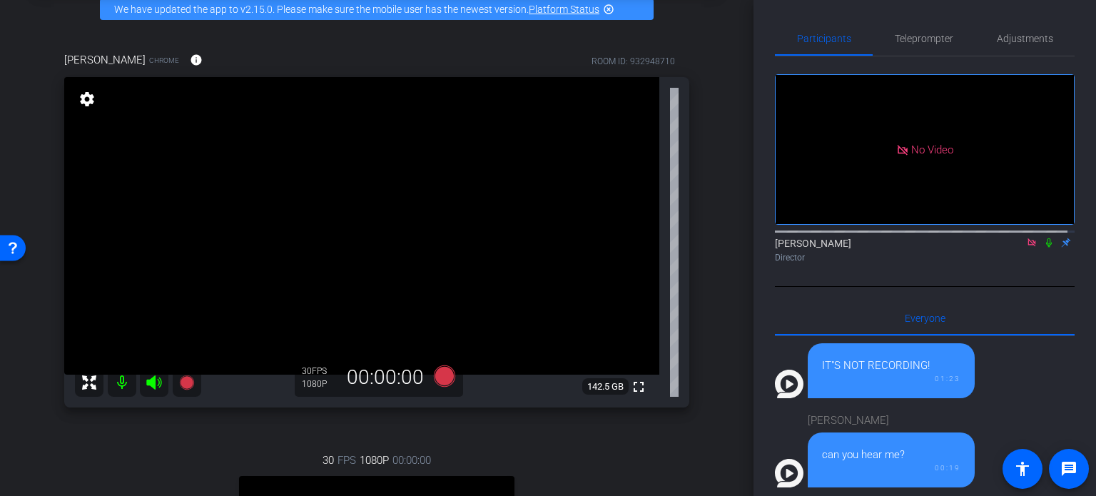
click at [705, 381] on div "[PERSON_NAME] Chrome info ROOM ID: 932948710 fullscreen settings 142.5 GB 30 FP…" at bounding box center [377, 383] width 682 height 709
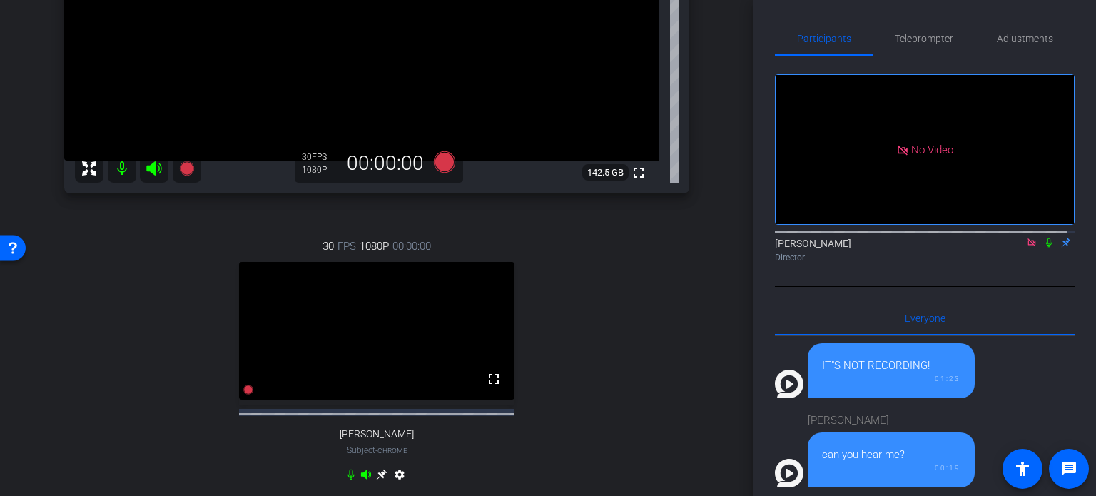
scroll to position [357, 0]
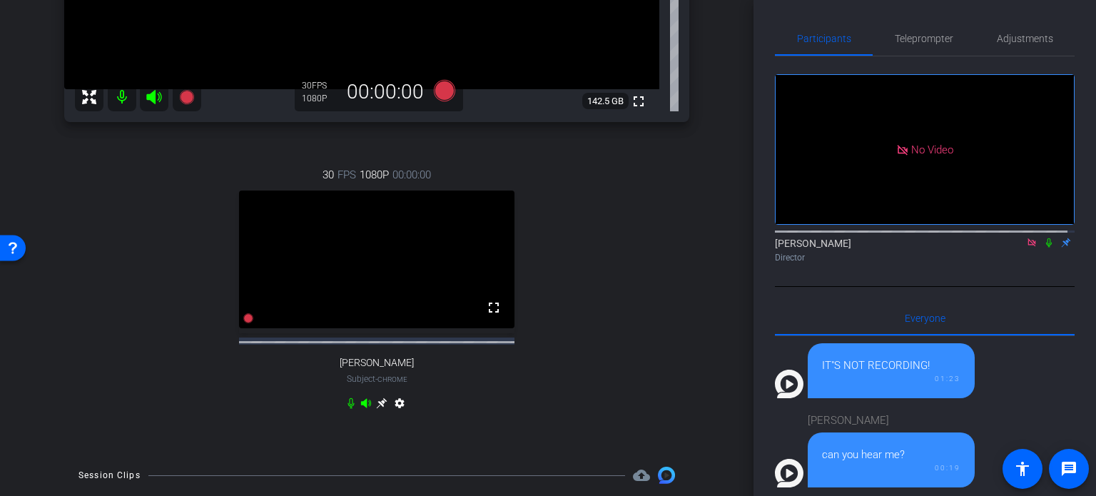
click at [377, 409] on icon at bounding box center [381, 403] width 11 height 11
click at [624, 336] on div "30 FPS 1080P 00:00:00 fullscreen [PERSON_NAME] Subject - Chrome settings" at bounding box center [376, 290] width 625 height 295
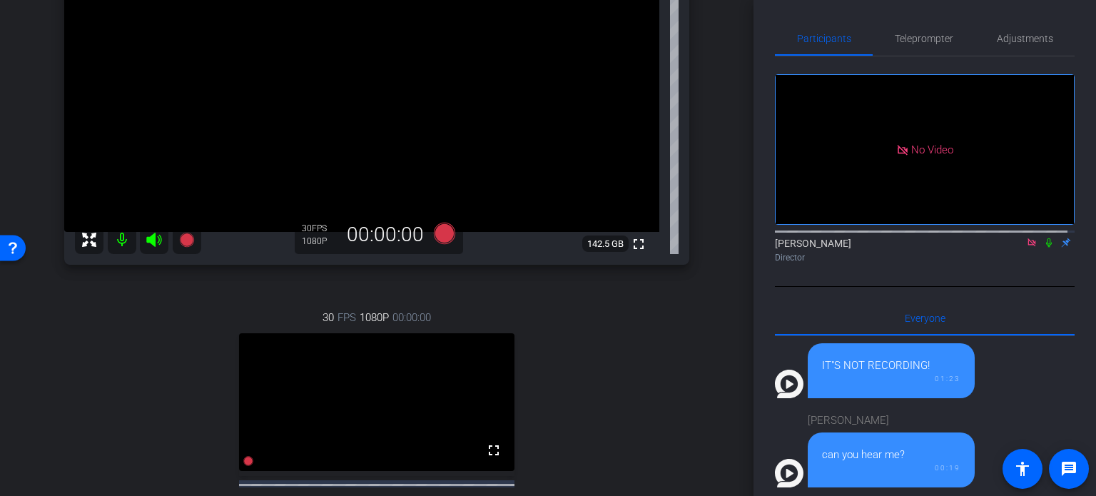
scroll to position [71, 0]
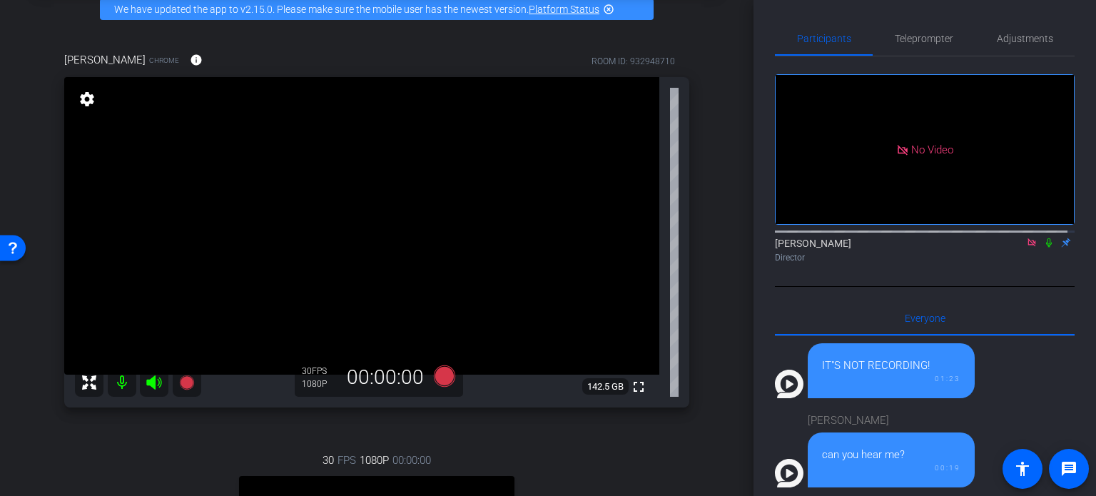
click at [696, 323] on div "[PERSON_NAME] Chrome info ROOM ID: 932948710 fullscreen settings 142.5 GB 30 FP…" at bounding box center [377, 383] width 682 height 709
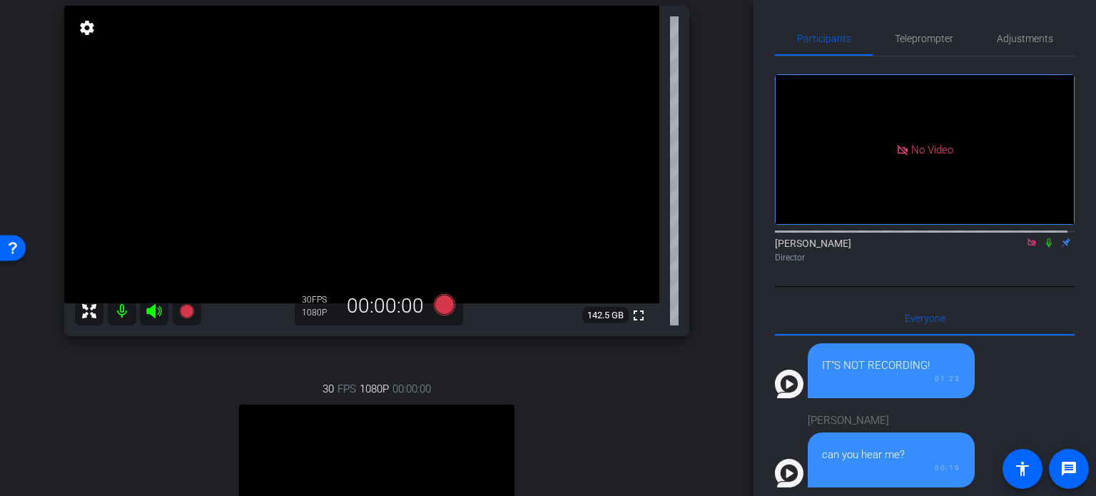
click at [689, 422] on div "[PERSON_NAME] Chrome info ROOM ID: 932948710 fullscreen settings 142.5 GB 30 FP…" at bounding box center [377, 311] width 682 height 709
click at [156, 422] on div "30 FPS 1080P 00:00:00 fullscreen [PERSON_NAME] Subject - Chrome settings" at bounding box center [376, 505] width 625 height 295
click at [597, 407] on div "30 FPS 1080P 00:00:00 fullscreen [PERSON_NAME] Subject - Chrome settings" at bounding box center [376, 505] width 625 height 295
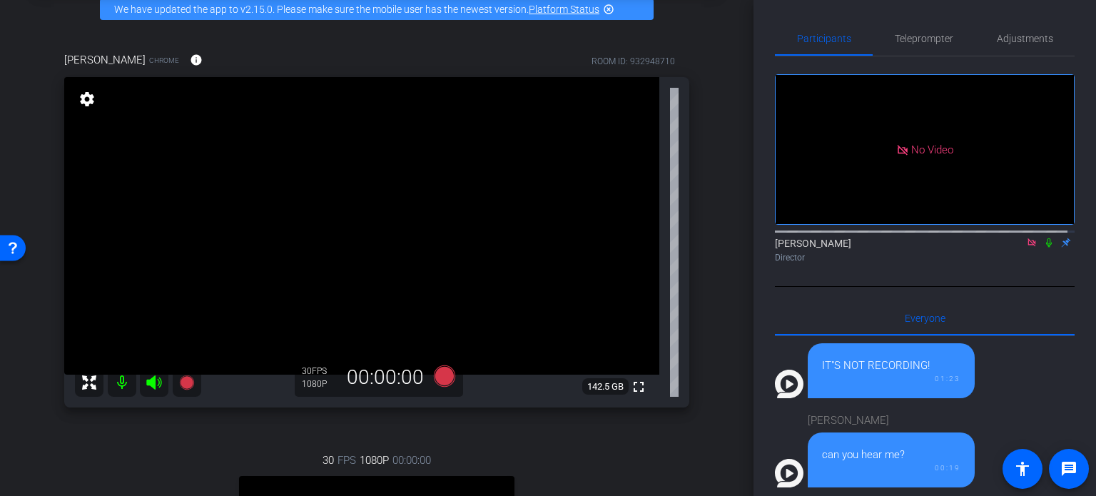
scroll to position [0, 0]
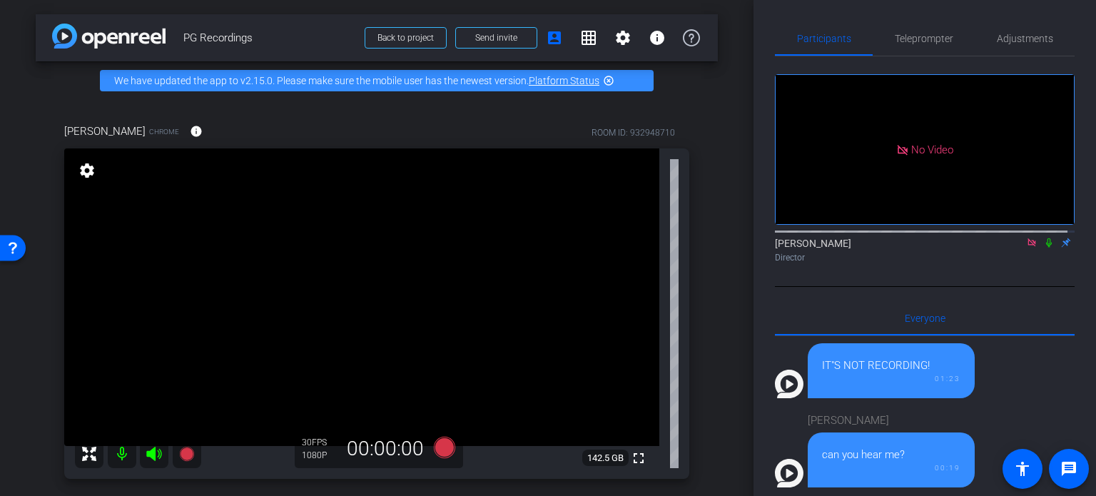
click at [720, 386] on div "arrow_back PG Recordings Back to project Send invite account_box grid_on settin…" at bounding box center [377, 248] width 754 height 496
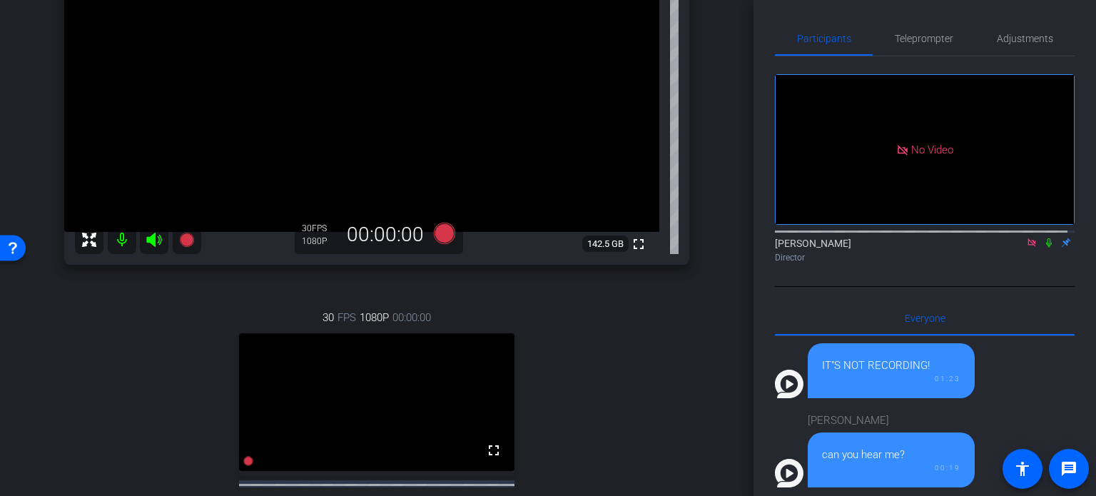
scroll to position [143, 0]
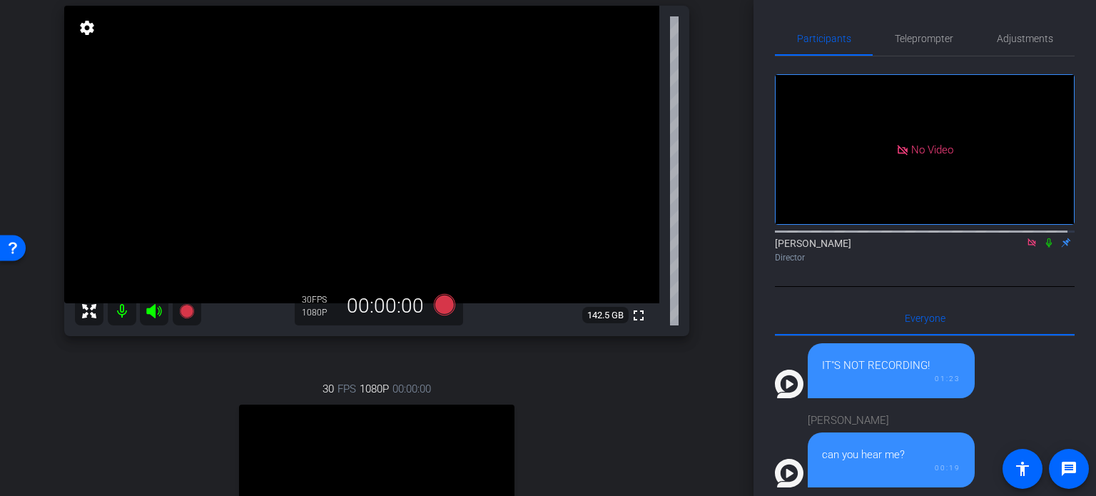
click at [569, 424] on div "30 FPS 1080P 00:00:00 fullscreen [PERSON_NAME] Subject - Chrome settings" at bounding box center [376, 505] width 625 height 295
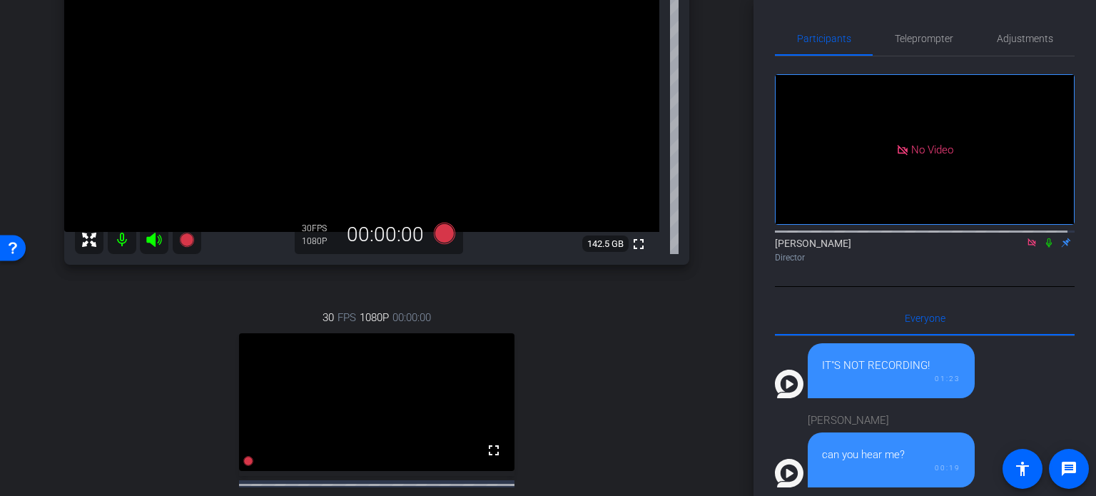
click at [569, 407] on div "30 FPS 1080P 00:00:00 fullscreen [PERSON_NAME] Subject - Chrome settings" at bounding box center [376, 433] width 625 height 295
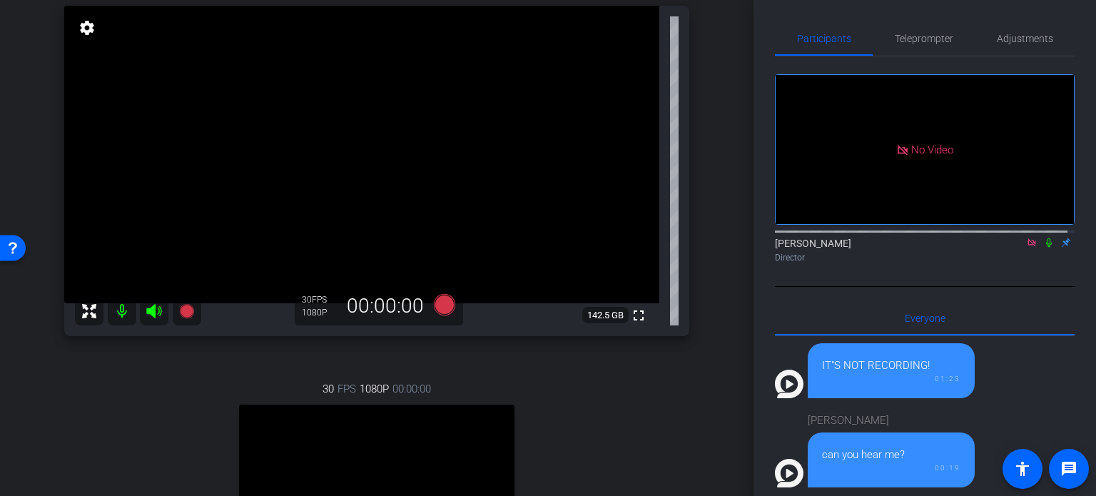
scroll to position [71, 0]
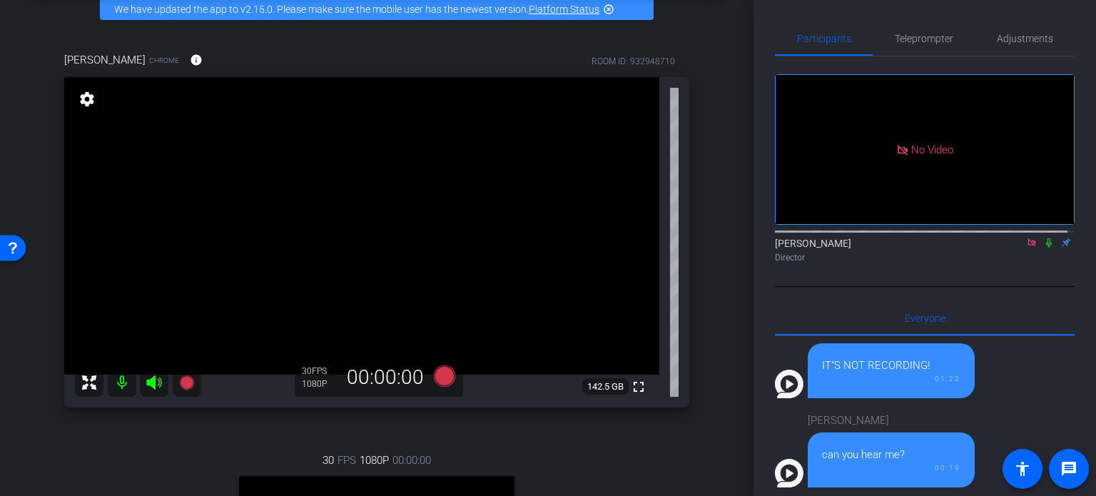
click at [697, 320] on div "[PERSON_NAME] Chrome info ROOM ID: 932948710 fullscreen settings 142.5 GB 30 FP…" at bounding box center [377, 383] width 682 height 709
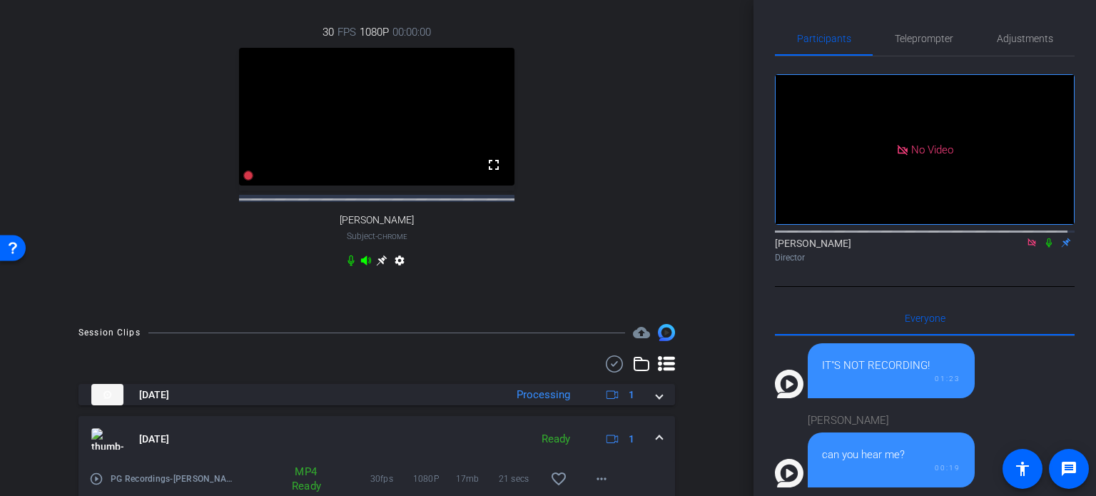
scroll to position [642, 0]
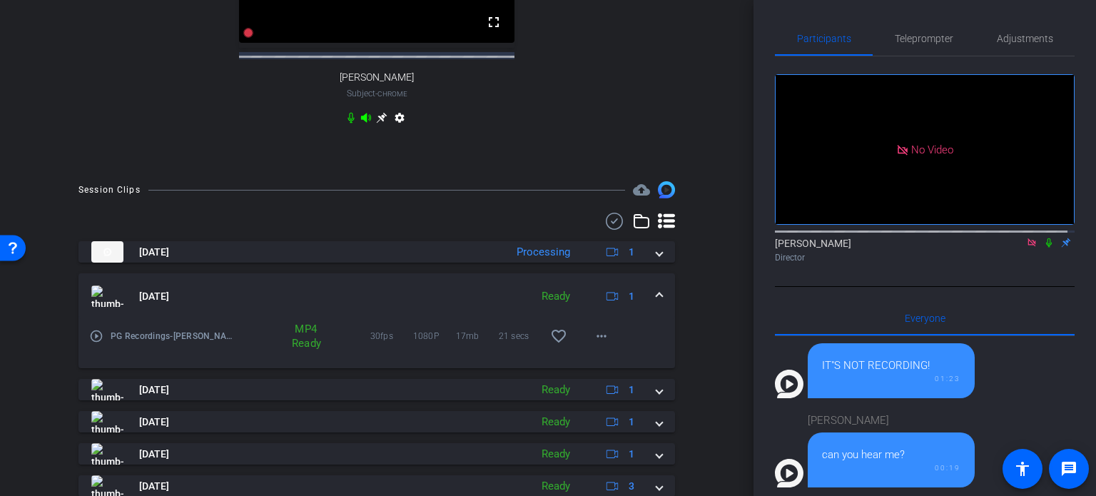
click at [528, 153] on div "30 FPS 1080P 00:00:00 fullscreen [PERSON_NAME] Subject - Chrome settings" at bounding box center [376, 5] width 625 height 295
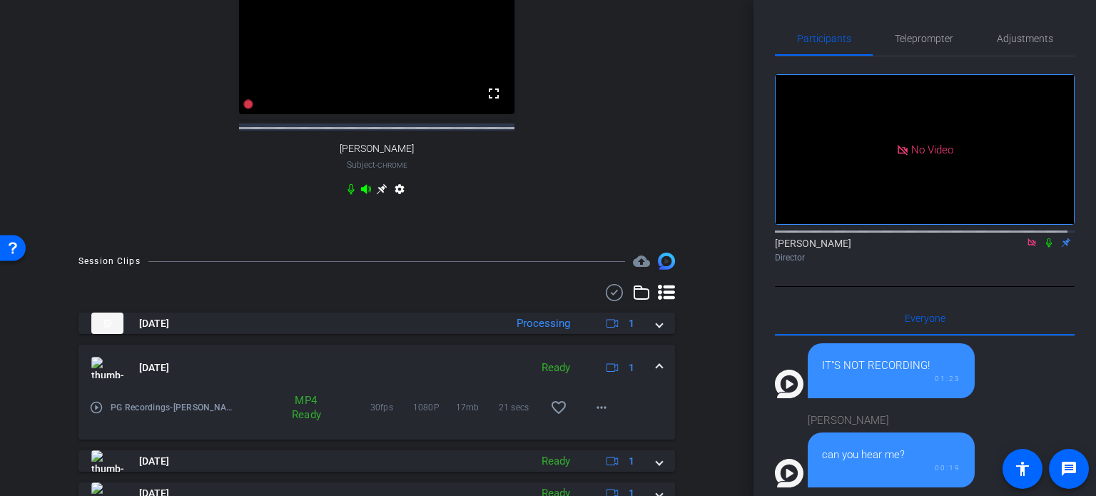
scroll to position [500, 0]
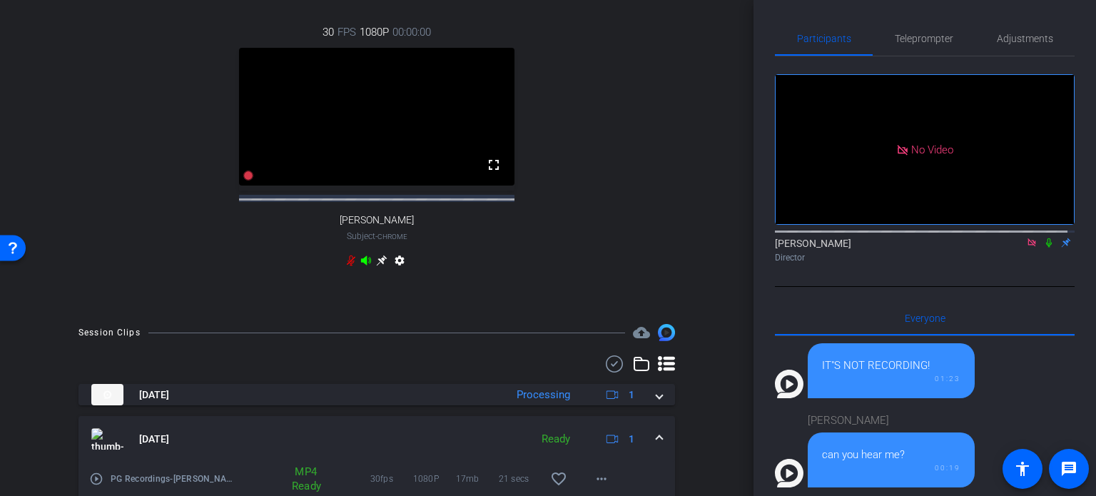
click at [361, 265] on icon at bounding box center [366, 260] width 10 height 9
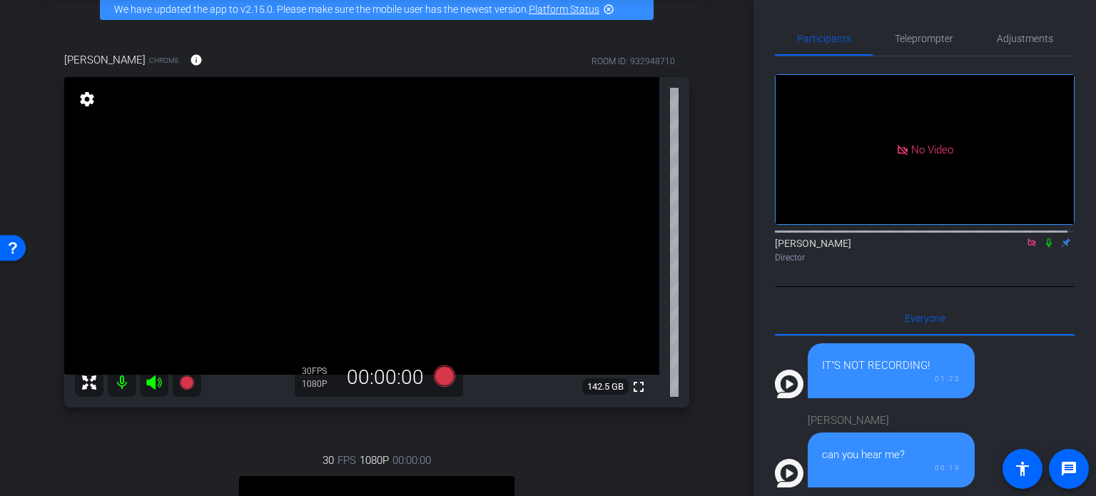
scroll to position [143, 0]
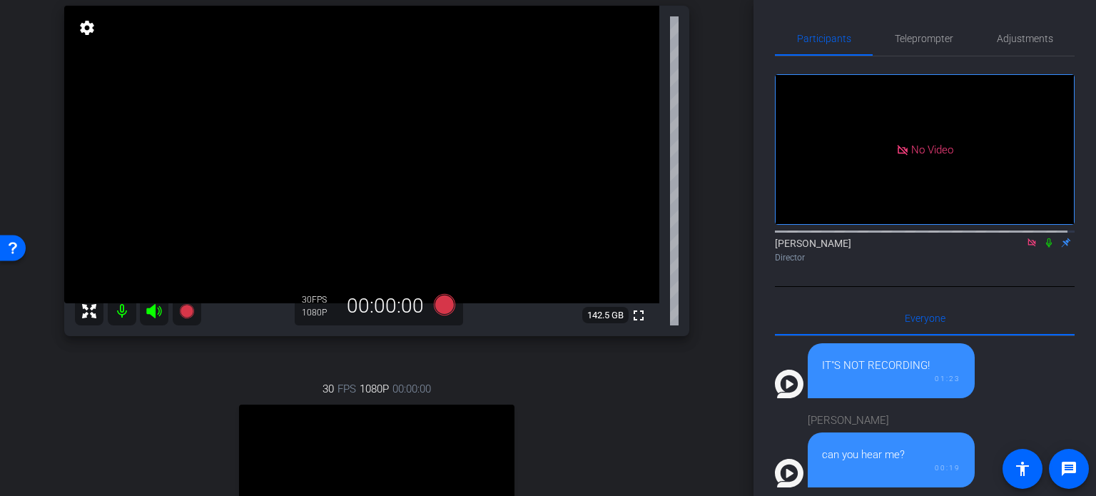
click at [548, 369] on div "30 FPS 1080P 00:00:00 fullscreen [PERSON_NAME] Subject - Chrome settings" at bounding box center [376, 505] width 625 height 295
click at [464, 373] on div "30 FPS 1080P 00:00:00 fullscreen [PERSON_NAME] Subject - Chrome settings" at bounding box center [376, 505] width 625 height 295
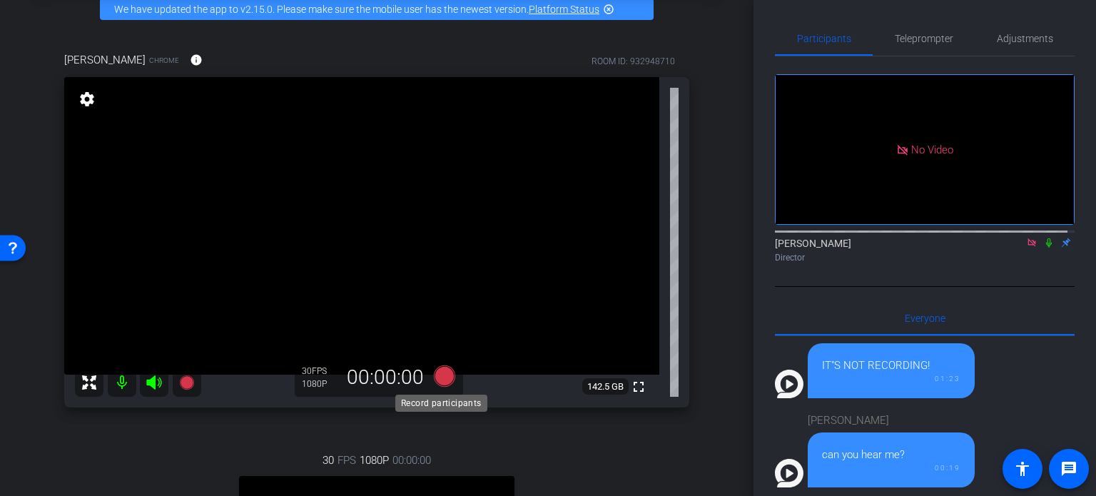
click at [437, 374] on icon at bounding box center [444, 375] width 21 height 21
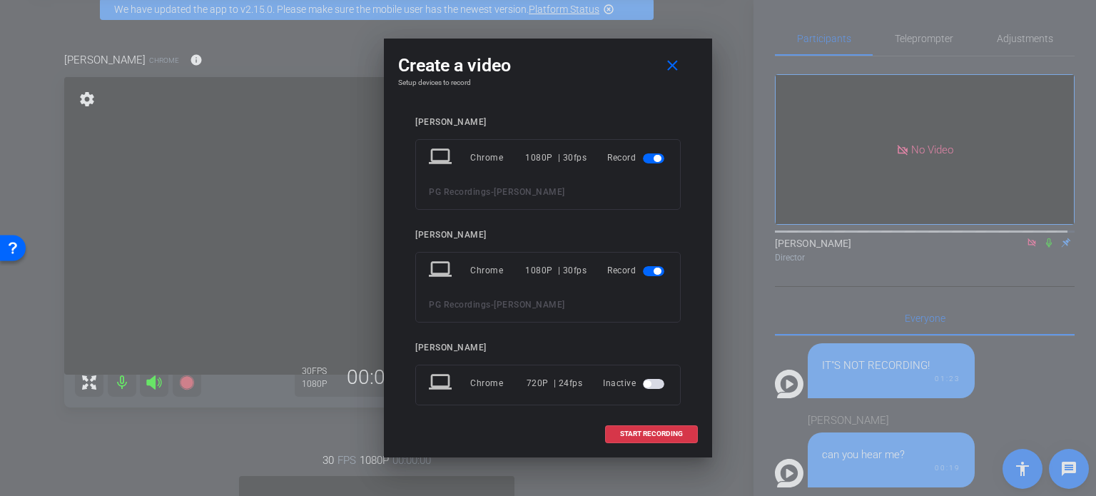
click at [654, 156] on span "button" at bounding box center [657, 158] width 7 height 7
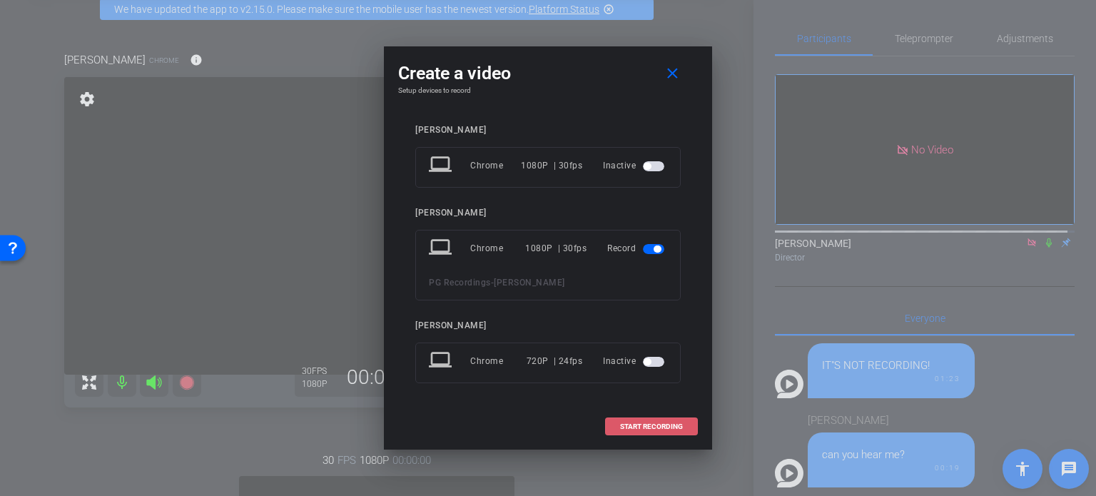
click at [665, 428] on span "START RECORDING" at bounding box center [651, 426] width 63 height 7
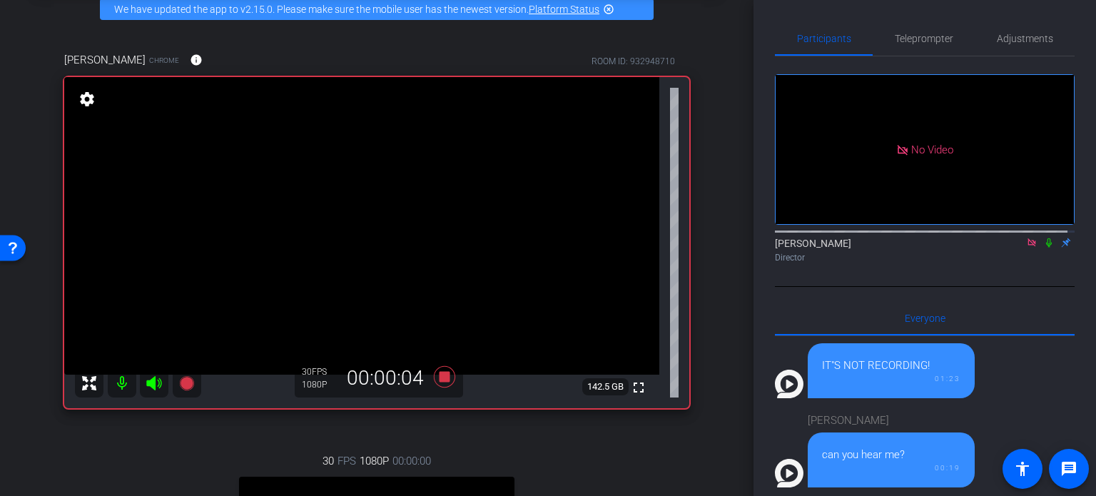
click at [1043, 238] on icon at bounding box center [1048, 243] width 11 height 10
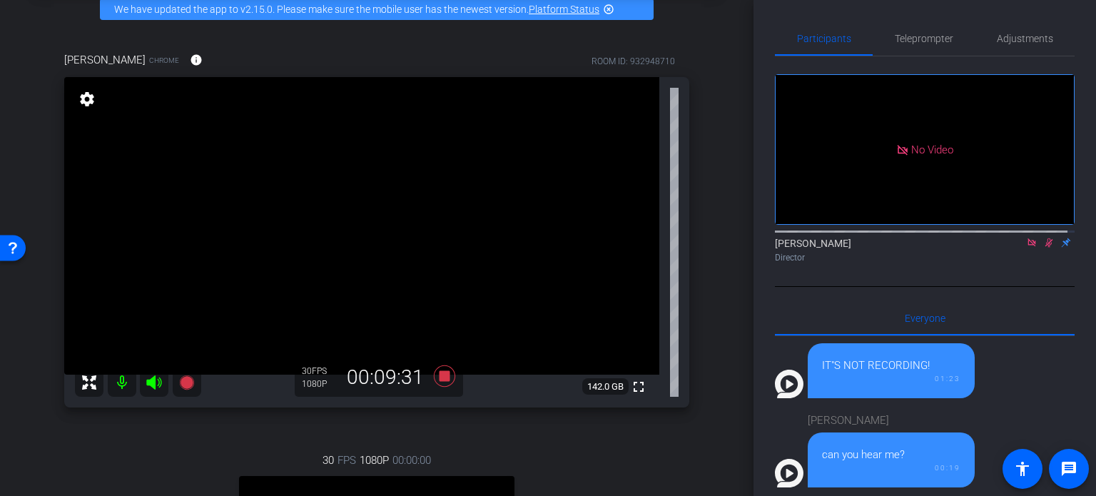
click at [698, 244] on div "[PERSON_NAME] Chrome info ROOM ID: 932948710 fullscreen settings 142.0 GB 30 FP…" at bounding box center [377, 383] width 682 height 709
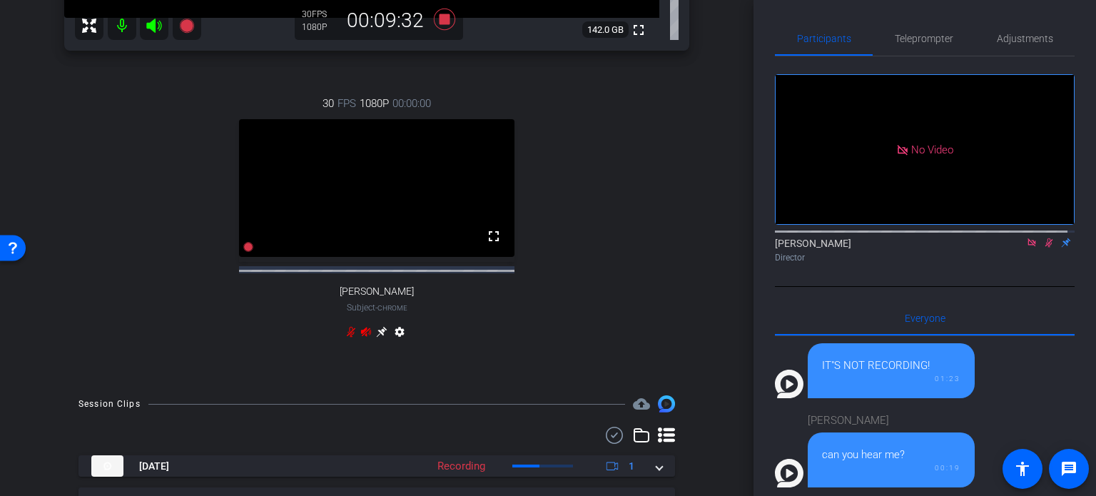
scroll to position [714, 0]
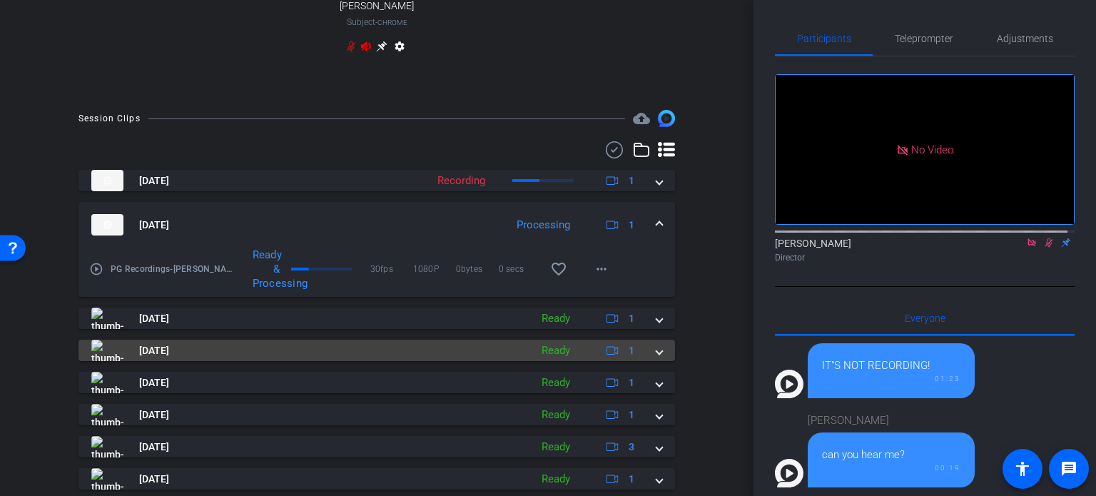
click at [657, 358] on span at bounding box center [660, 350] width 6 height 15
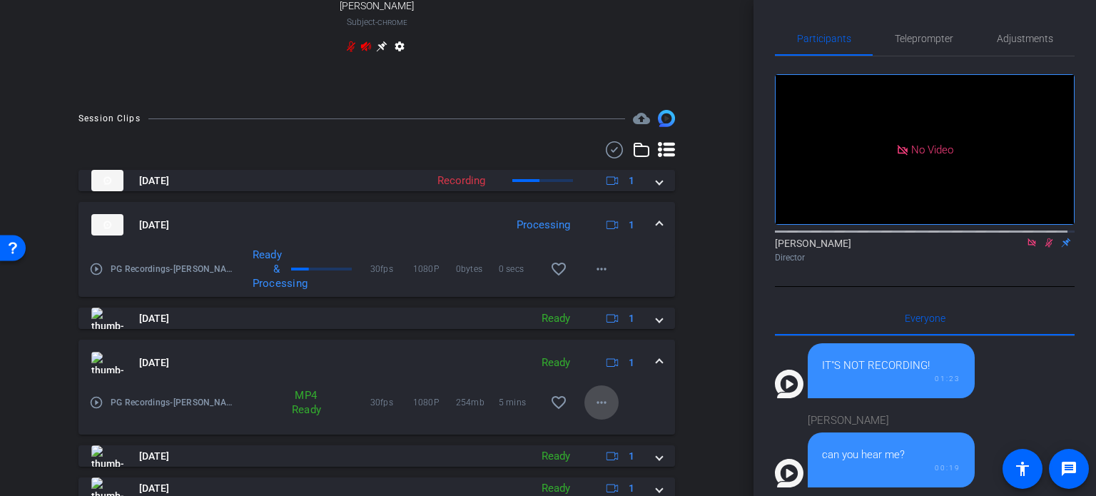
click at [597, 411] on mat-icon "more_horiz" at bounding box center [601, 402] width 17 height 17
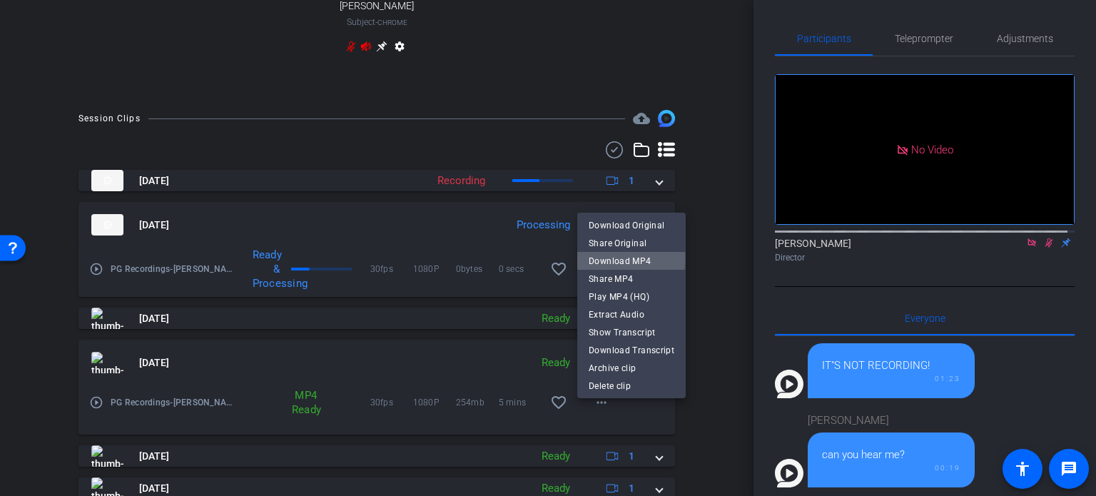
click at [631, 260] on span "Download MP4" at bounding box center [632, 261] width 86 height 17
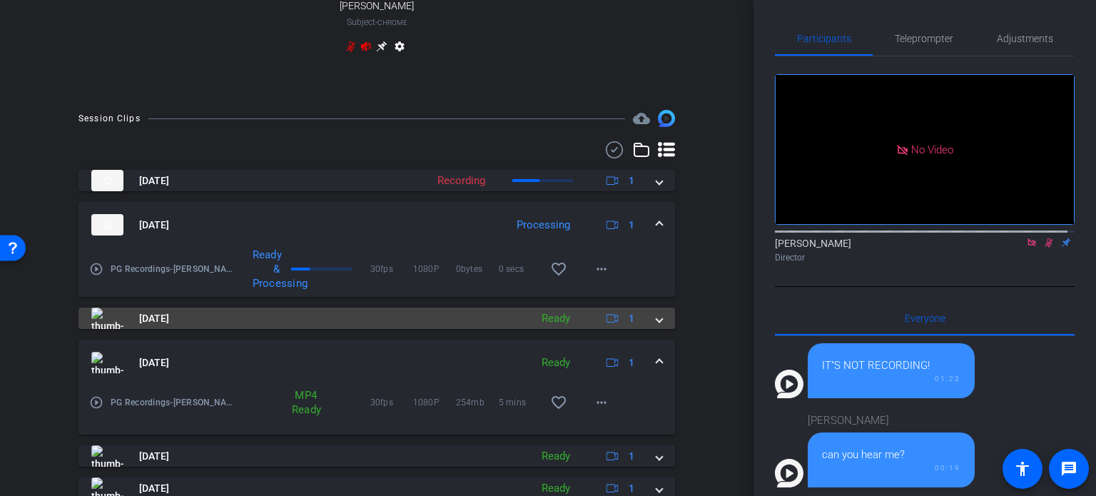
click at [657, 326] on span at bounding box center [660, 318] width 6 height 15
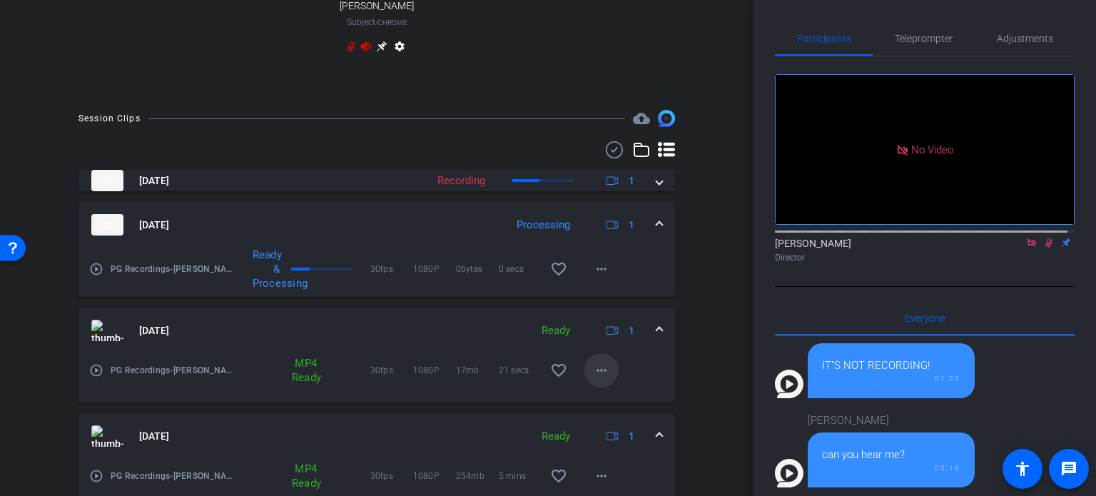
click at [598, 379] on mat-icon "more_horiz" at bounding box center [601, 370] width 17 height 17
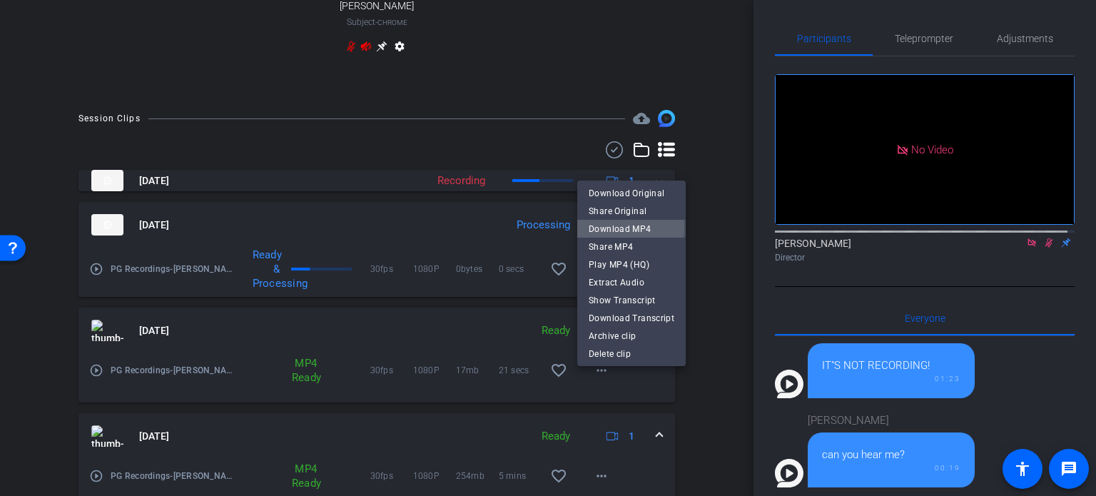
click at [607, 227] on span "Download MP4" at bounding box center [632, 229] width 86 height 17
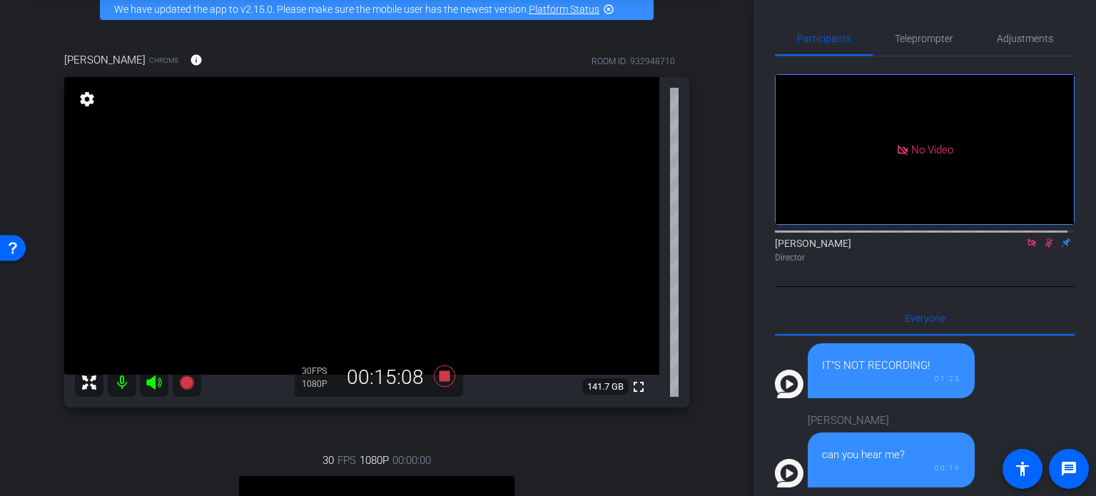
scroll to position [143, 0]
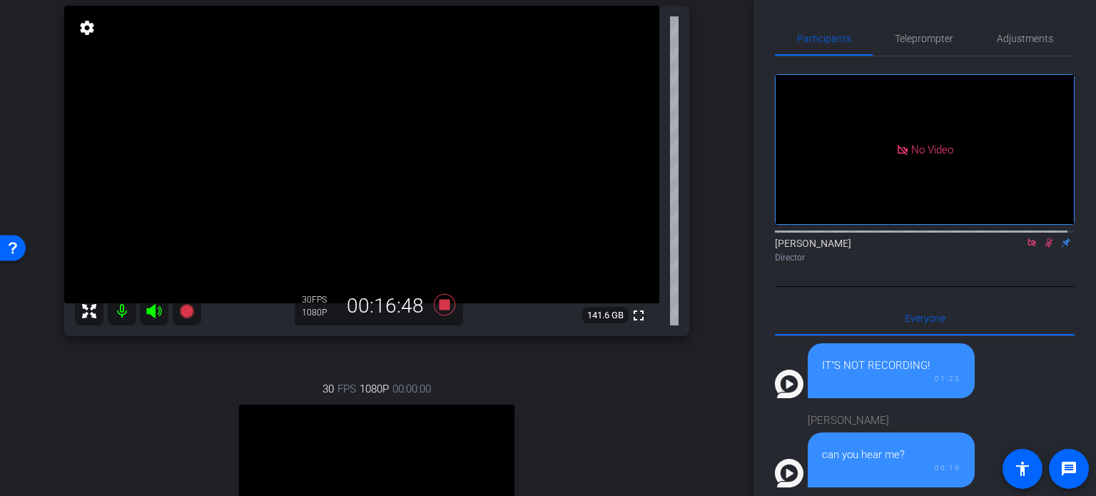
click at [589, 385] on div "30 FPS 1080P 00:00:00 fullscreen [PERSON_NAME] Subject - Chrome settings" at bounding box center [376, 505] width 625 height 295
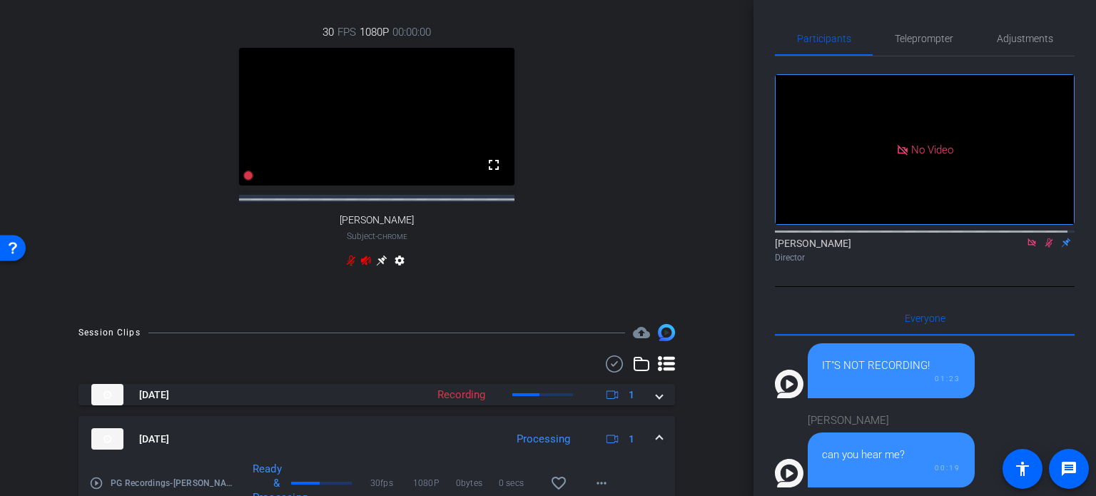
scroll to position [714, 0]
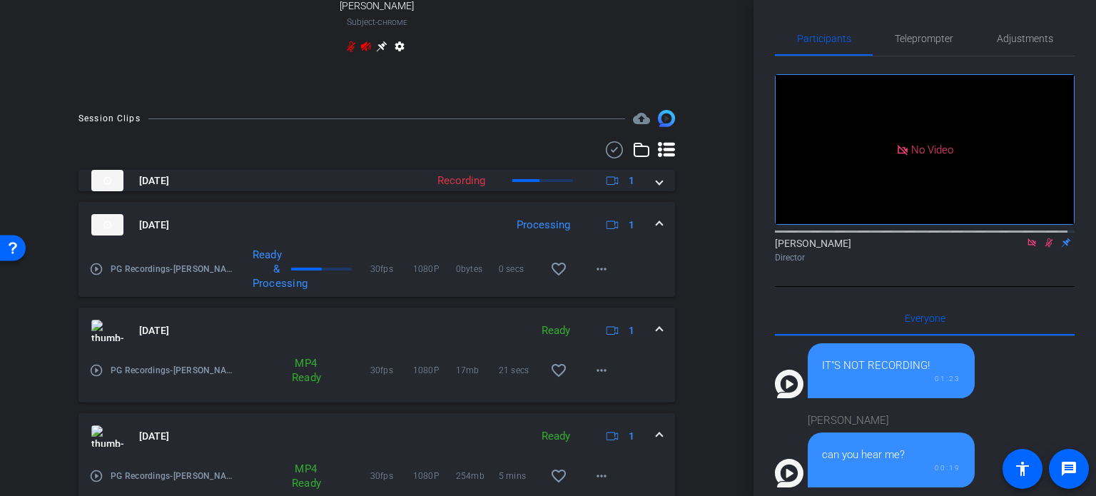
click at [696, 322] on div "Session Clips cloud_upload [DATE] Recording 1 [DATE] Processing 1 play_circle_o…" at bounding box center [377, 431] width 682 height 642
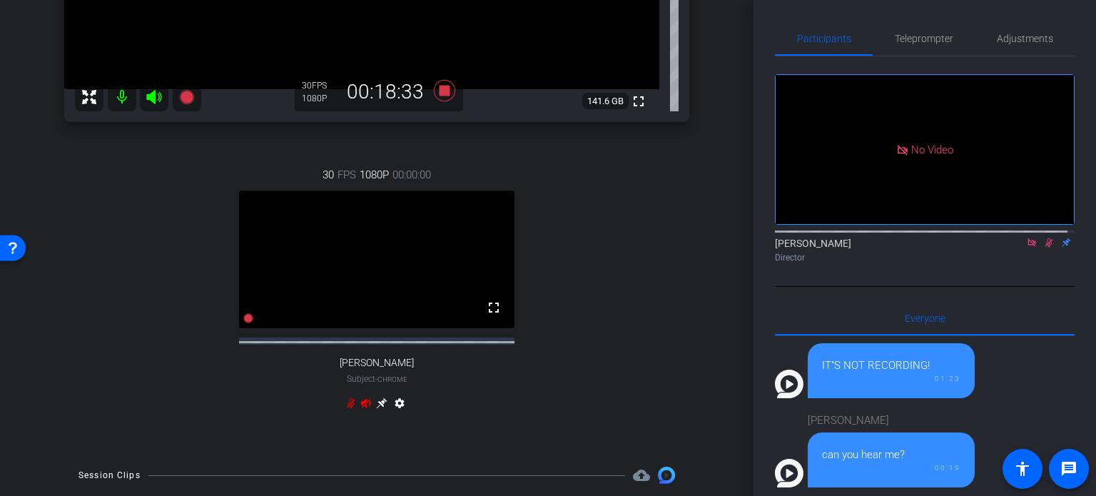
scroll to position [571, 0]
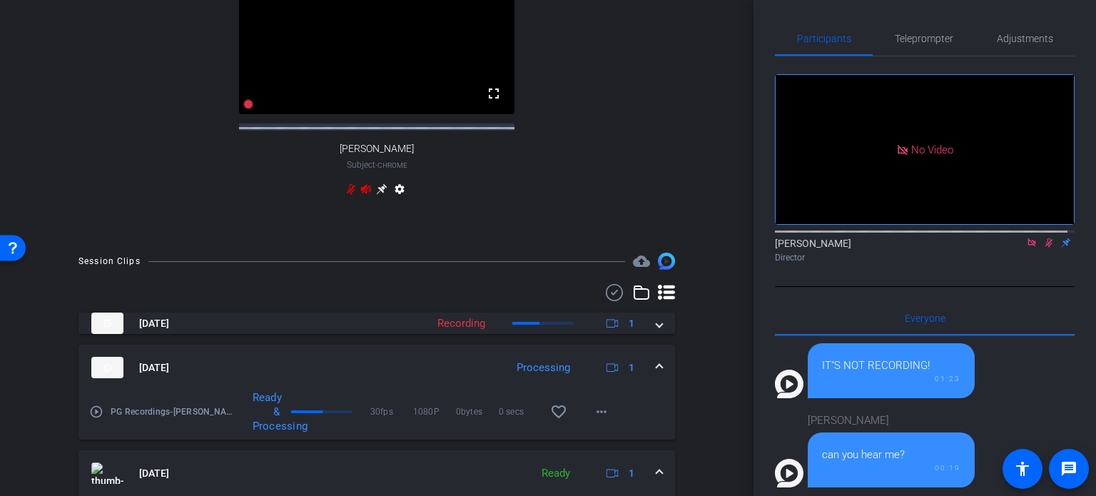
click at [323, 433] on div "Ready & Processing" at bounding box center [300, 411] width 139 height 43
click at [593, 420] on mat-icon "more_horiz" at bounding box center [601, 411] width 17 height 17
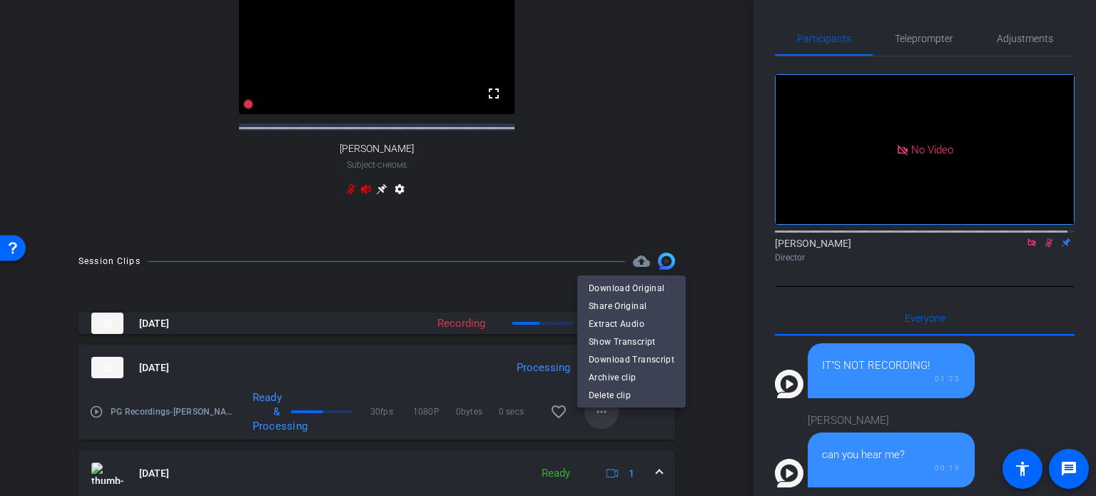
click at [592, 422] on div at bounding box center [548, 248] width 1096 height 496
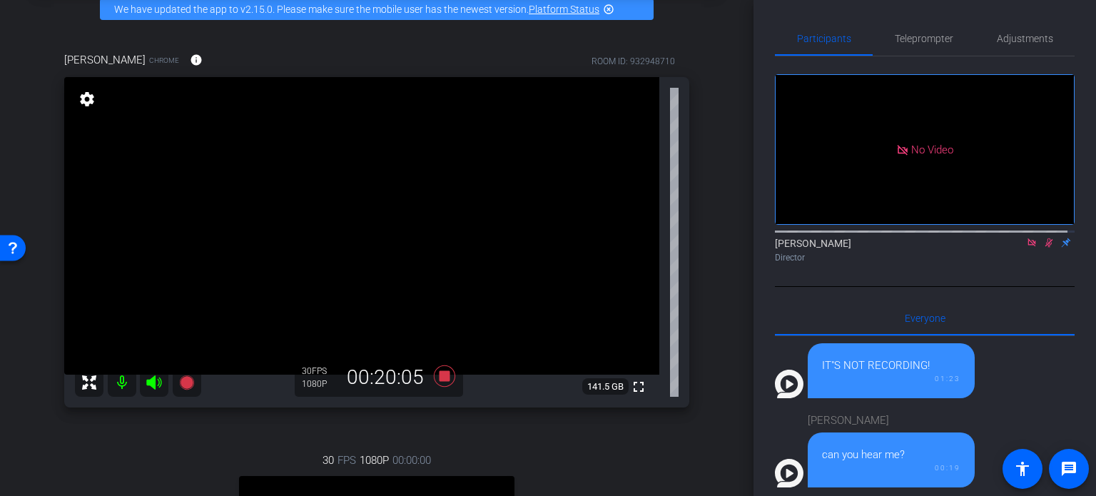
scroll to position [143, 0]
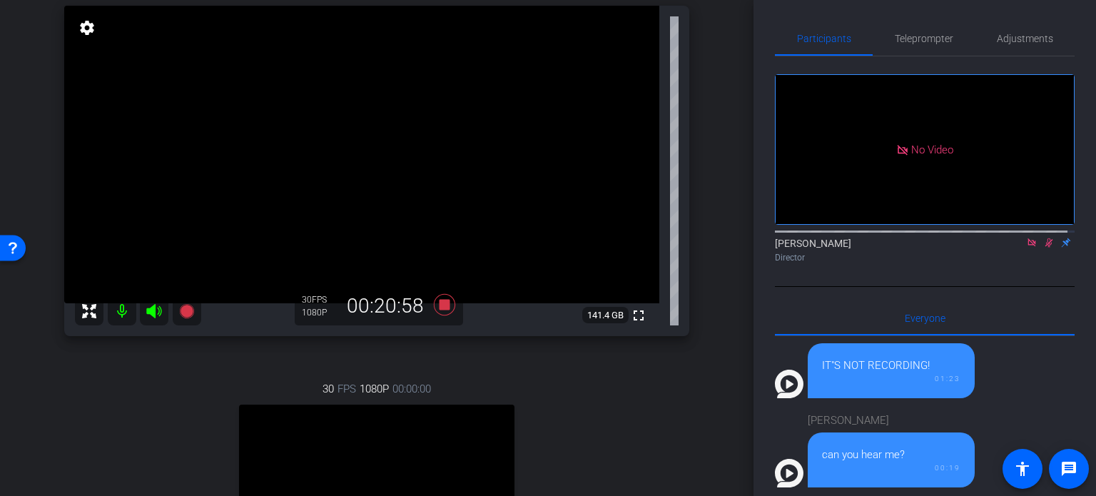
click at [609, 429] on div "30 FPS 1080P 00:00:00 fullscreen [PERSON_NAME] Subject - Chrome settings" at bounding box center [376, 505] width 625 height 295
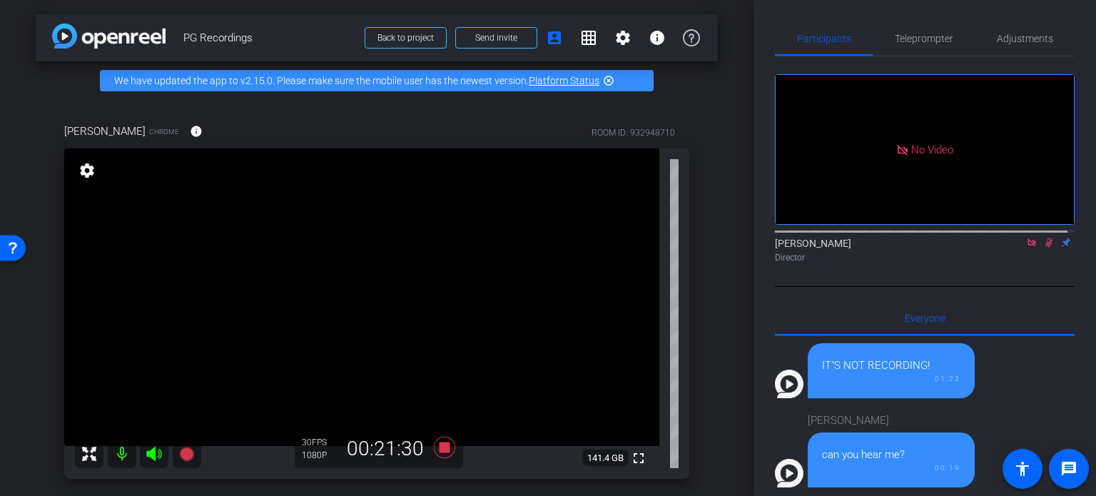
scroll to position [214, 0]
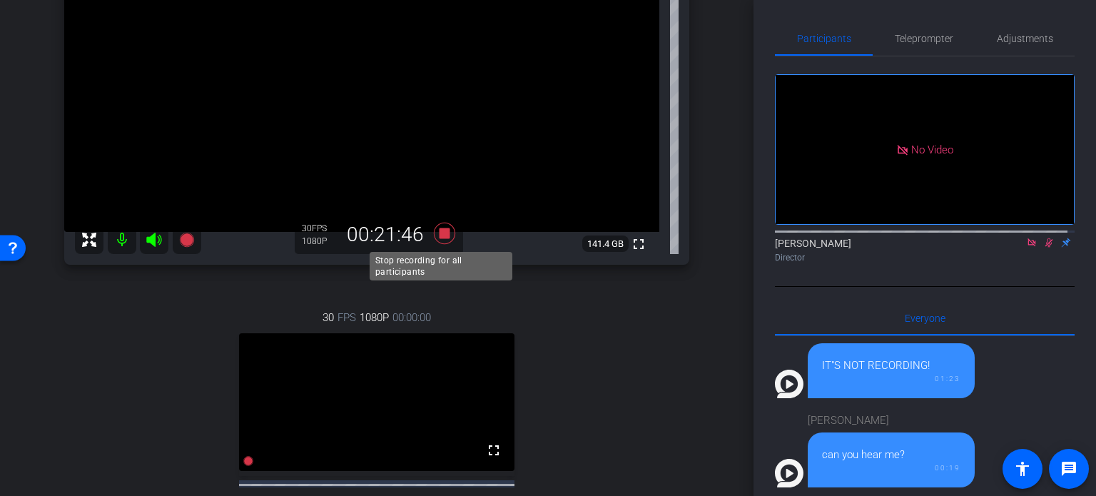
click at [439, 228] on icon at bounding box center [444, 233] width 21 height 21
click at [1043, 248] on icon at bounding box center [1048, 243] width 11 height 10
click at [642, 370] on div "30 FPS 1080P 00:00:00 fullscreen [PERSON_NAME] Subject - Chrome settings" at bounding box center [376, 433] width 625 height 295
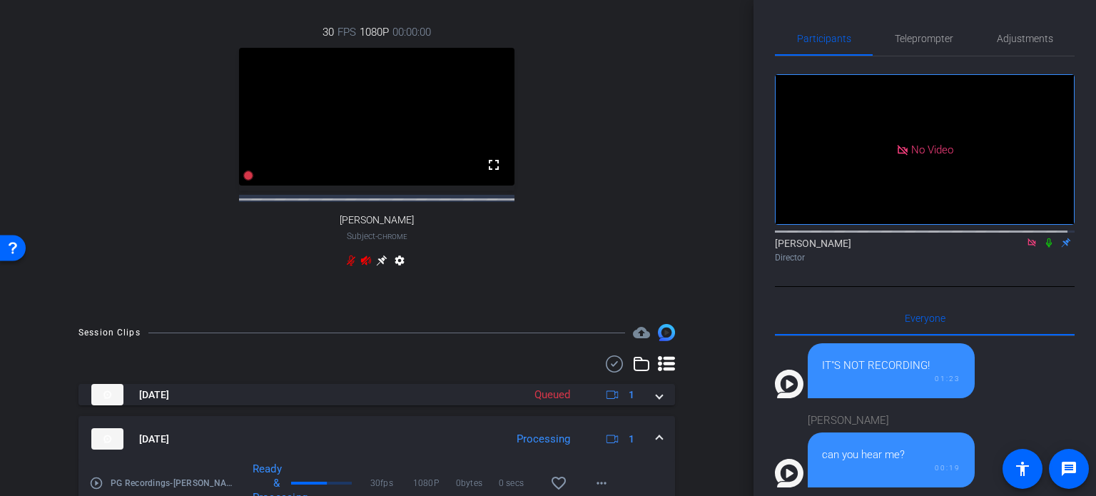
scroll to position [571, 0]
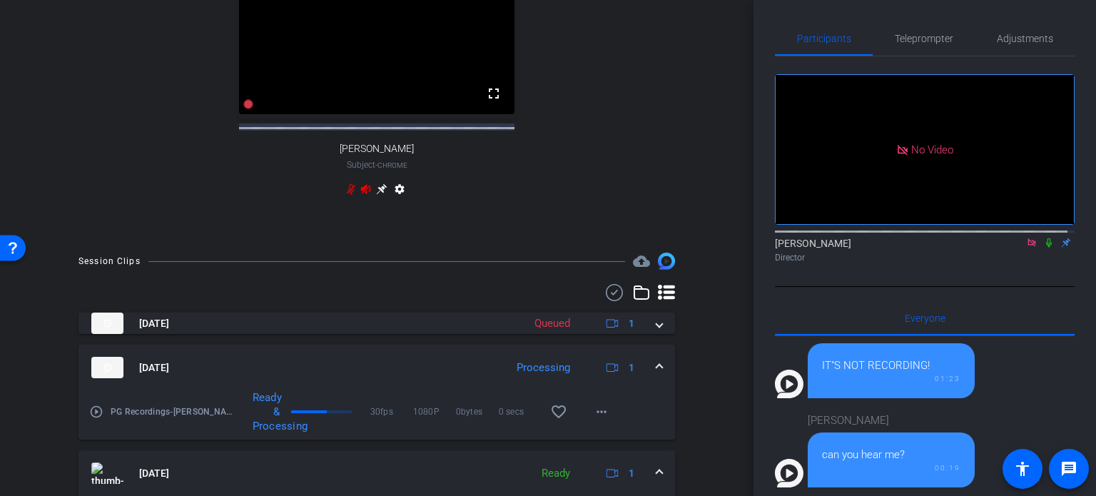
click at [470, 256] on div "arrow_back PG Recordings Back to project Send invite account_box grid_on settin…" at bounding box center [377, 248] width 754 height 496
click at [725, 310] on div "arrow_back PG Recordings Back to project Send invite account_box grid_on settin…" at bounding box center [377, 248] width 754 height 496
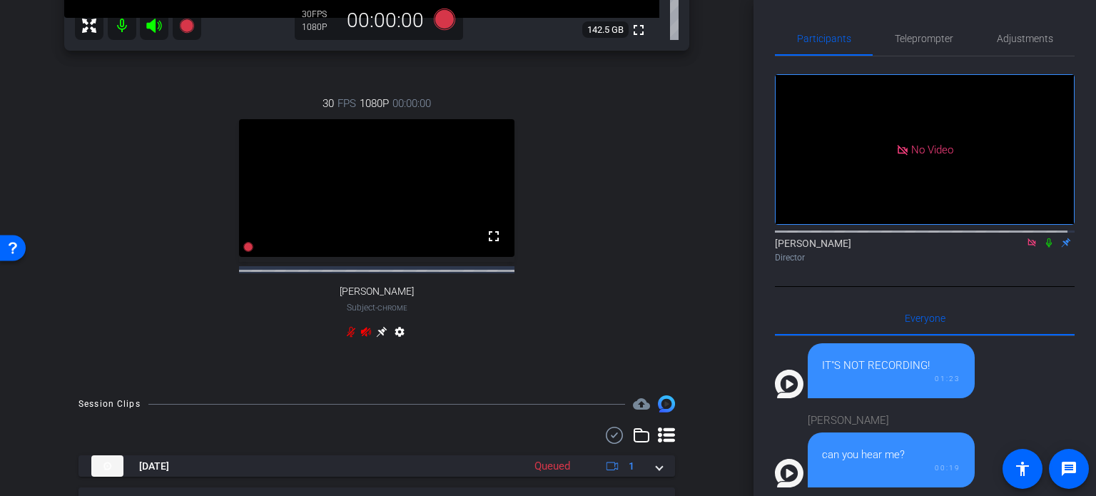
scroll to position [357, 0]
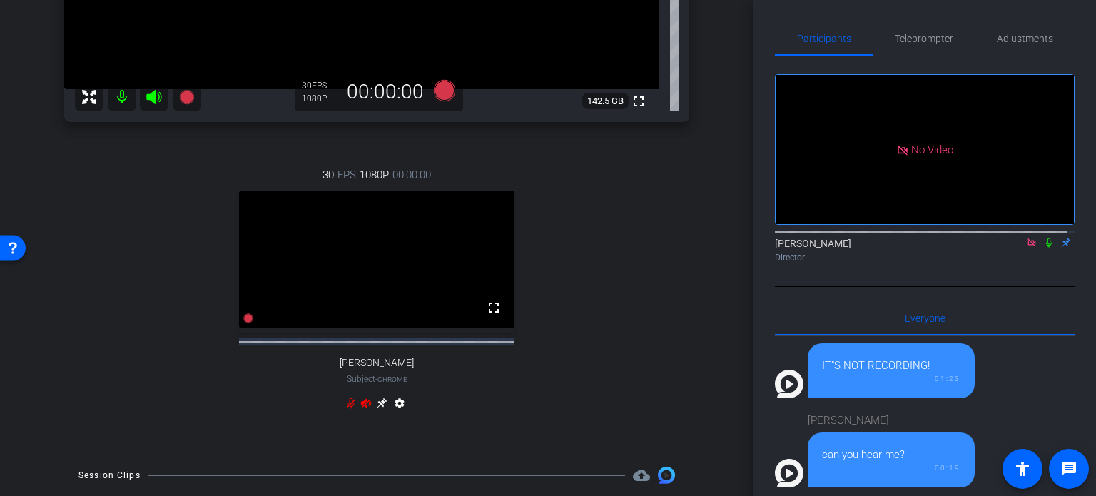
click at [737, 319] on div "arrow_back PG Recordings Back to project Send invite account_box grid_on settin…" at bounding box center [377, 248] width 754 height 496
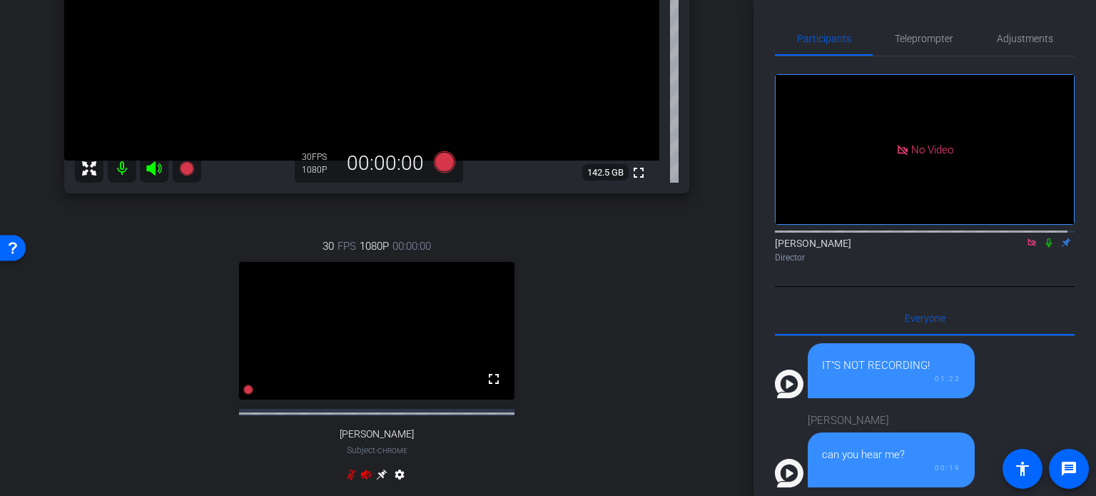
scroll to position [143, 0]
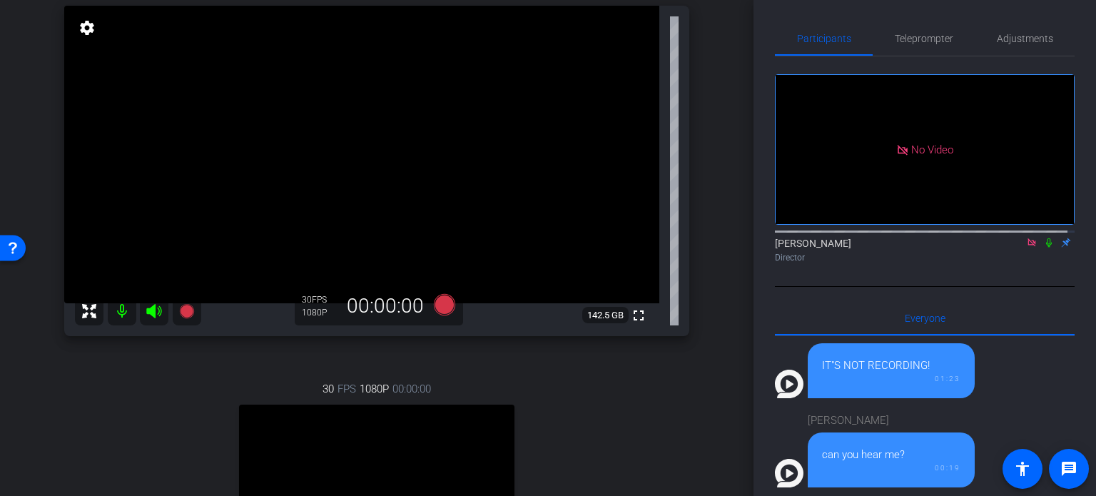
click at [539, 402] on div "30 FPS 1080P 00:00:00 fullscreen [PERSON_NAME] Subject - Chrome settings" at bounding box center [376, 505] width 625 height 295
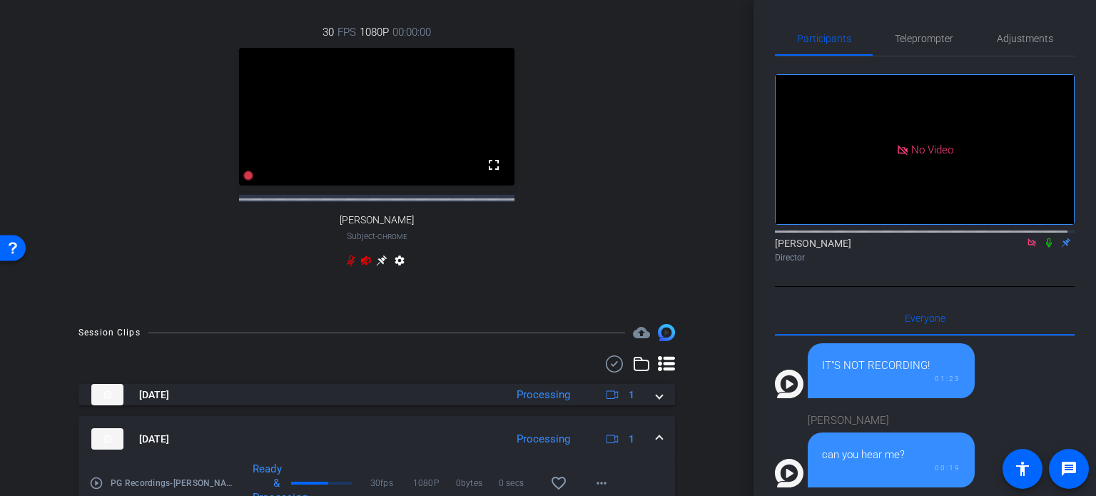
scroll to position [642, 0]
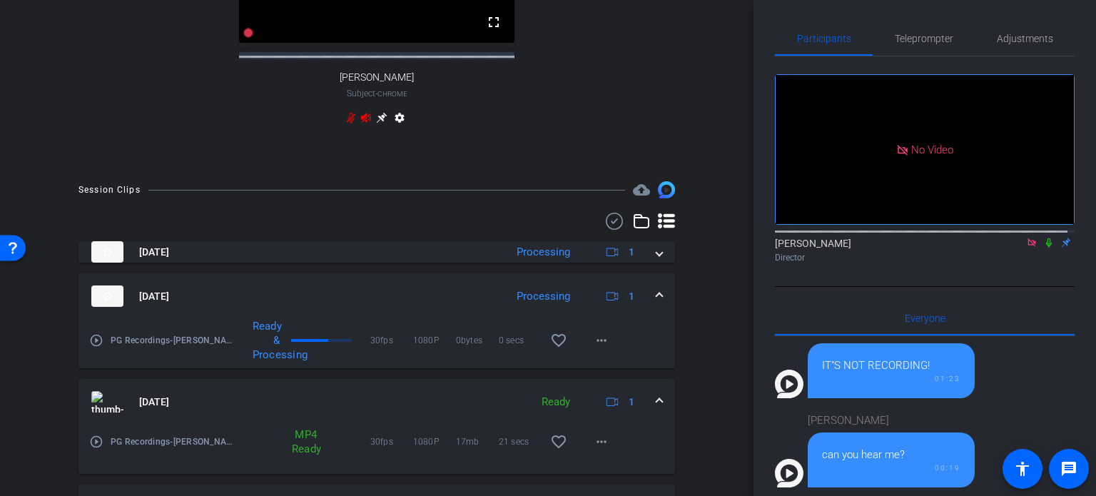
click at [314, 220] on div "Session Clips cloud_upload [DATE] Processing 1 [DATE] Processing 1 play_circle_…" at bounding box center [377, 502] width 682 height 642
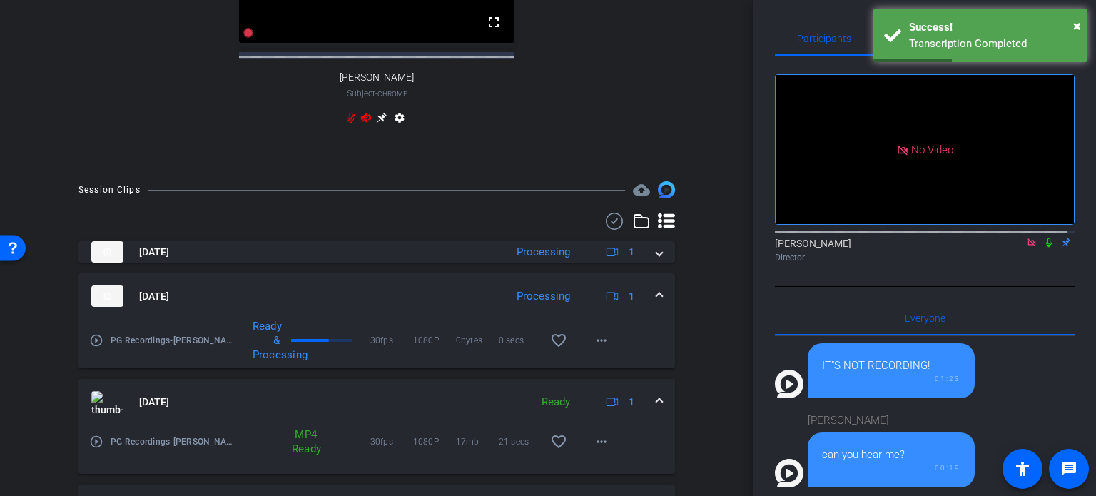
click at [679, 285] on div "Session Clips cloud_upload [DATE] Processing 1 [DATE] Processing 1 play_circle_…" at bounding box center [377, 502] width 682 height 642
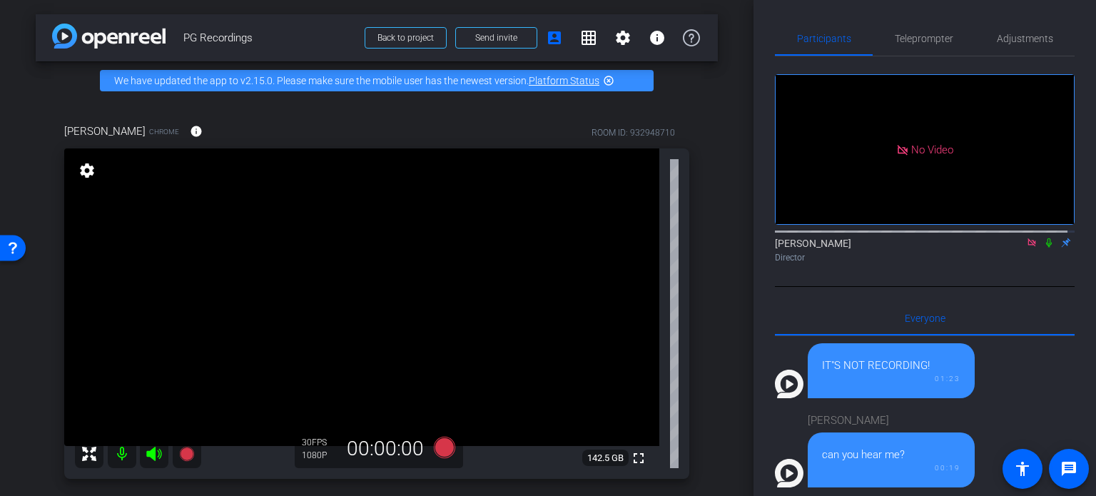
scroll to position [143, 0]
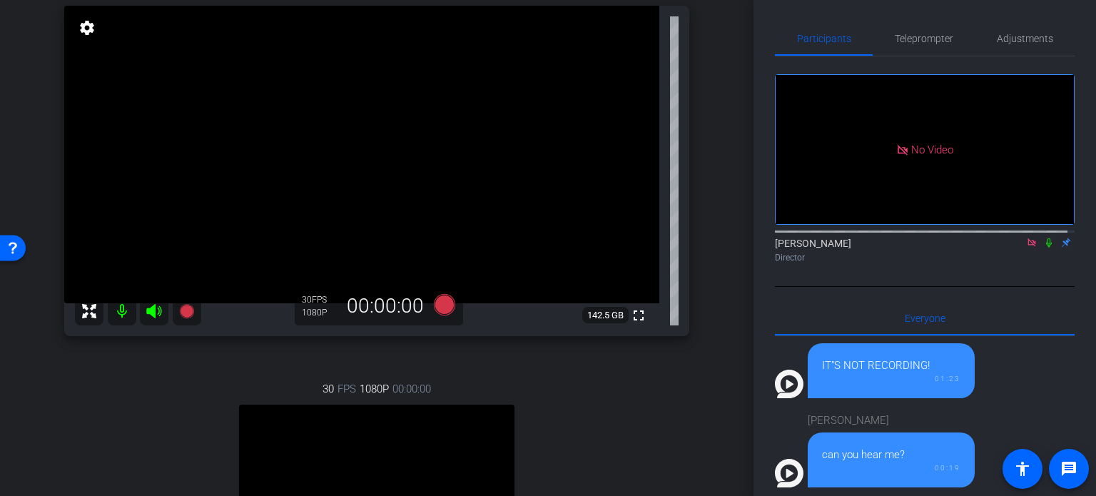
click at [694, 325] on div "[PERSON_NAME] Chrome info ROOM ID: 932948710 fullscreen settings 142.5 GB 30 FP…" at bounding box center [377, 311] width 682 height 709
click at [660, 376] on div "30 FPS 1080P 00:00:00 fullscreen [PERSON_NAME] Subject - Chrome settings" at bounding box center [376, 505] width 625 height 295
click at [536, 369] on div "30 FPS 1080P 00:00:00 fullscreen [PERSON_NAME] Subject - Chrome settings" at bounding box center [376, 505] width 625 height 295
click at [593, 416] on div "30 FPS 1080P 00:00:00 fullscreen [PERSON_NAME] Subject - Chrome settings" at bounding box center [376, 505] width 625 height 295
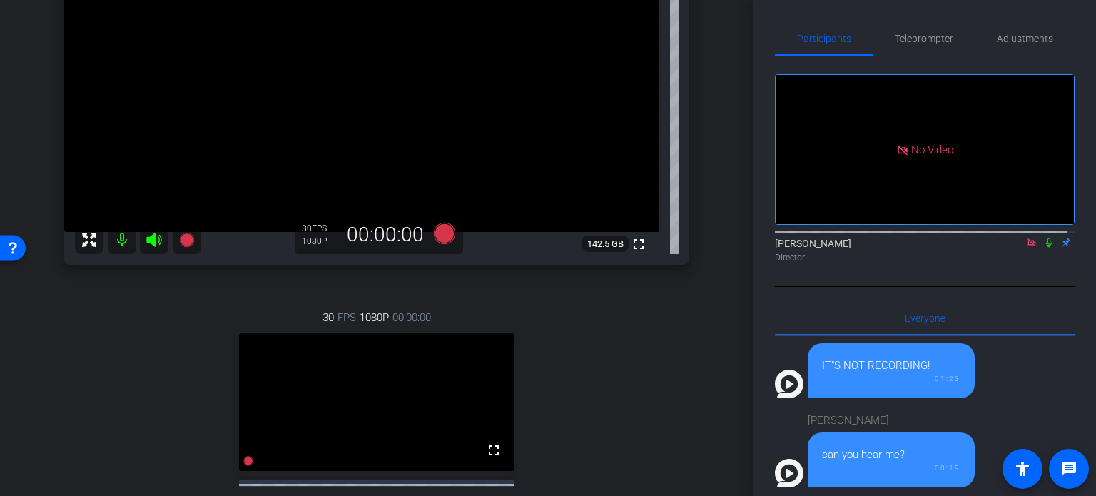
click at [173, 307] on div "30 FPS 1080P 00:00:00 fullscreen [PERSON_NAME] Subject - Chrome settings" at bounding box center [376, 433] width 625 height 295
click at [640, 348] on div "30 FPS 1080P 00:00:00 fullscreen [PERSON_NAME] Subject - Chrome settings" at bounding box center [376, 433] width 625 height 295
click at [599, 363] on div "30 FPS 1080P 00:00:00 fullscreen [PERSON_NAME] Subject - Chrome settings" at bounding box center [376, 433] width 625 height 295
click at [598, 363] on div "30 FPS 1080P 00:00:00 fullscreen [PERSON_NAME] Subject - Chrome settings" at bounding box center [376, 433] width 625 height 295
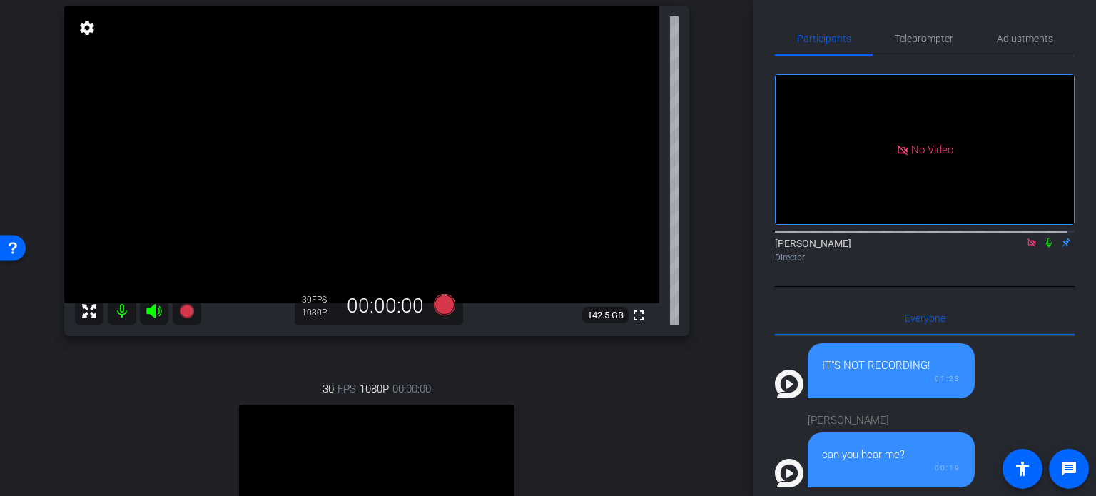
click at [599, 393] on div "30 FPS 1080P 00:00:00 fullscreen [PERSON_NAME] Subject - Chrome settings" at bounding box center [376, 505] width 625 height 295
click at [626, 402] on div "30 FPS 1080P 00:00:00 fullscreen [PERSON_NAME] Subject - Chrome settings" at bounding box center [376, 505] width 625 height 295
click at [571, 402] on div "30 FPS 1080P 00:00:00 fullscreen [PERSON_NAME] Subject - Chrome settings" at bounding box center [376, 505] width 625 height 295
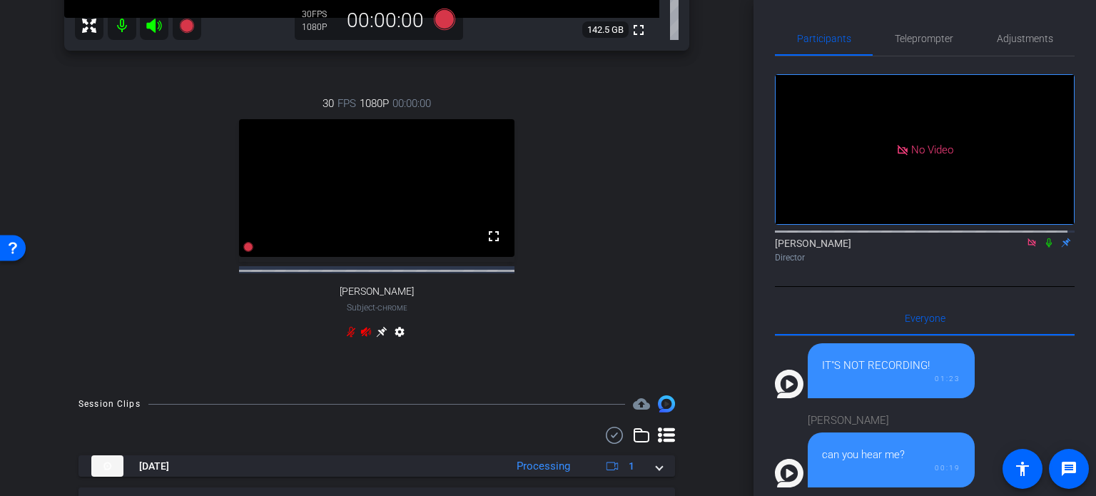
scroll to position [500, 0]
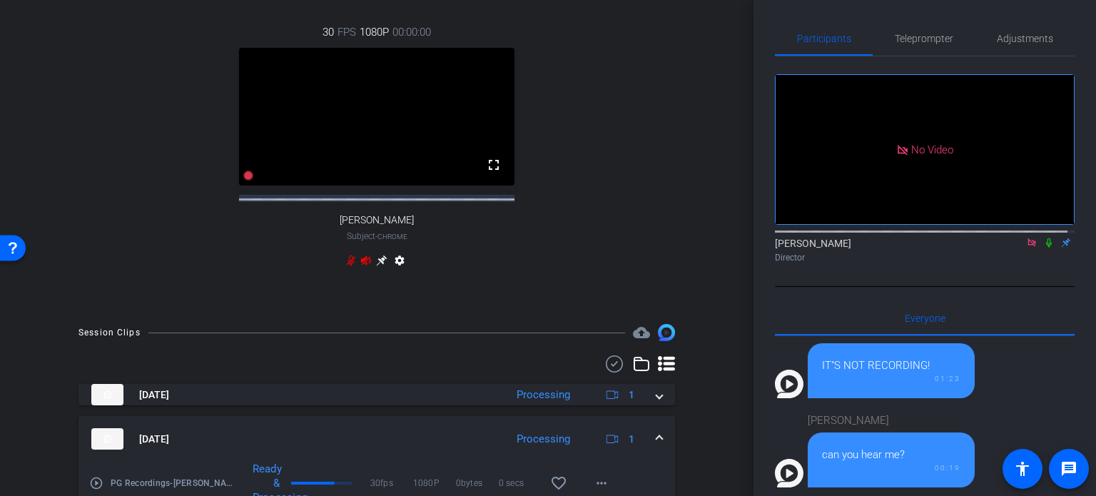
click at [489, 295] on div "30 FPS 1080P 00:00:00 fullscreen [PERSON_NAME] Subject - Chrome settings" at bounding box center [376, 148] width 625 height 295
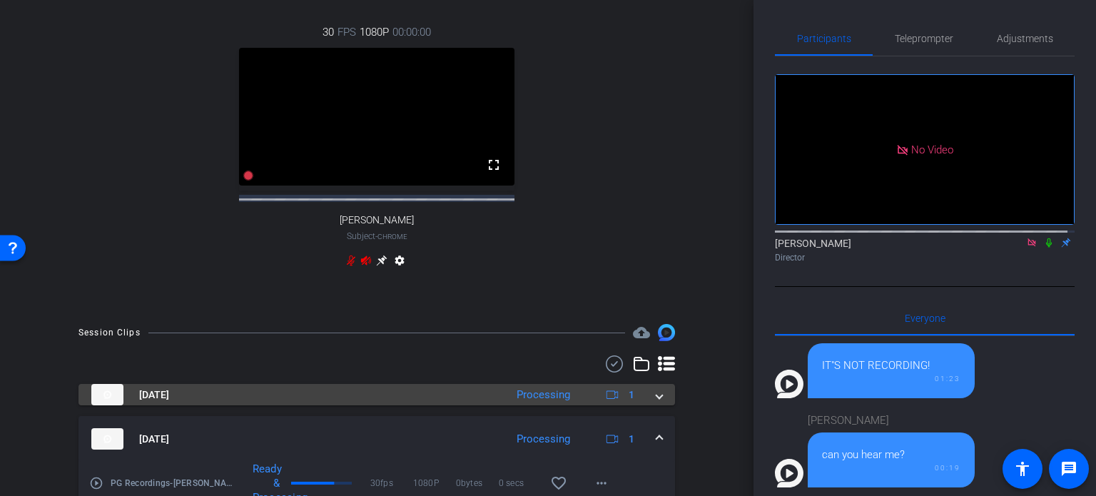
click at [657, 402] on span at bounding box center [660, 394] width 6 height 15
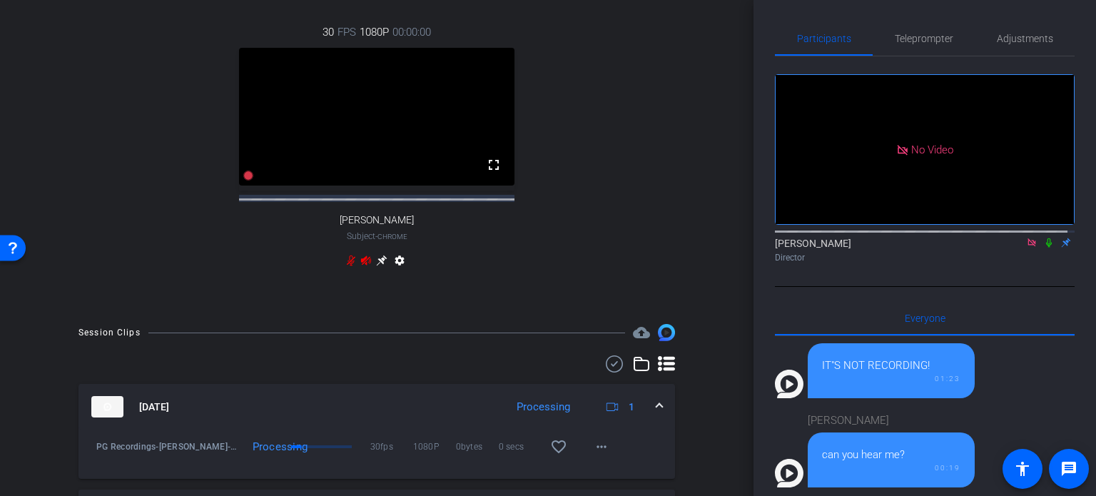
click at [717, 390] on div "arrow_back PG Recordings Back to project Send invite account_box grid_on settin…" at bounding box center [377, 248] width 754 height 496
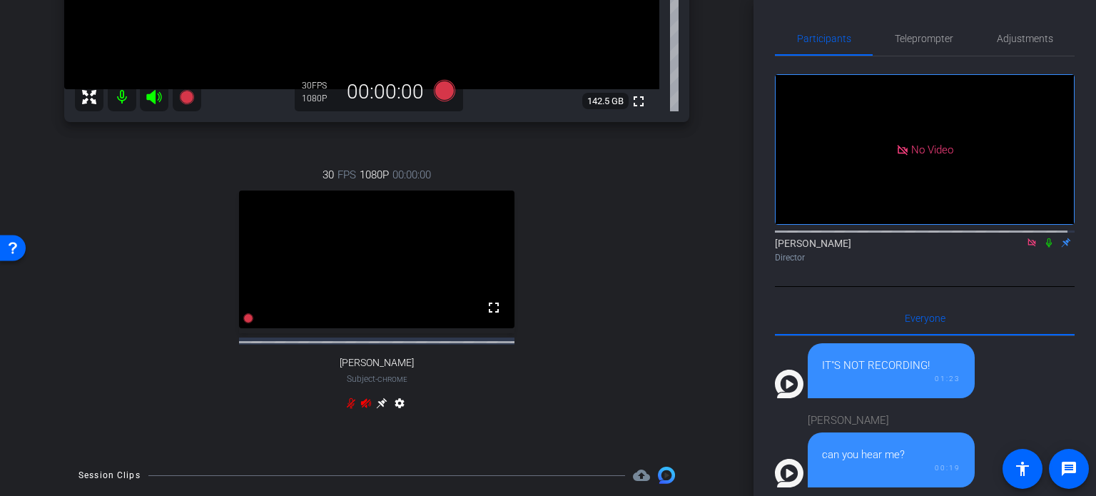
scroll to position [571, 0]
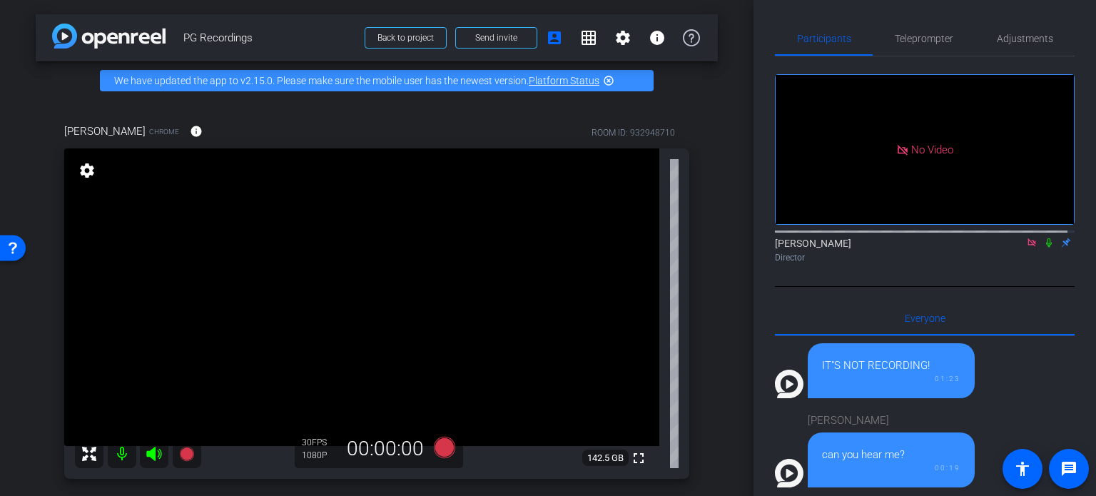
scroll to position [71, 0]
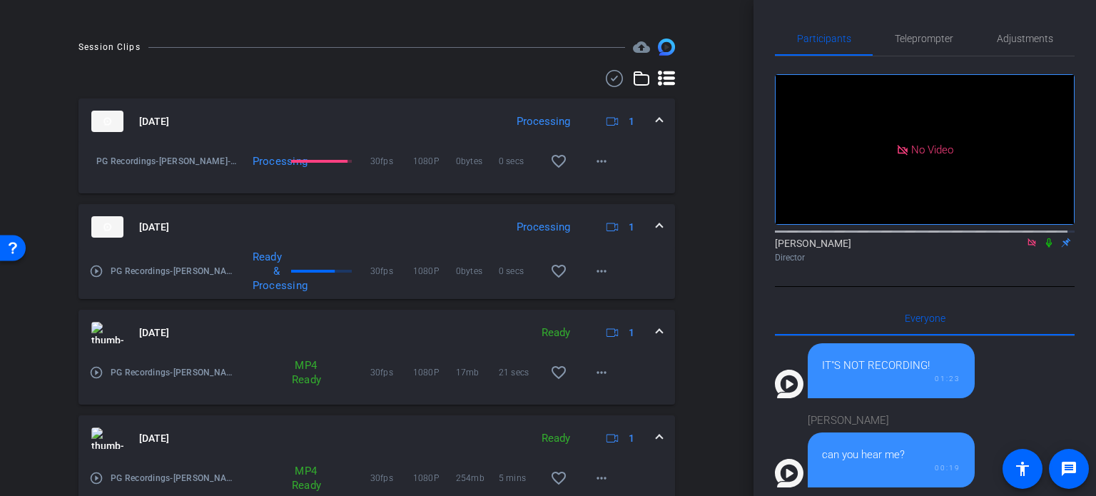
scroll to position [571, 0]
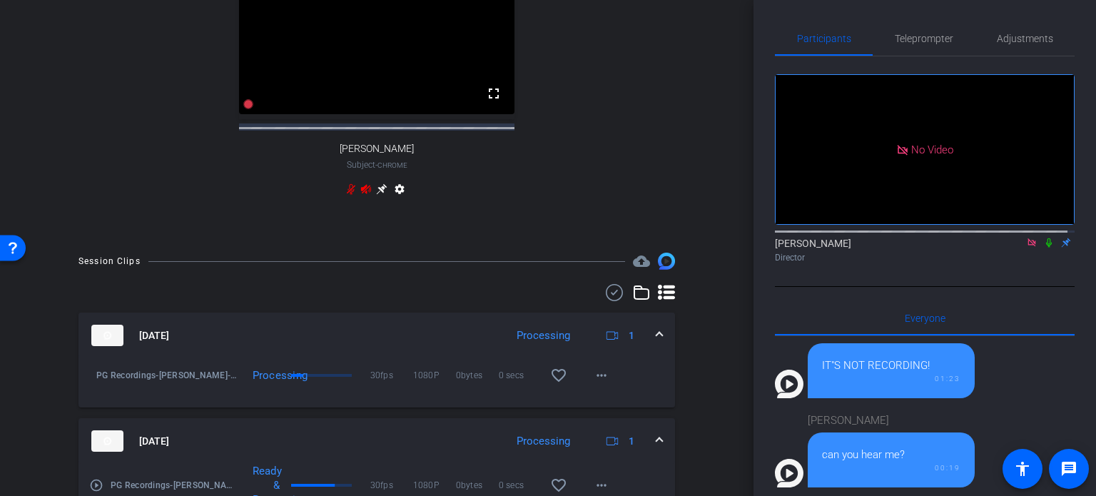
click at [500, 270] on div "Session Clips cloud_upload" at bounding box center [376, 261] width 597 height 17
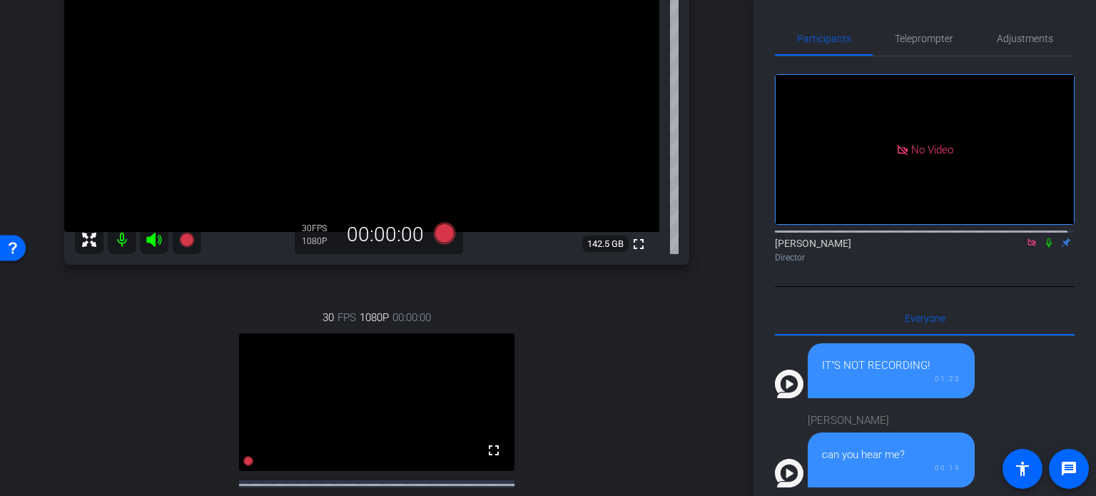
scroll to position [71, 0]
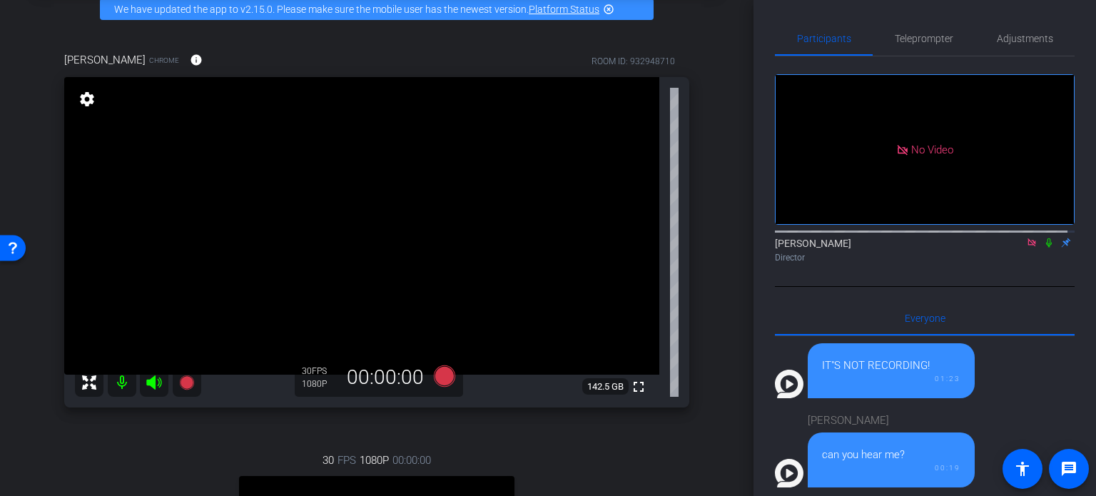
click at [696, 306] on div "[PERSON_NAME] Chrome info ROOM ID: 932948710 fullscreen settings 142.5 GB 30 FP…" at bounding box center [377, 383] width 682 height 709
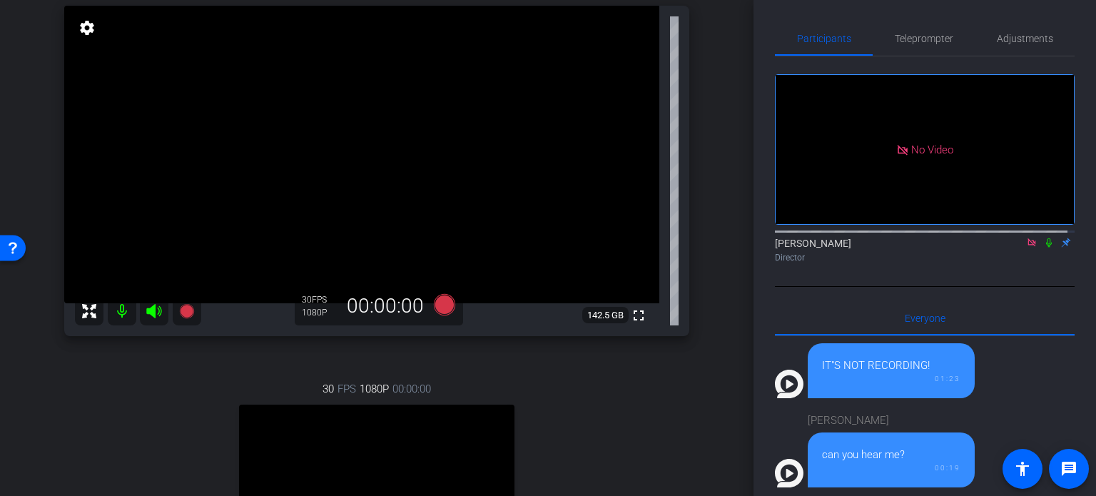
scroll to position [285, 0]
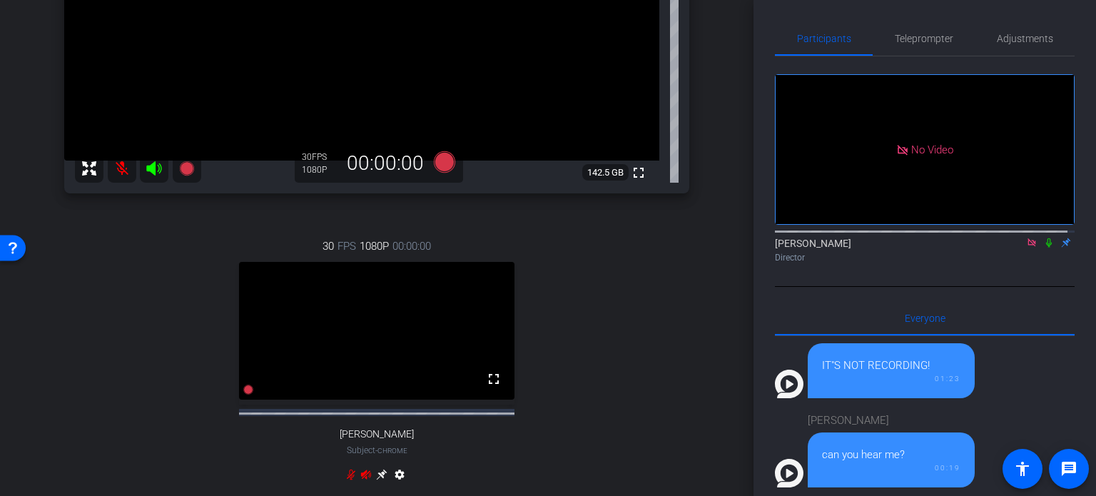
click at [1043, 248] on icon at bounding box center [1048, 243] width 11 height 10
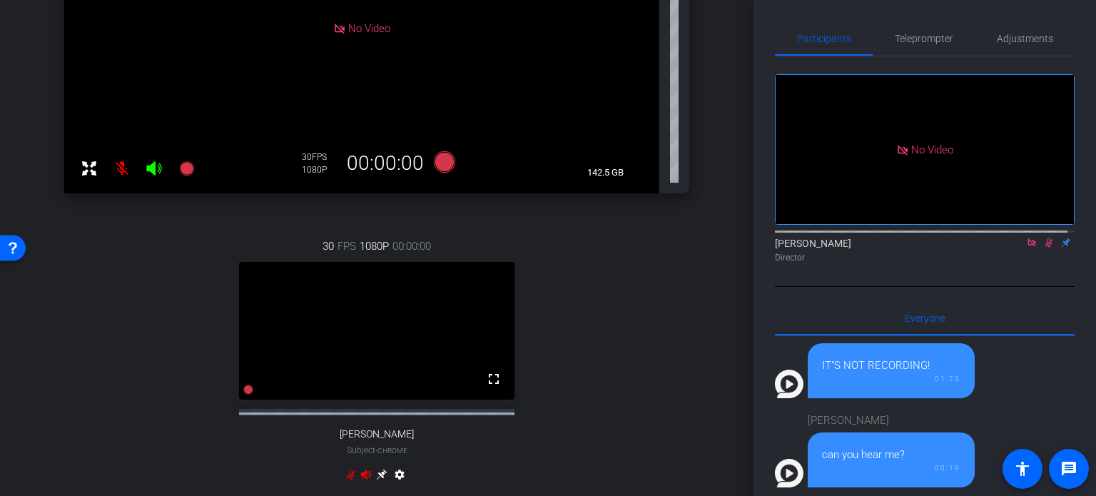
click at [606, 367] on div "30 FPS 1080P 00:00:00 fullscreen [PERSON_NAME] Subject - Chrome settings" at bounding box center [376, 362] width 625 height 295
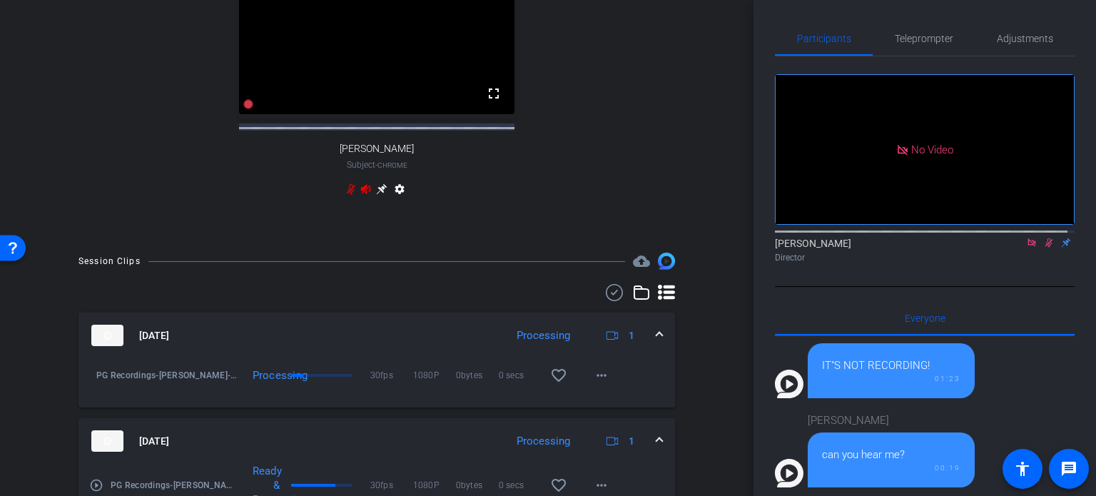
scroll to position [642, 0]
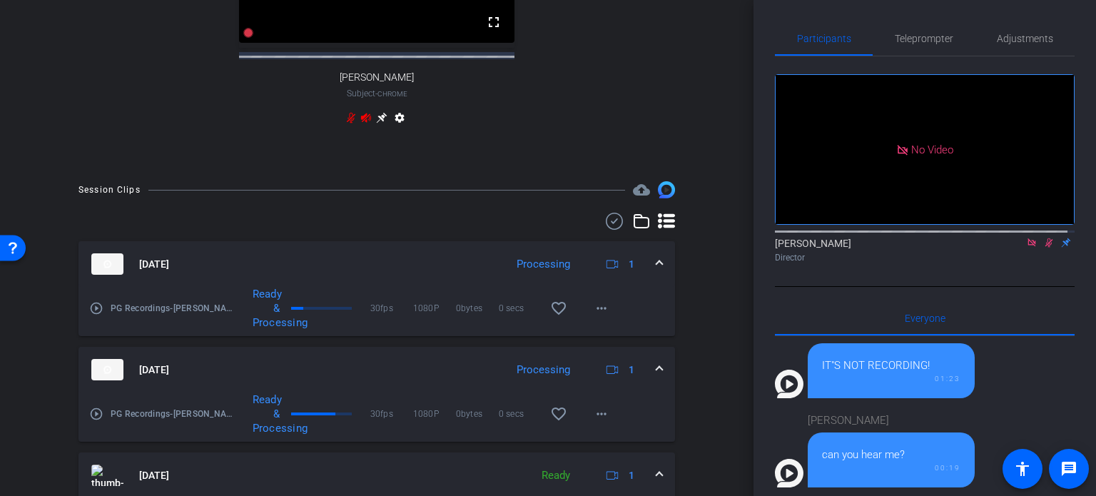
click at [469, 228] on div at bounding box center [376, 221] width 597 height 17
click at [197, 230] on div at bounding box center [376, 221] width 597 height 17
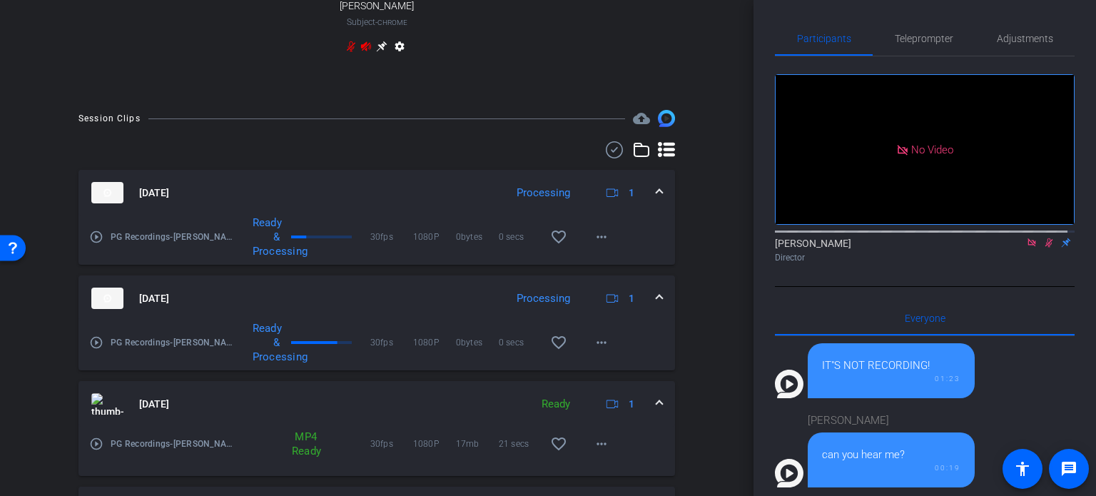
scroll to position [785, 0]
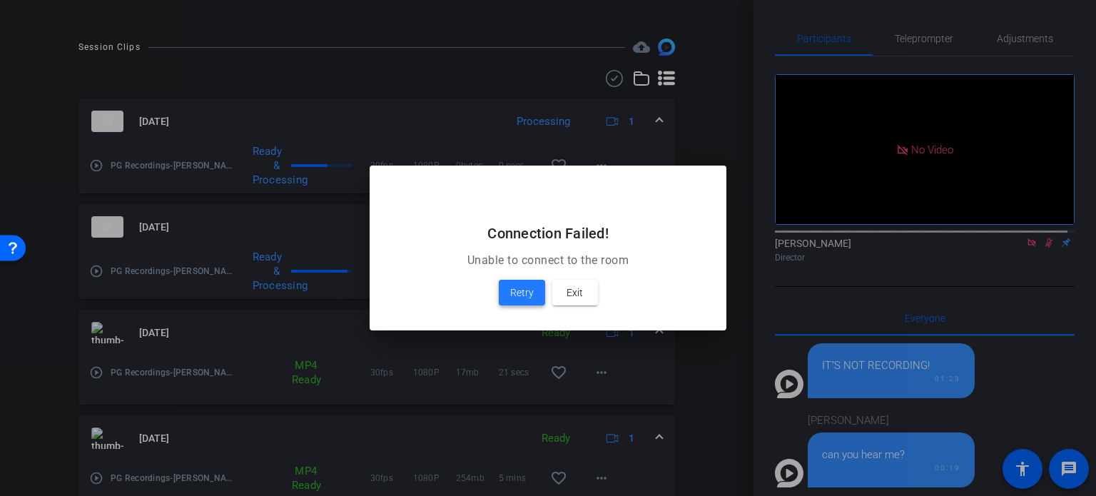
click at [532, 292] on span "Retry" at bounding box center [522, 292] width 24 height 17
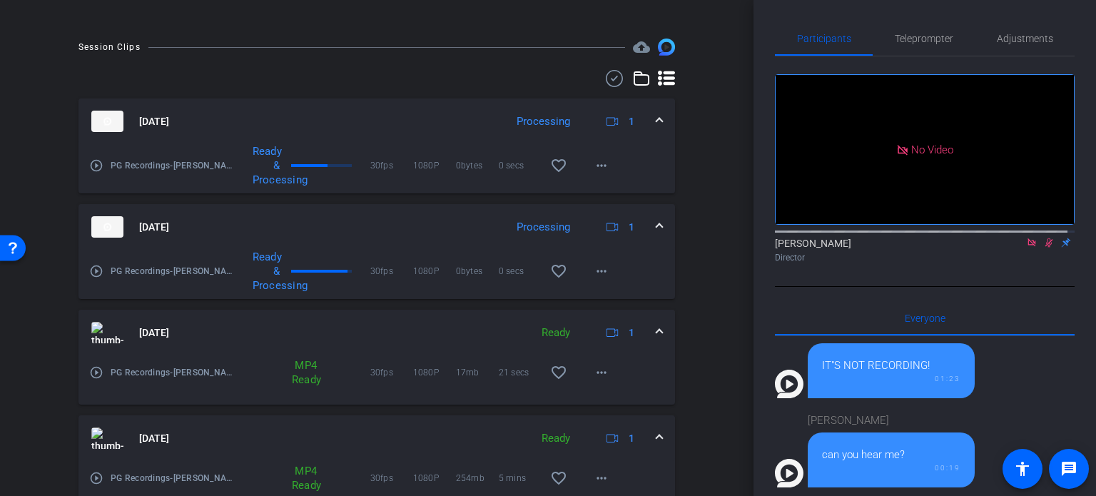
click at [696, 300] on div "Session Clips cloud_upload [DATE] Processing 1 play_circle_outline PG Recording…" at bounding box center [377, 396] width 682 height 715
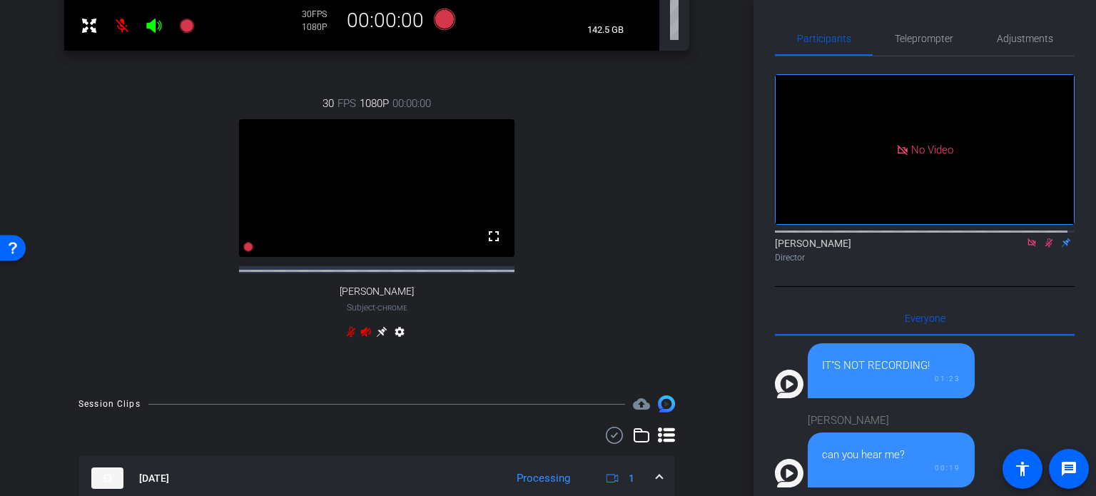
scroll to position [214, 0]
